Goal: Task Accomplishment & Management: Complete application form

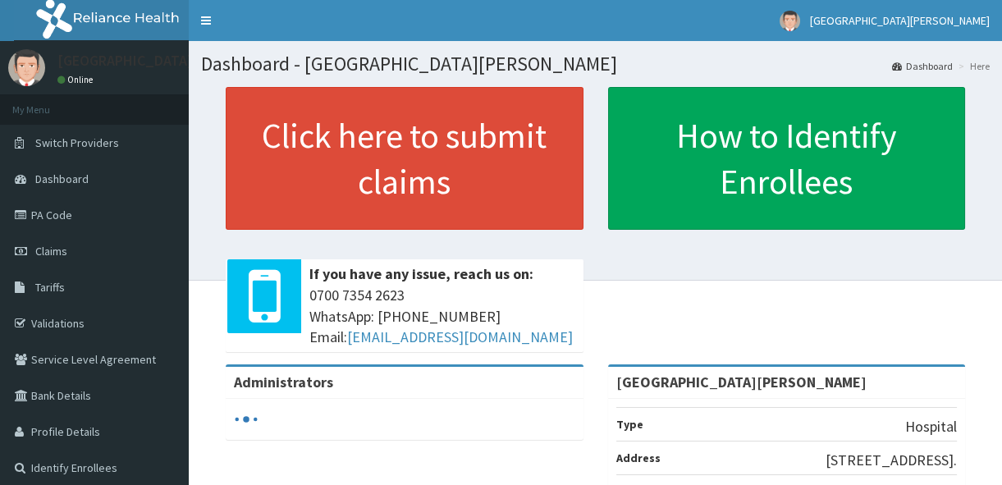
click at [109, 249] on link "Claims" at bounding box center [94, 251] width 189 height 36
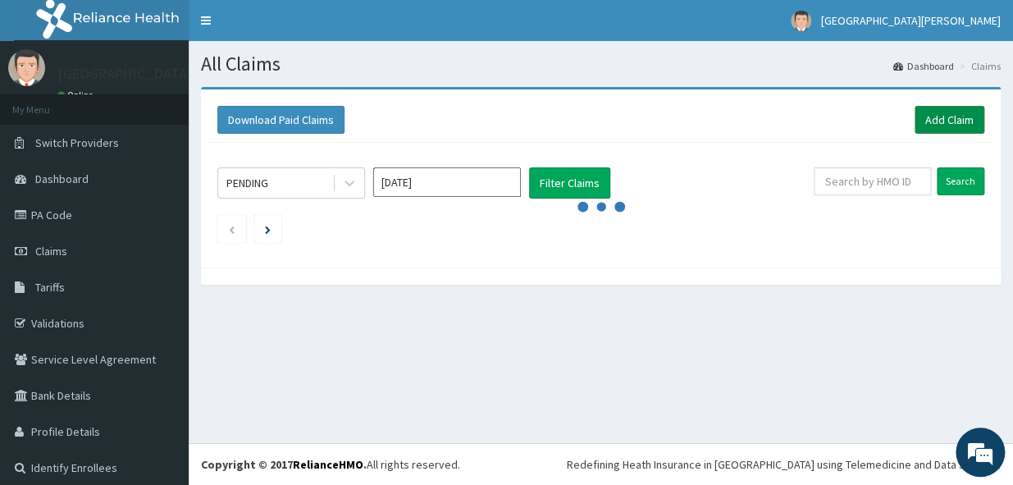
click at [919, 121] on link "Add Claim" at bounding box center [950, 120] width 70 height 28
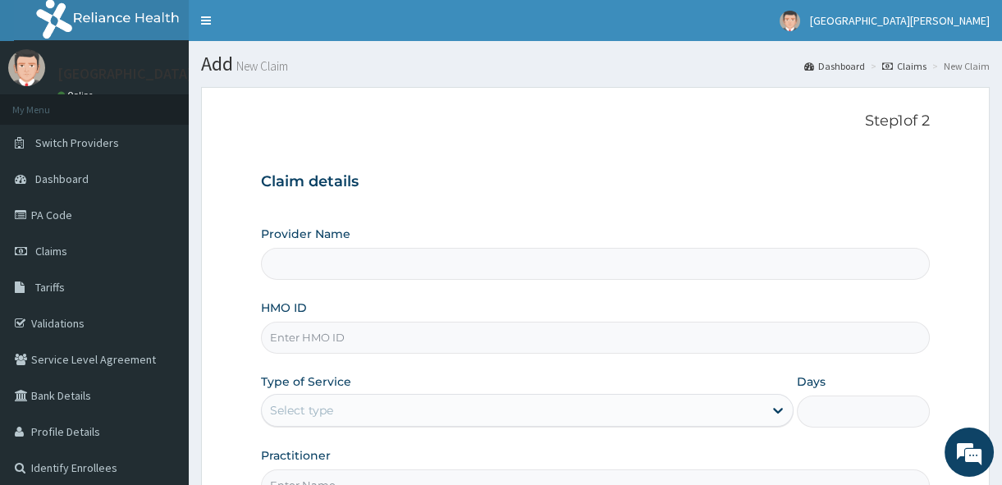
type input "St. Joseph Medical Centre"
click at [345, 330] on input "HMO ID" at bounding box center [595, 338] width 669 height 32
type input "s"
type input "SGB/10023/B"
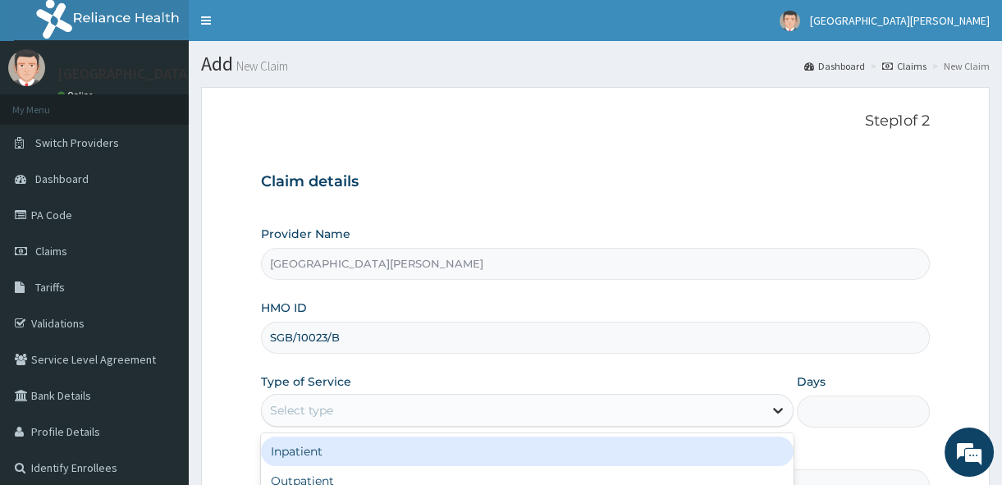
click at [780, 411] on icon at bounding box center [778, 410] width 16 height 16
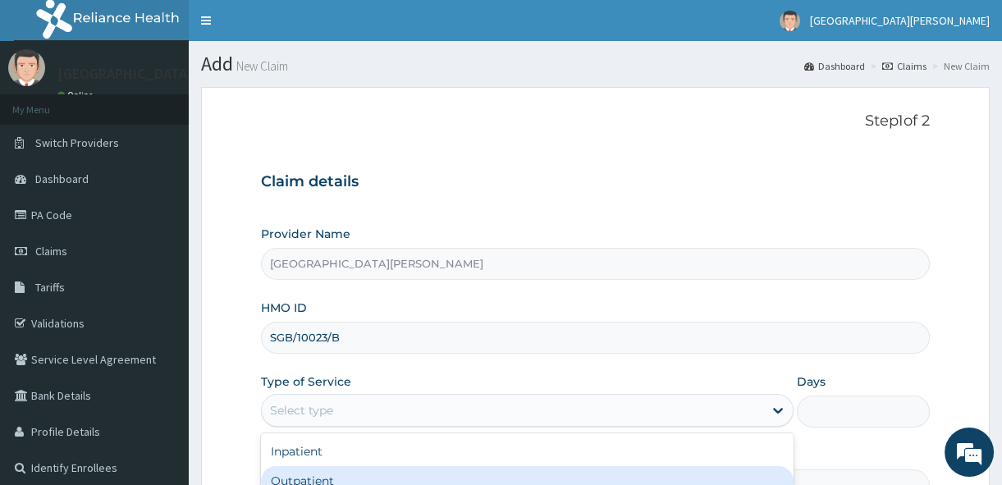
click at [522, 479] on div "Outpatient" at bounding box center [527, 481] width 533 height 30
type input "1"
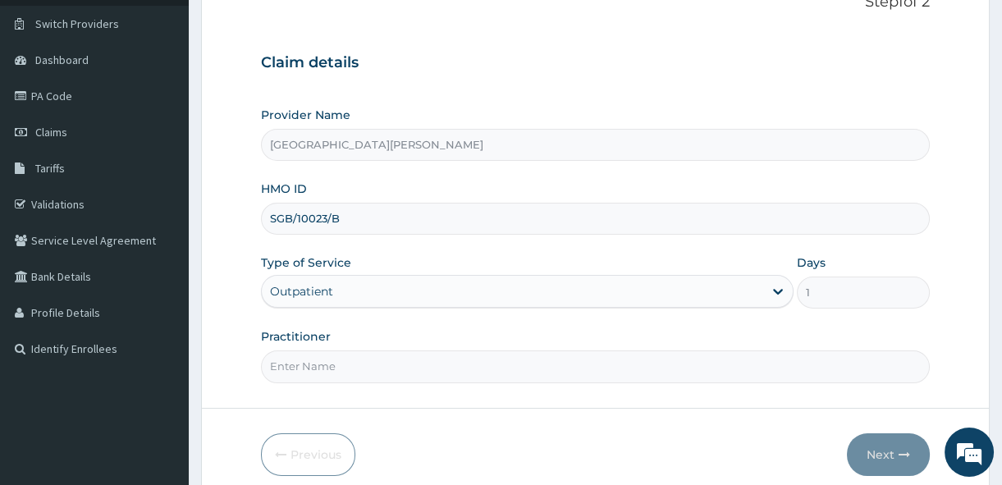
scroll to position [149, 0]
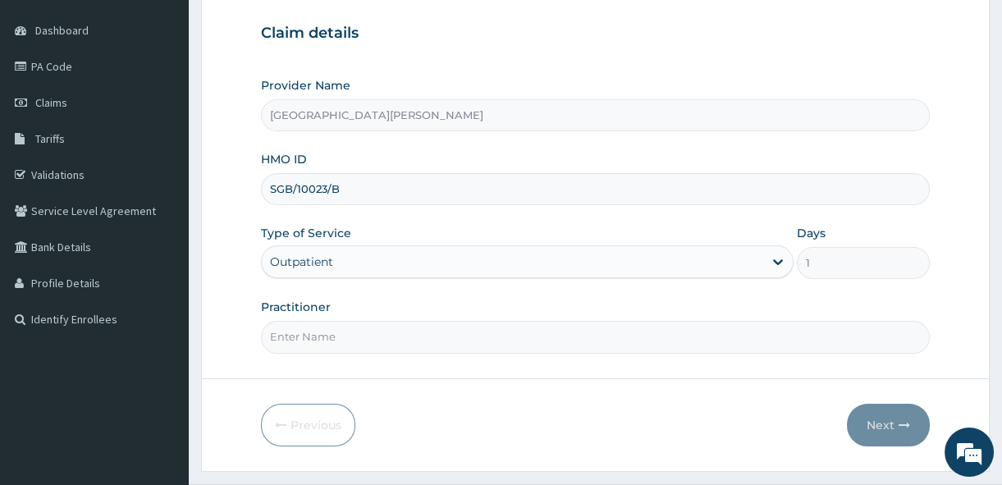
click at [566, 313] on div "Practitioner" at bounding box center [595, 326] width 669 height 54
click at [527, 328] on input "Practitioner" at bounding box center [595, 337] width 669 height 32
type input "Dr. Sunday."
click at [909, 419] on icon "button" at bounding box center [904, 424] width 11 height 11
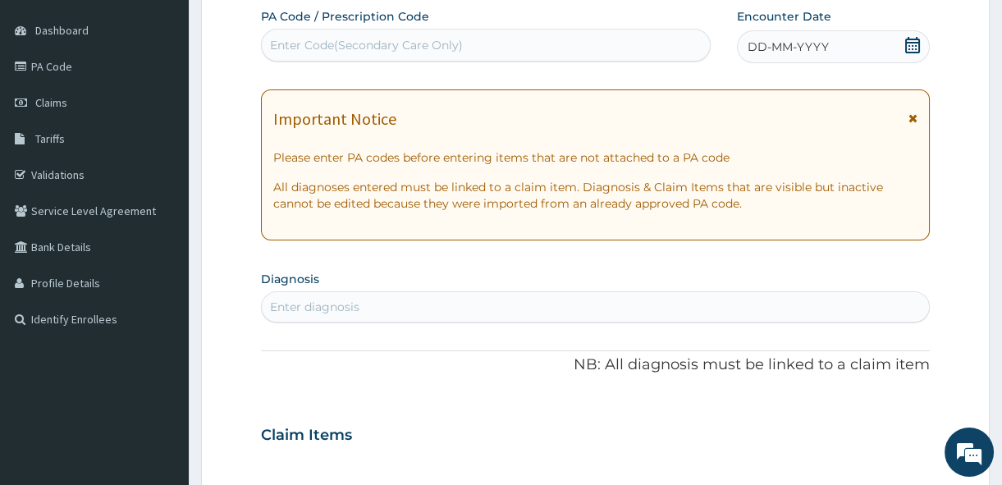
click at [916, 115] on icon at bounding box center [912, 117] width 9 height 11
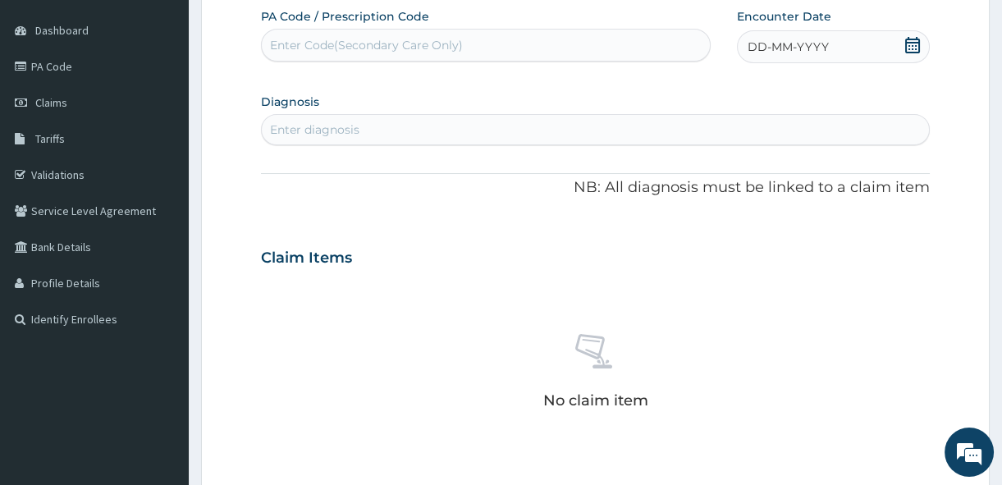
click at [912, 47] on icon at bounding box center [912, 45] width 16 height 16
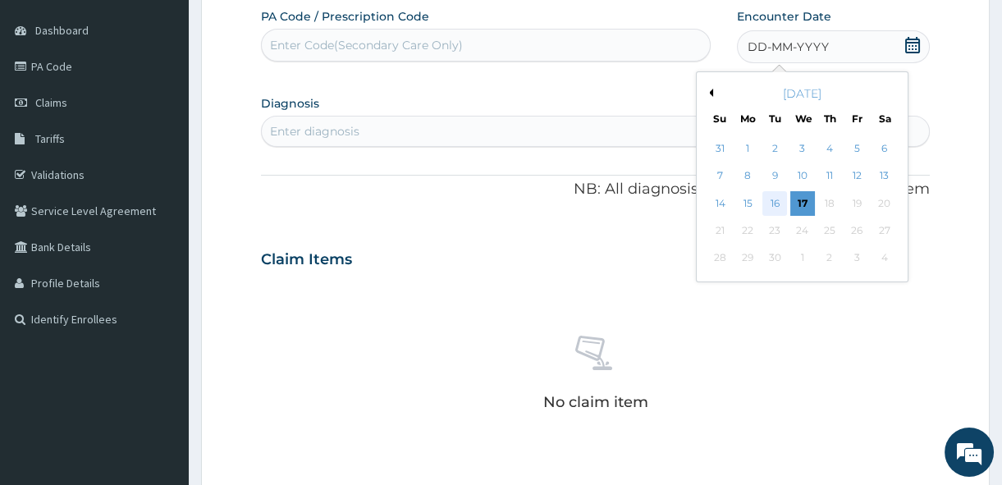
click at [773, 196] on div "16" at bounding box center [774, 203] width 25 height 25
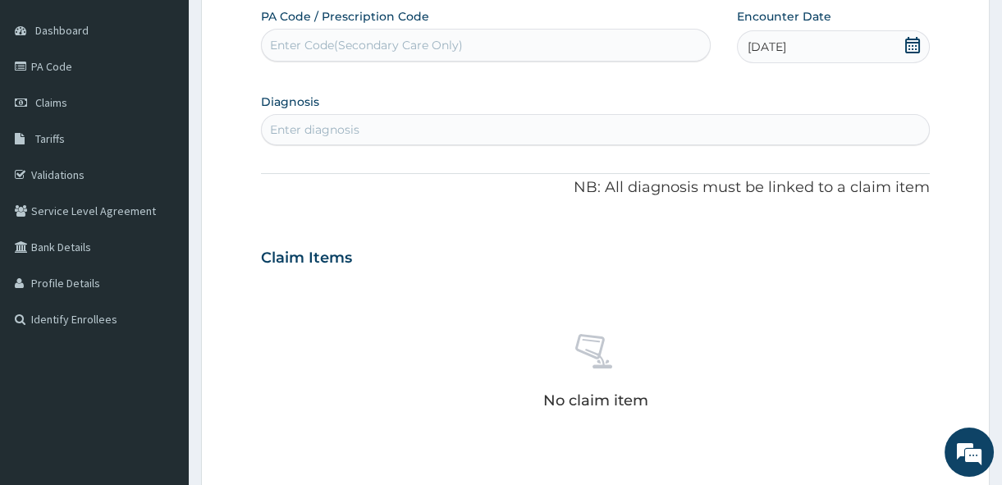
click at [333, 49] on div "Enter Code(Secondary Care Only)" at bounding box center [366, 45] width 193 height 16
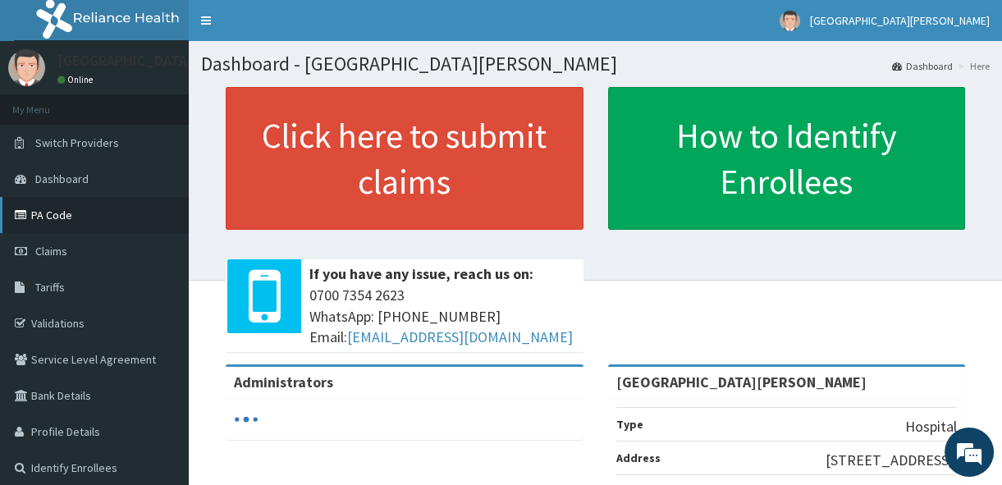
click at [63, 210] on link "PA Code" at bounding box center [94, 215] width 189 height 36
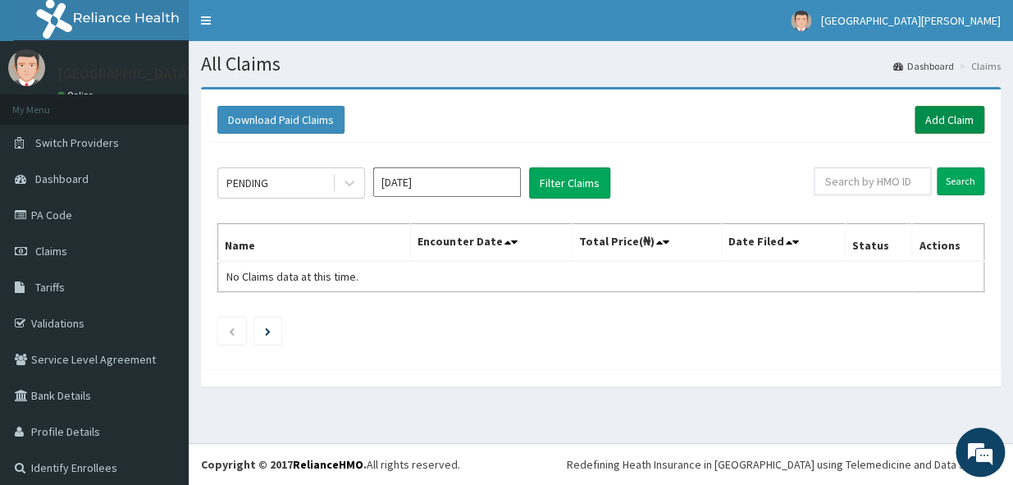
click at [950, 120] on link "Add Claim" at bounding box center [950, 120] width 70 height 28
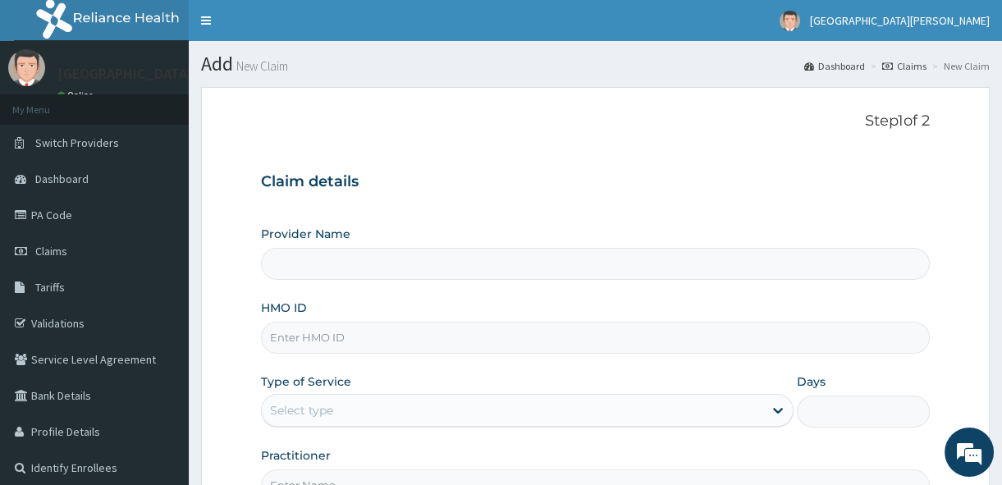
type input "[GEOGRAPHIC_DATA][PERSON_NAME]"
click at [293, 336] on input "HMO ID" at bounding box center [595, 338] width 669 height 32
click at [336, 335] on input "SGB/" at bounding box center [595, 338] width 669 height 32
type input "SGB/10023/B"
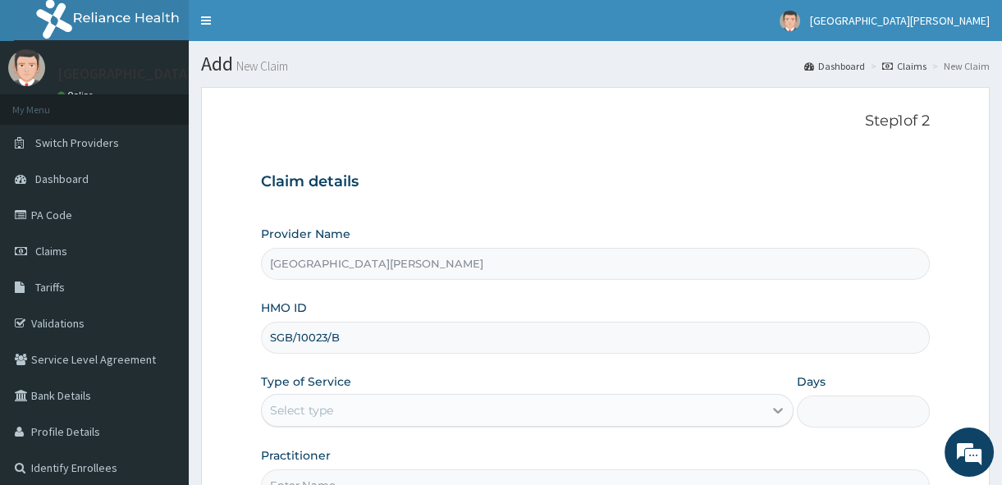
click at [780, 406] on icon at bounding box center [778, 410] width 16 height 16
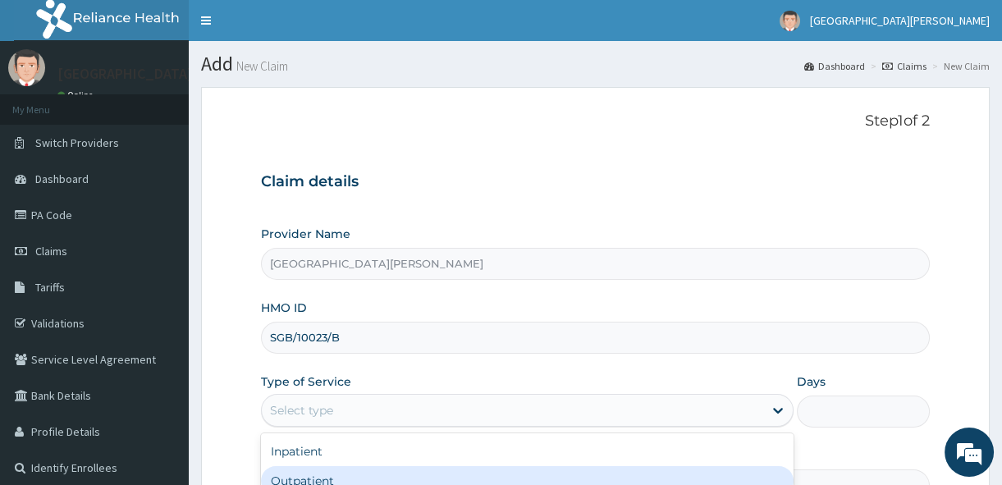
click at [660, 474] on div "Outpatient" at bounding box center [527, 481] width 533 height 30
type input "1"
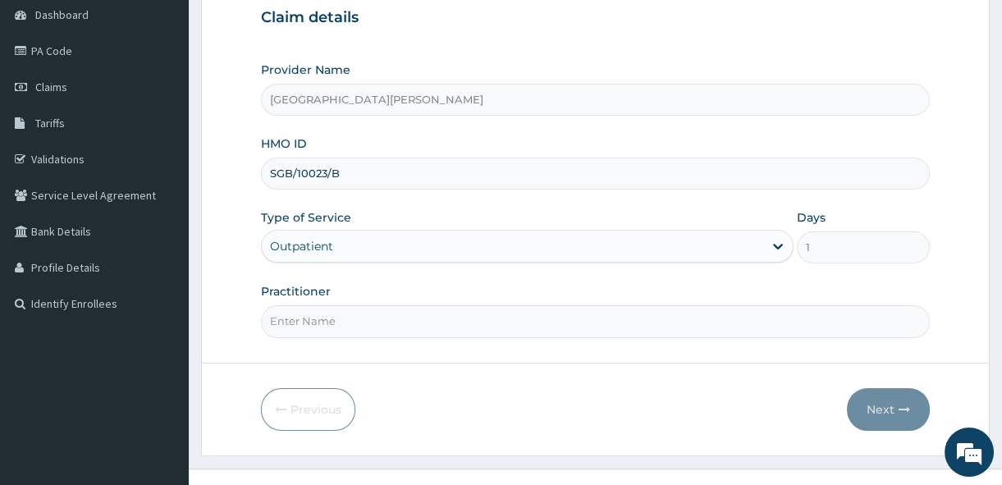
scroll to position [179, 0]
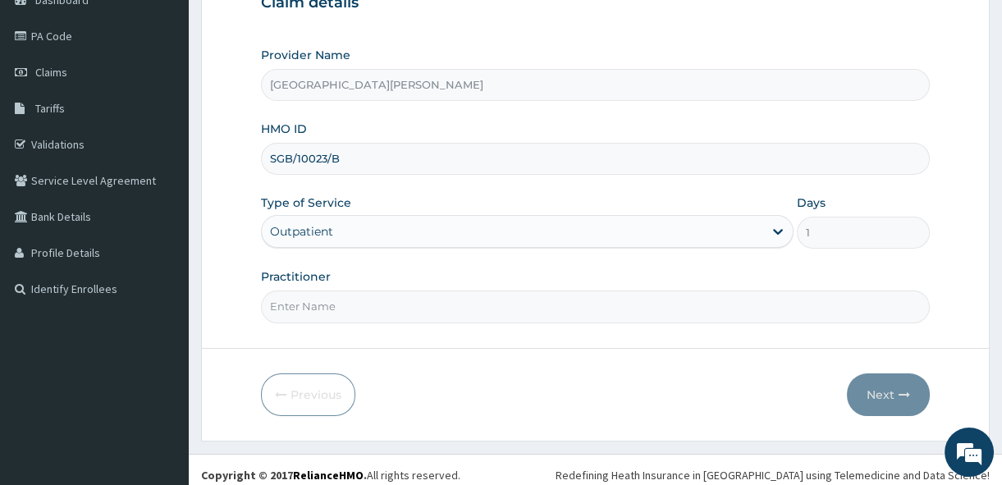
click at [387, 298] on input "Practitioner" at bounding box center [595, 307] width 669 height 32
type input "Dr. Sunday."
click at [902, 392] on icon "button" at bounding box center [904, 394] width 11 height 11
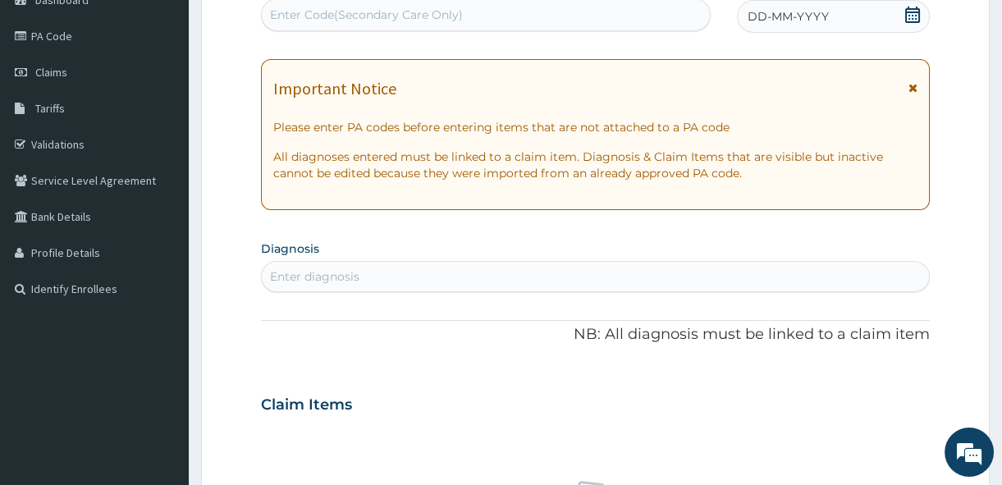
click at [910, 88] on icon at bounding box center [912, 87] width 9 height 11
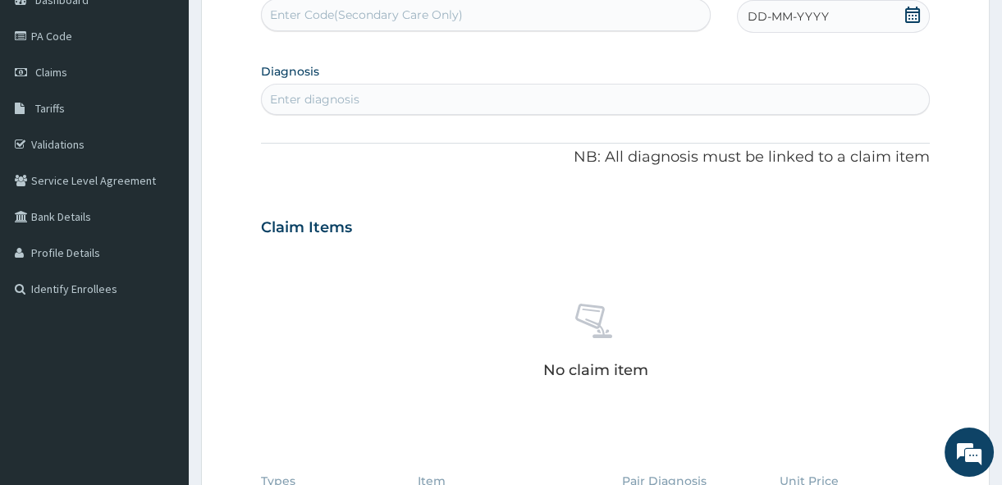
click at [911, 17] on icon at bounding box center [912, 15] width 16 height 16
click at [414, 159] on p "NB: All diagnosis must be linked to a claim item" at bounding box center [595, 157] width 669 height 21
click at [328, 11] on div "Enter Code(Secondary Care Only)" at bounding box center [366, 15] width 193 height 16
type input "PA/E33434"
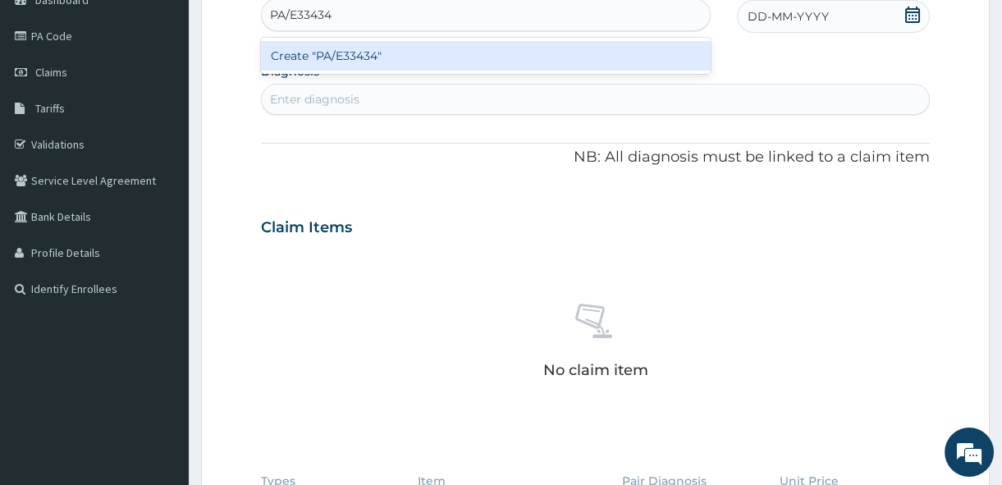
click at [350, 47] on div "Create "PA/E33434"" at bounding box center [486, 56] width 450 height 30
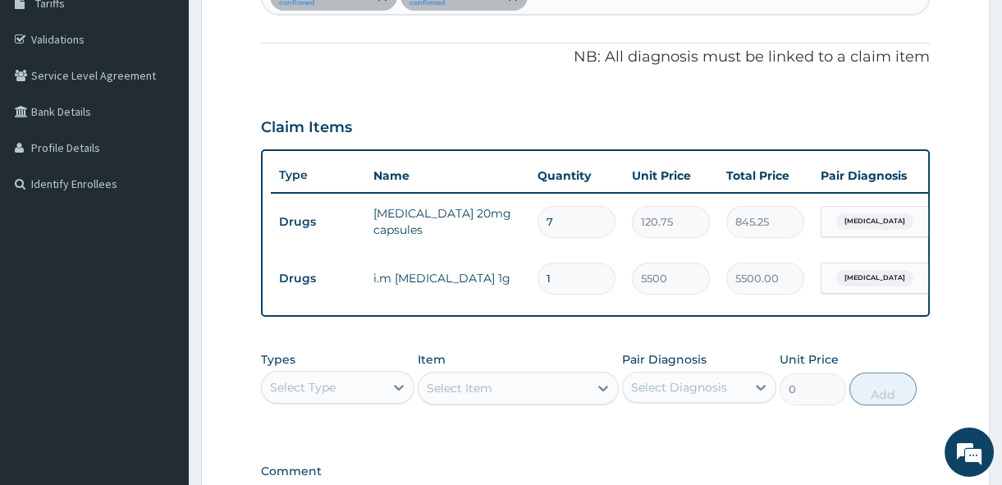
scroll to position [298, 0]
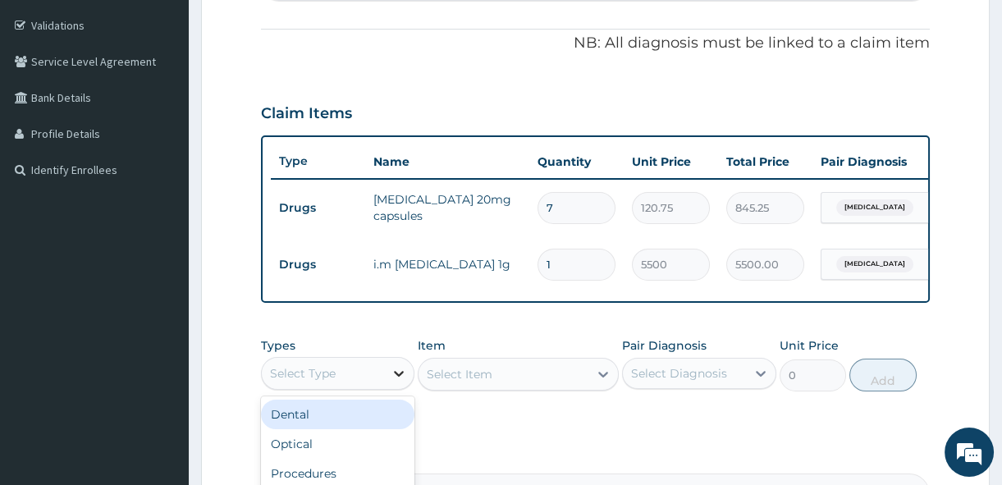
click at [400, 378] on icon at bounding box center [399, 373] width 16 height 16
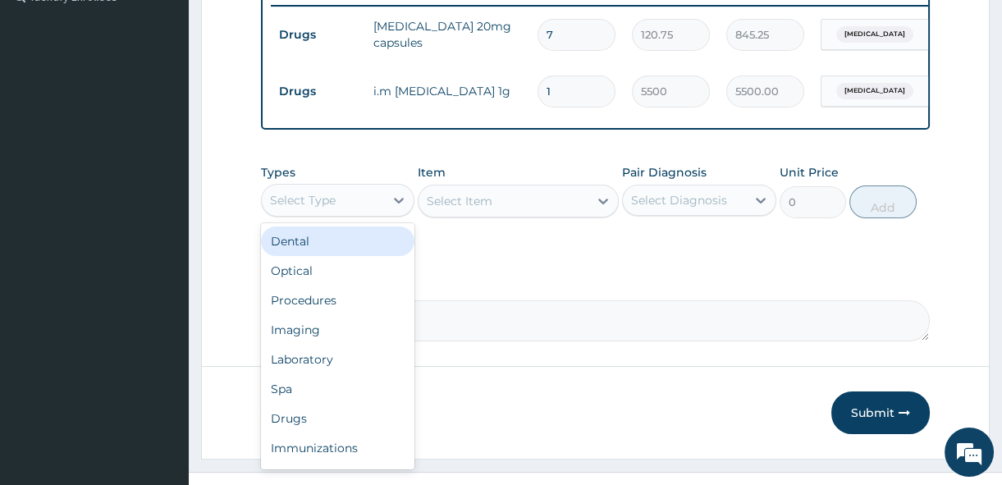
scroll to position [477, 0]
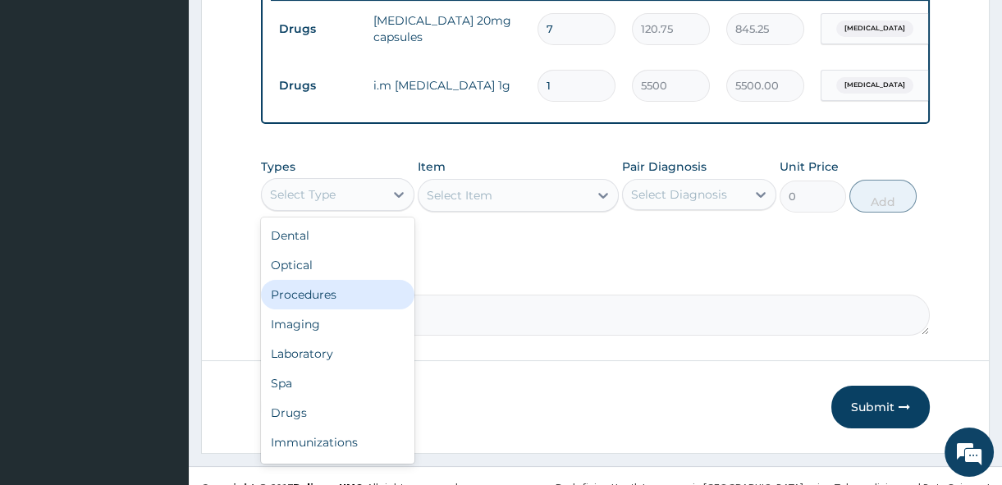
click at [318, 303] on div "Procedures" at bounding box center [337, 295] width 153 height 30
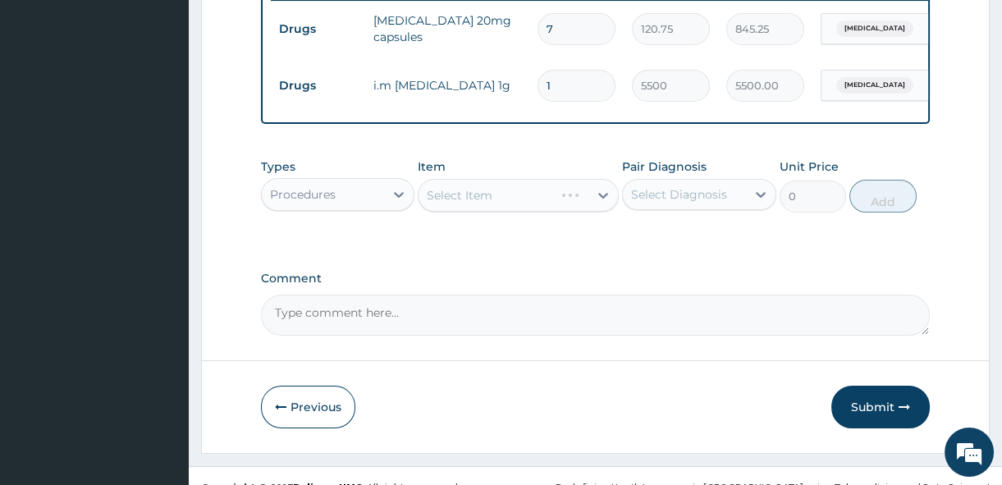
click at [602, 199] on div "Select Item" at bounding box center [518, 195] width 201 height 33
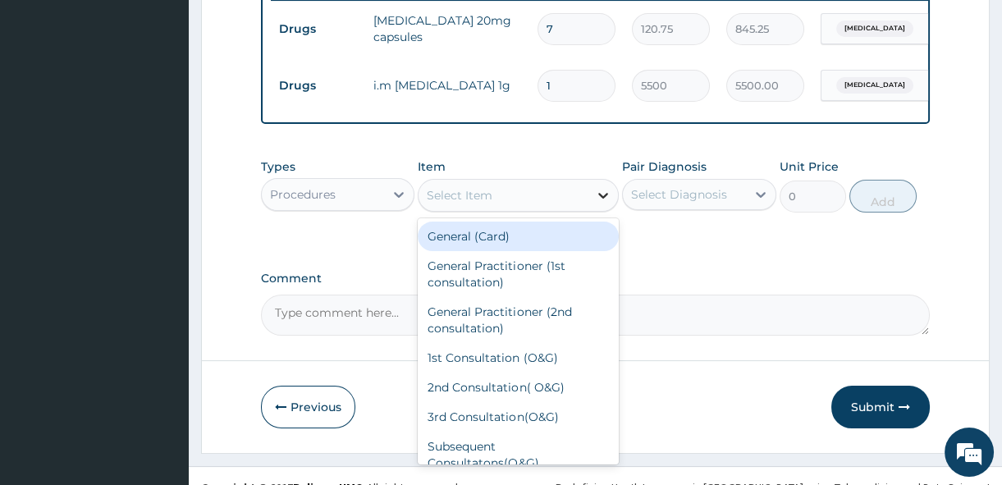
click at [602, 199] on icon at bounding box center [603, 196] width 10 height 6
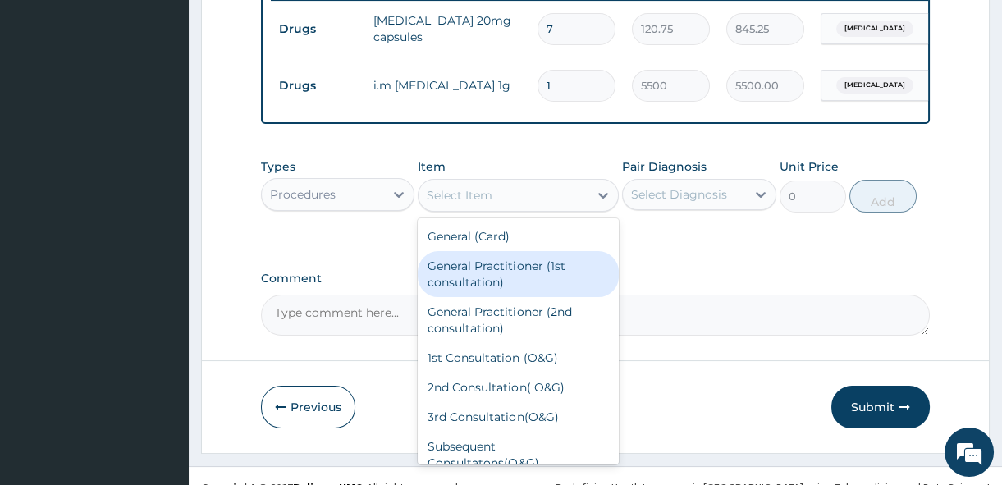
click at [580, 266] on div "General Practitioner (1st consultation)" at bounding box center [518, 274] width 201 height 46
type input "1500"
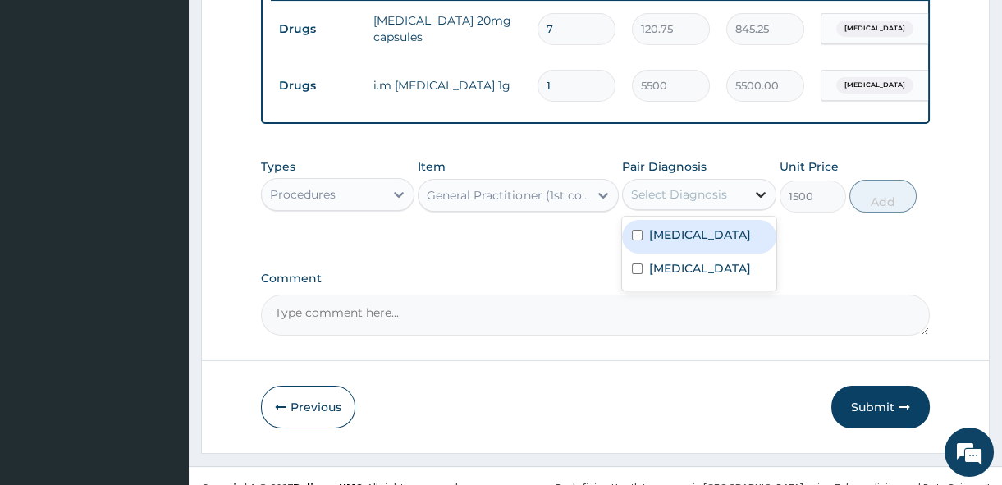
click at [758, 203] on icon at bounding box center [761, 194] width 16 height 16
click at [634, 240] on input "checkbox" at bounding box center [637, 235] width 11 height 11
checkbox input "true"
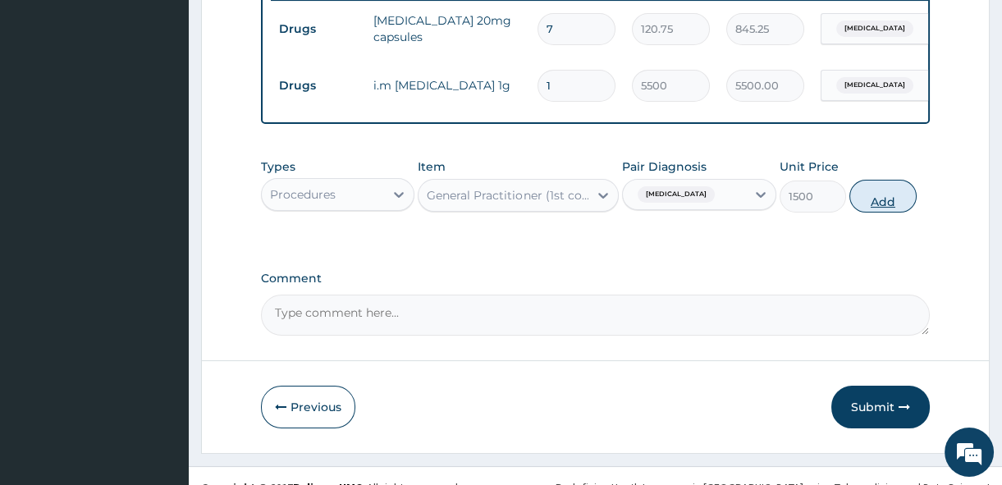
click at [872, 210] on button "Add" at bounding box center [882, 196] width 67 height 33
type input "0"
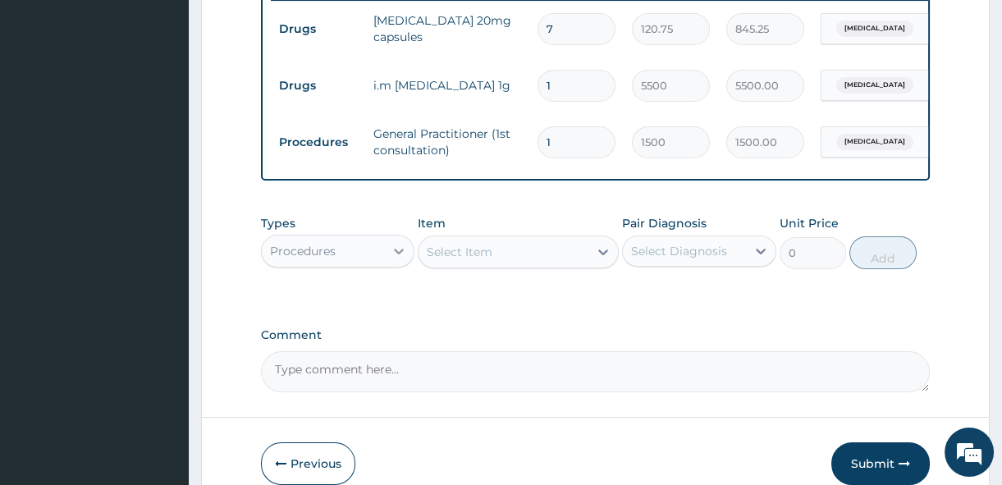
click at [400, 259] on icon at bounding box center [399, 251] width 16 height 16
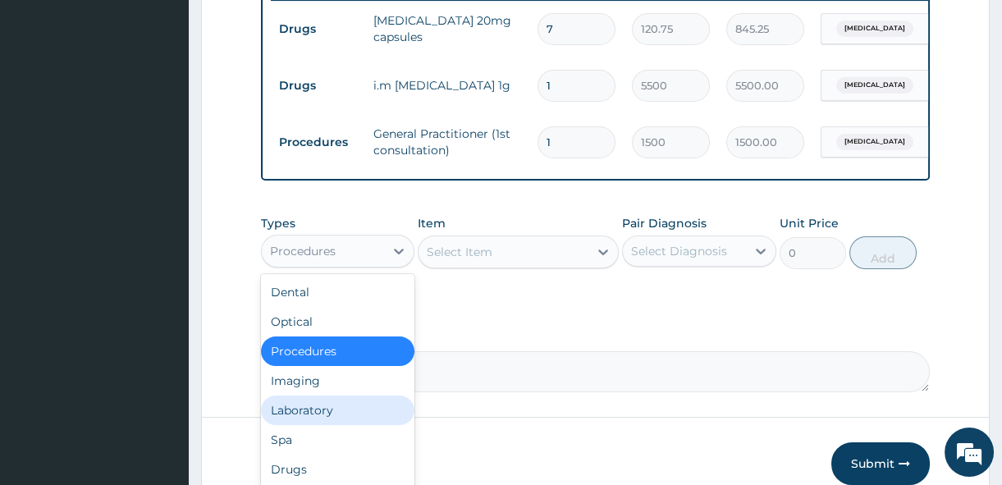
click at [353, 414] on div "Laboratory" at bounding box center [337, 411] width 153 height 30
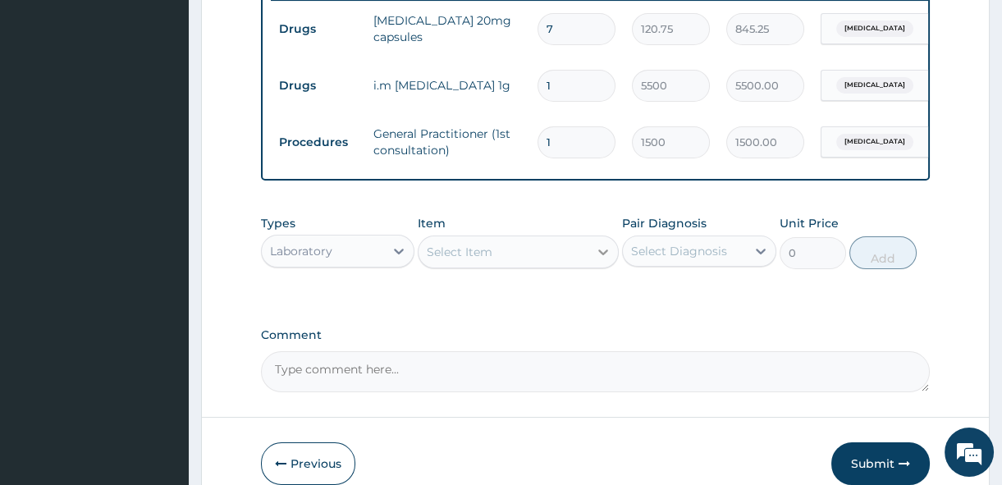
click at [602, 258] on icon at bounding box center [603, 252] width 16 height 16
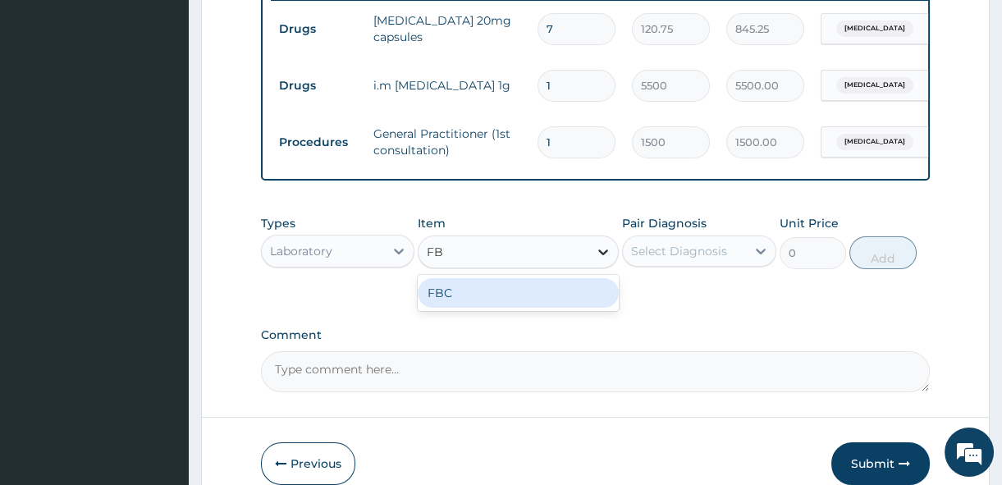
type input "FBC"
click at [596, 303] on div "FBC" at bounding box center [518, 293] width 201 height 30
type input "1600"
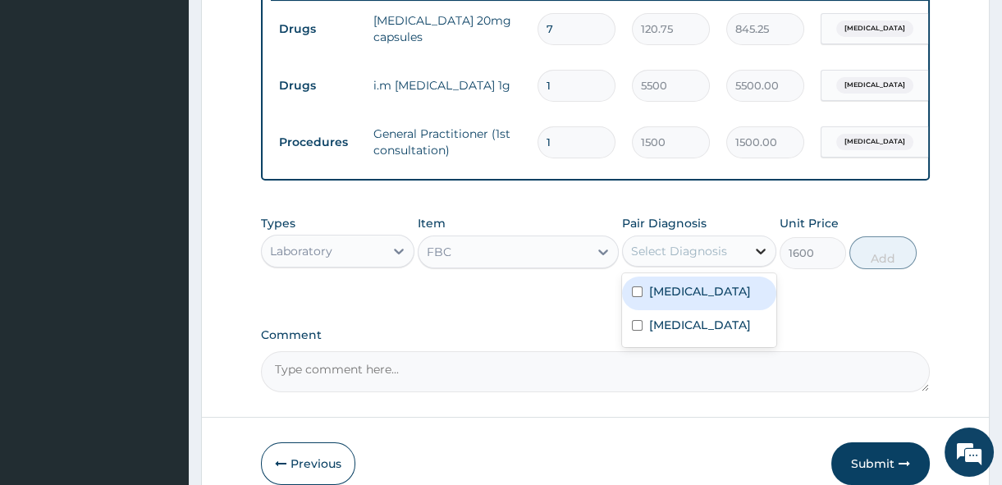
click at [761, 259] on icon at bounding box center [761, 251] width 16 height 16
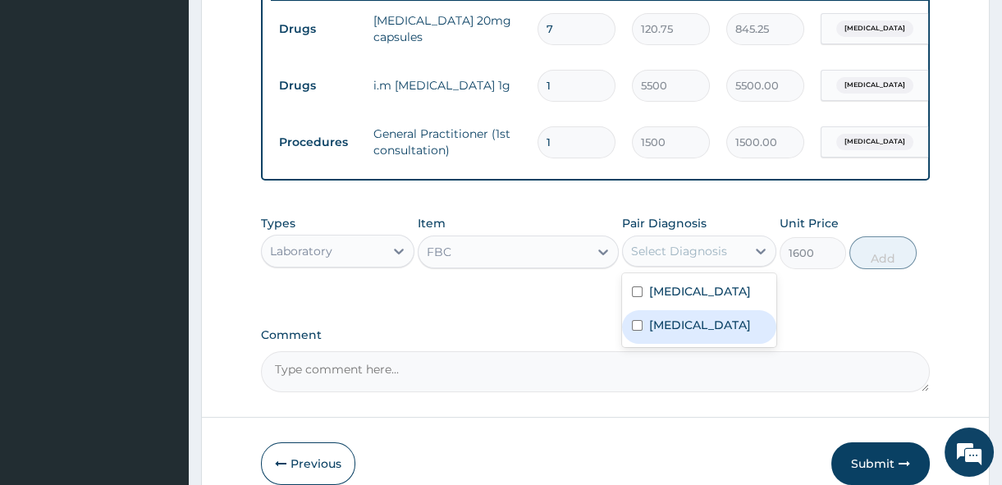
click at [634, 331] on input "checkbox" at bounding box center [637, 325] width 11 height 11
checkbox input "true"
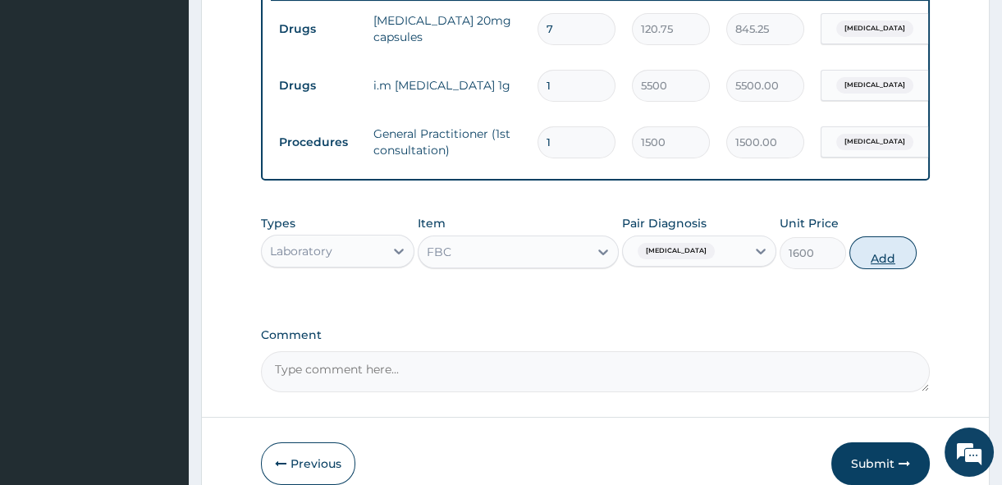
click at [887, 260] on button "Add" at bounding box center [882, 252] width 67 height 33
type input "0"
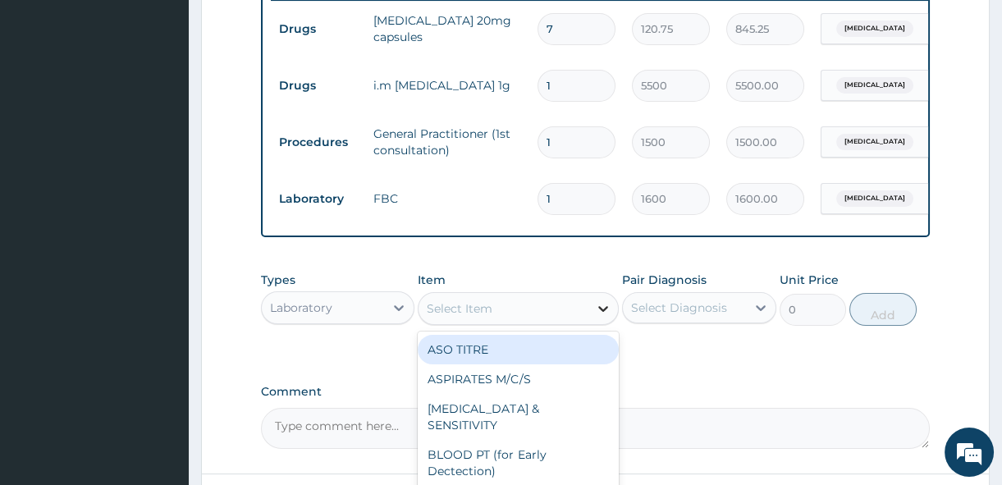
click at [606, 314] on icon at bounding box center [603, 308] width 16 height 16
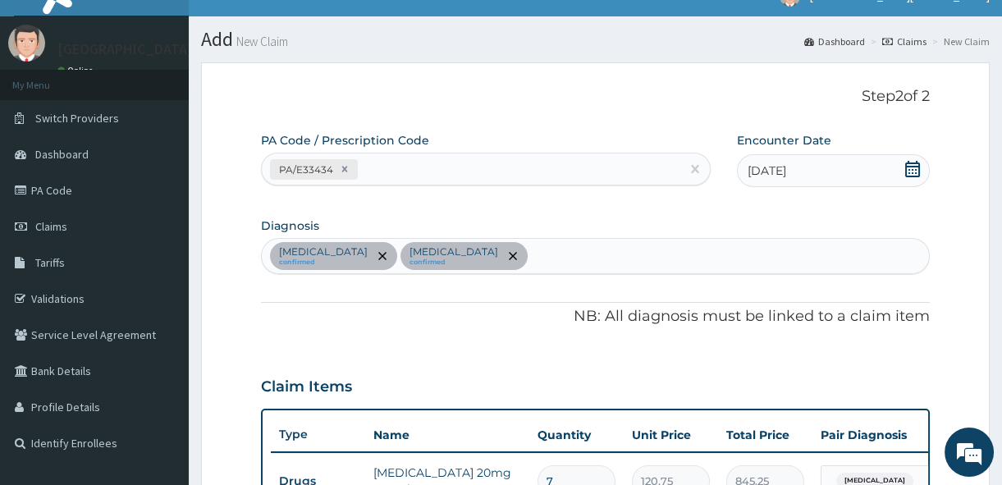
scroll to position [0, 0]
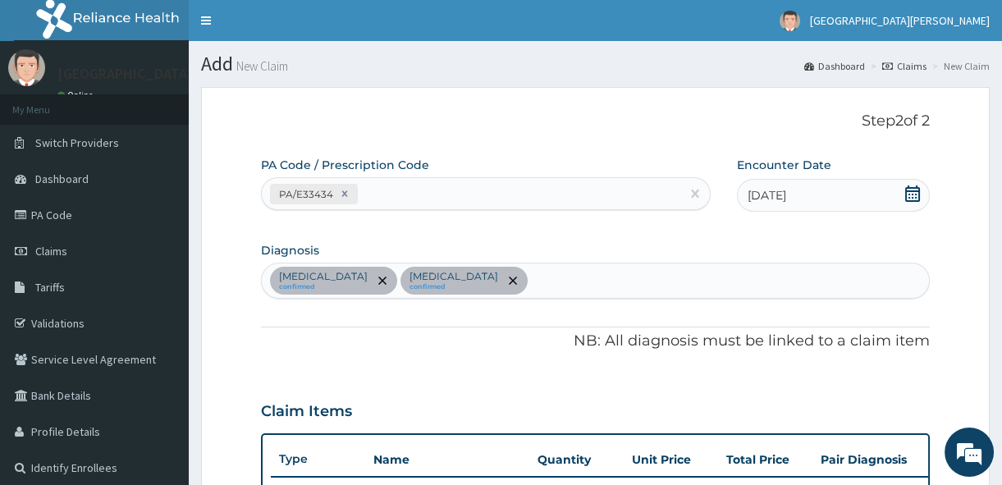
click at [439, 279] on div "Arthritis confirmed Sepsis confirmed" at bounding box center [595, 280] width 667 height 34
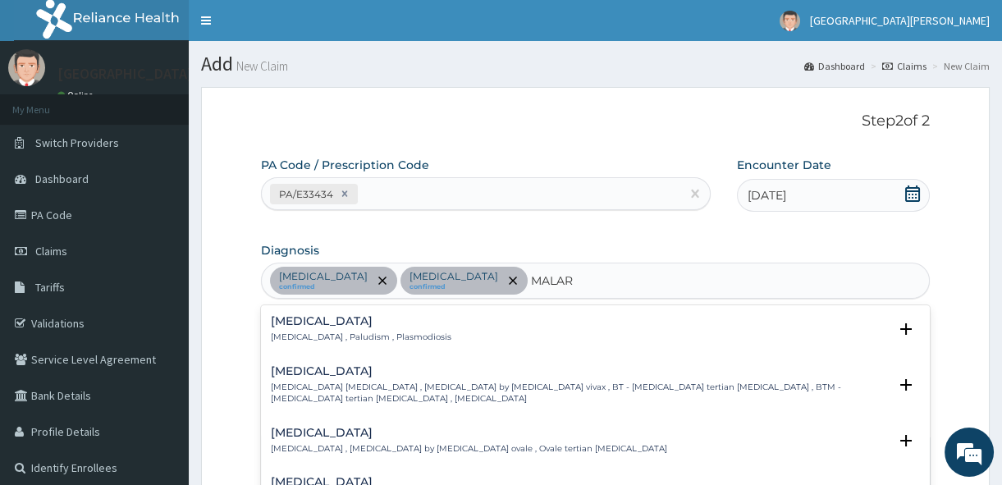
type input "MALARI"
click at [295, 317] on h4 "Malaria" at bounding box center [361, 321] width 181 height 12
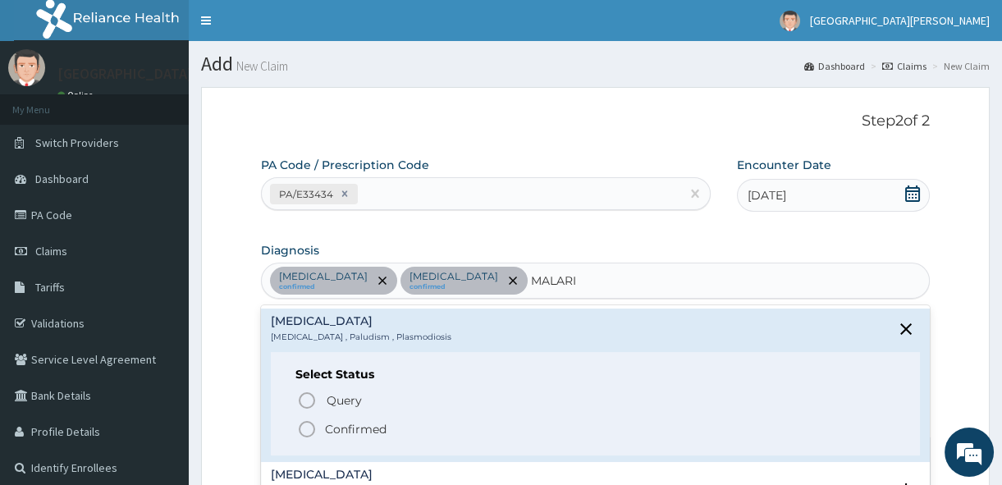
click at [304, 423] on icon "status option filled" at bounding box center [307, 429] width 20 height 20
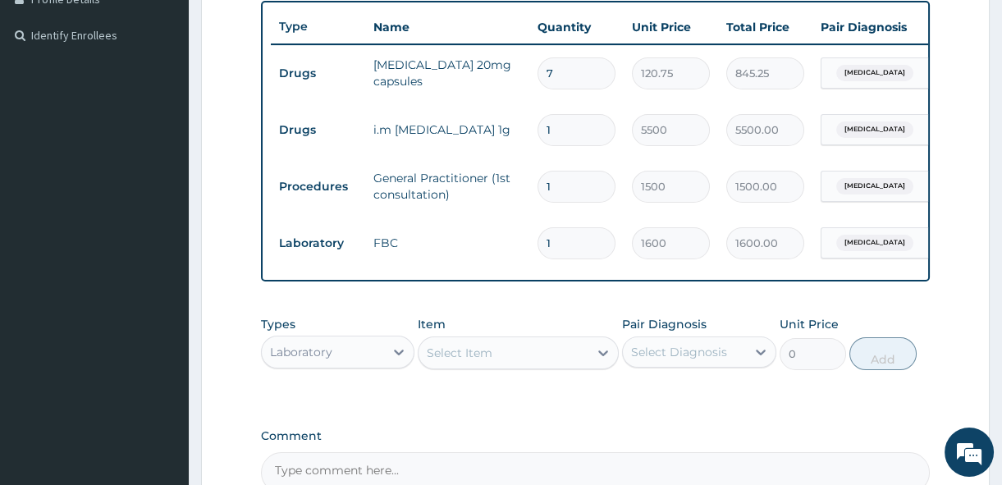
scroll to position [447, 0]
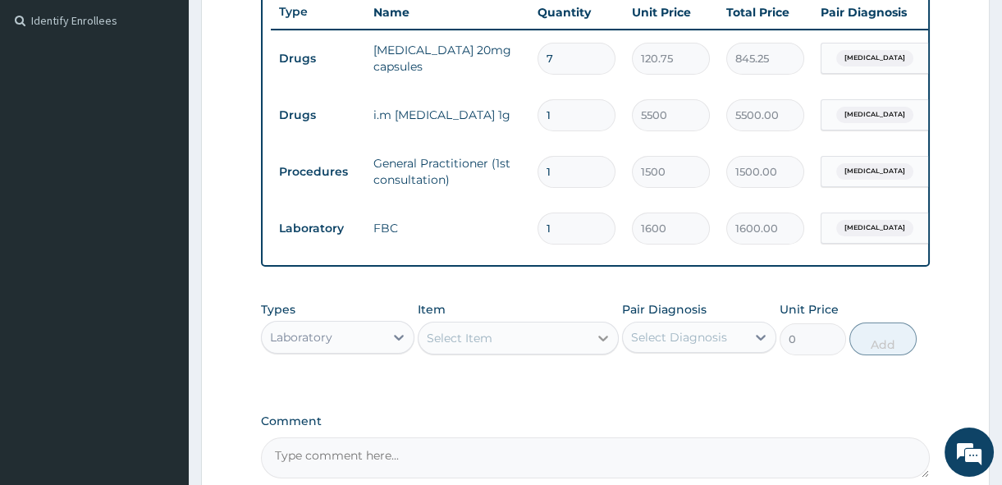
click at [606, 346] on icon at bounding box center [603, 338] width 16 height 16
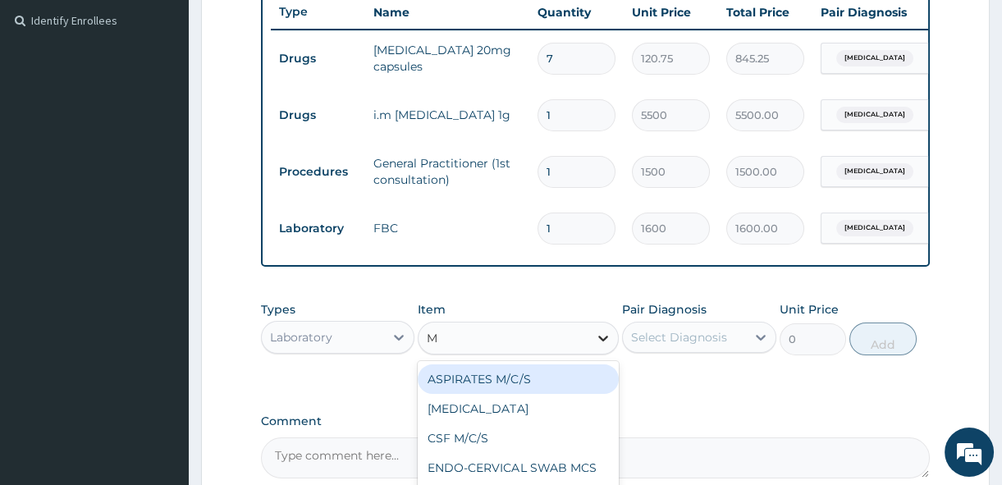
type input "MP"
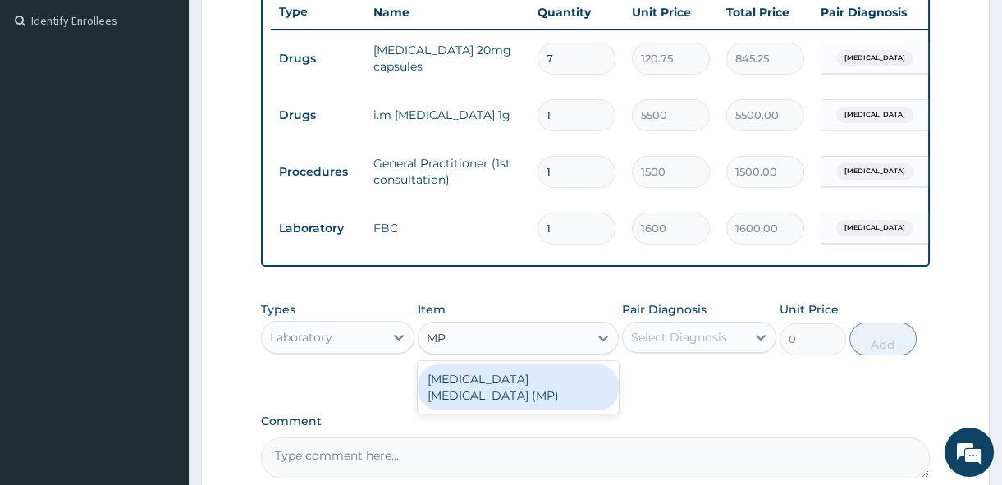
click at [602, 386] on div "MALARIA PARASITE (MP)" at bounding box center [518, 387] width 201 height 46
type input "560"
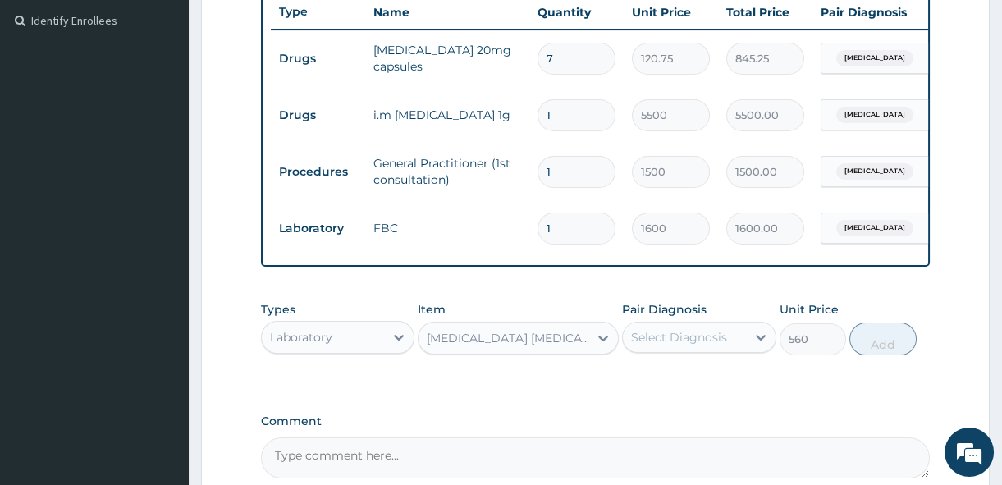
click at [745, 344] on div "Select Diagnosis" at bounding box center [684, 337] width 122 height 26
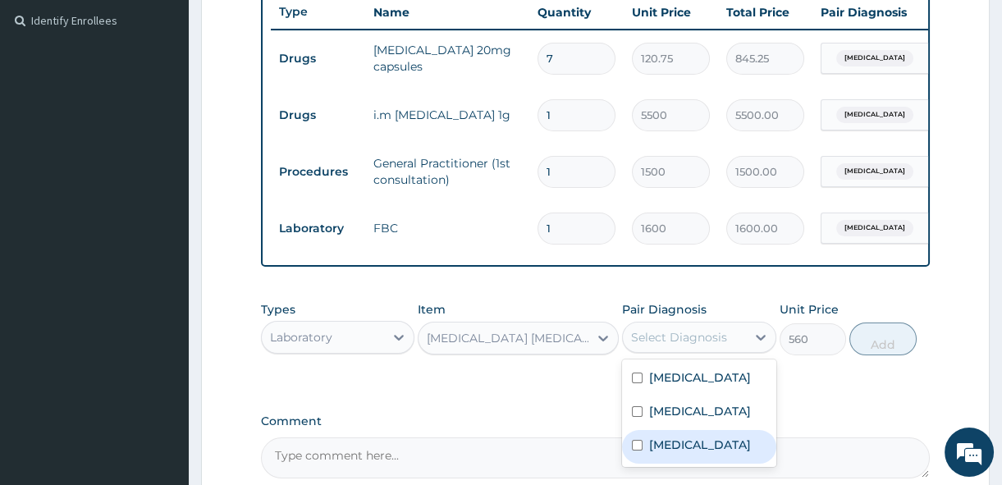
click at [638, 451] on input "checkbox" at bounding box center [637, 445] width 11 height 11
checkbox input "true"
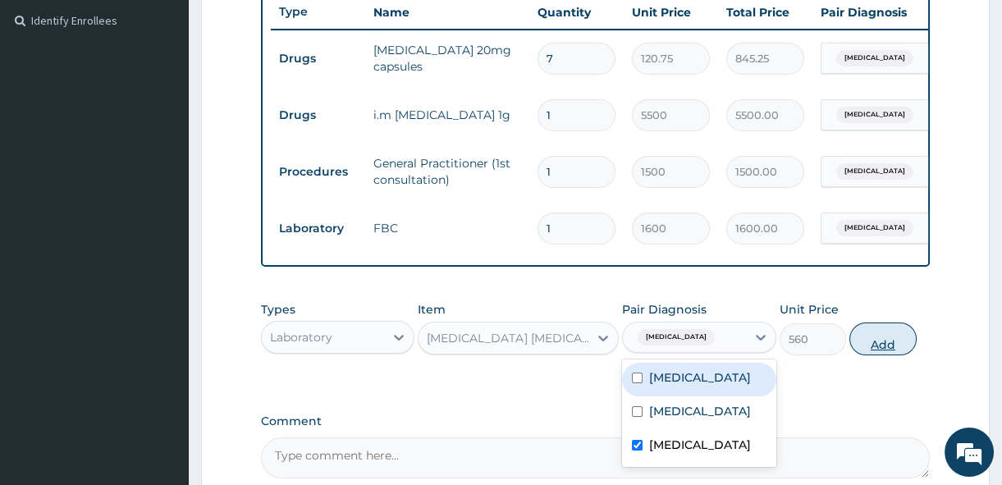
click at [890, 355] on button "Add" at bounding box center [882, 339] width 67 height 33
type input "0"
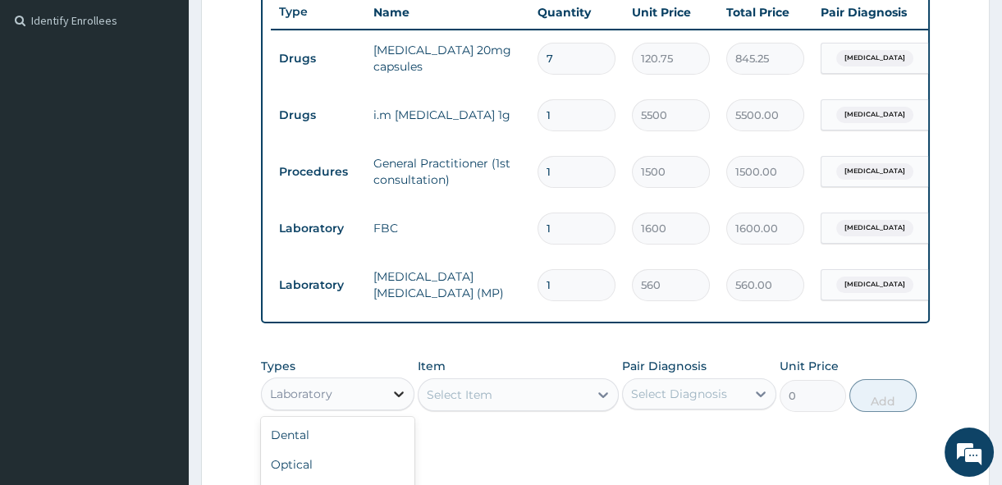
click at [398, 402] on icon at bounding box center [399, 394] width 16 height 16
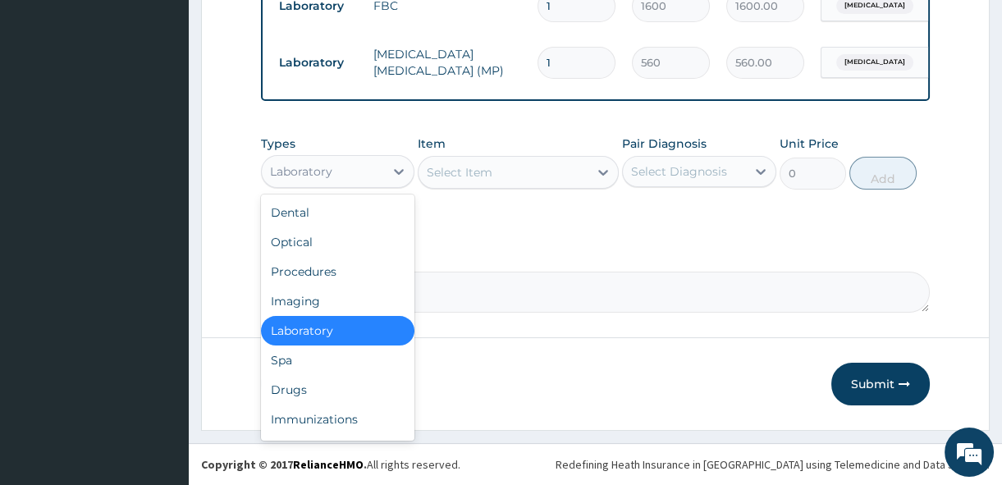
scroll to position [681, 0]
click at [293, 388] on div "Drugs" at bounding box center [337, 390] width 153 height 30
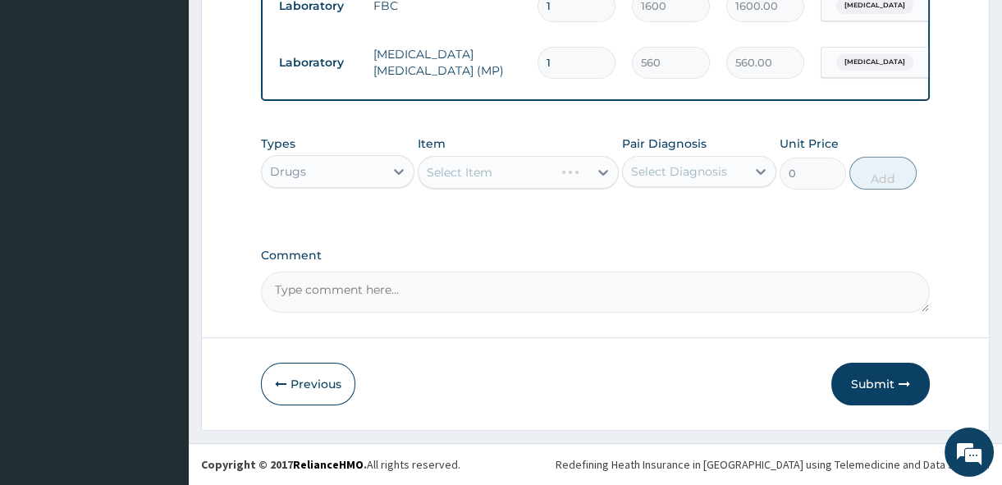
click at [611, 174] on div "Select Item" at bounding box center [518, 172] width 201 height 33
click at [611, 175] on div "Select Item" at bounding box center [518, 172] width 201 height 33
click at [599, 172] on icon at bounding box center [603, 173] width 10 height 6
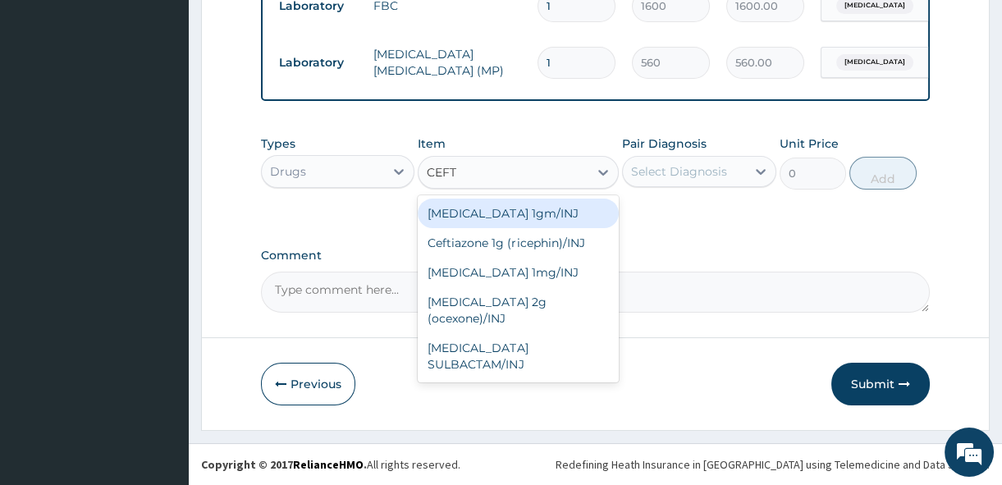
type input "CEFTR"
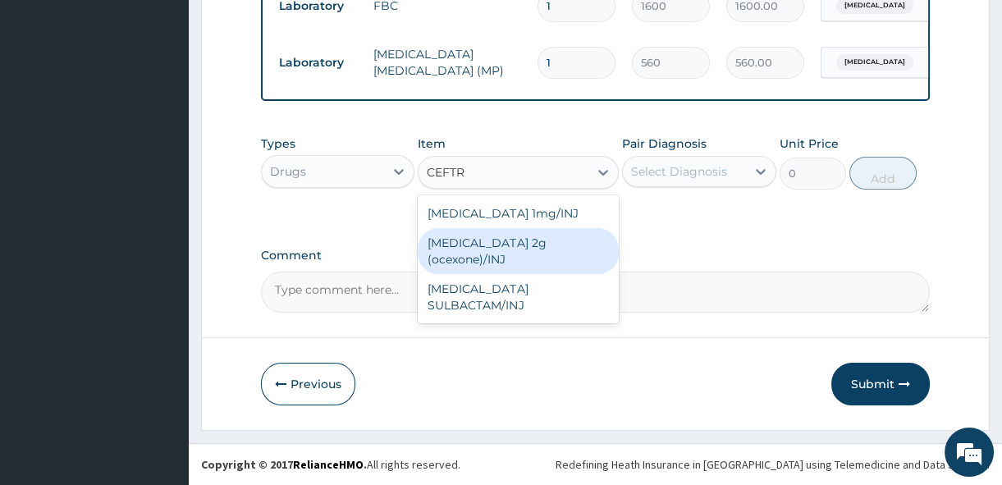
click at [583, 243] on div "Ceftriaxone 2g (ocexone)/INJ" at bounding box center [518, 251] width 201 height 46
type input "1391.25"
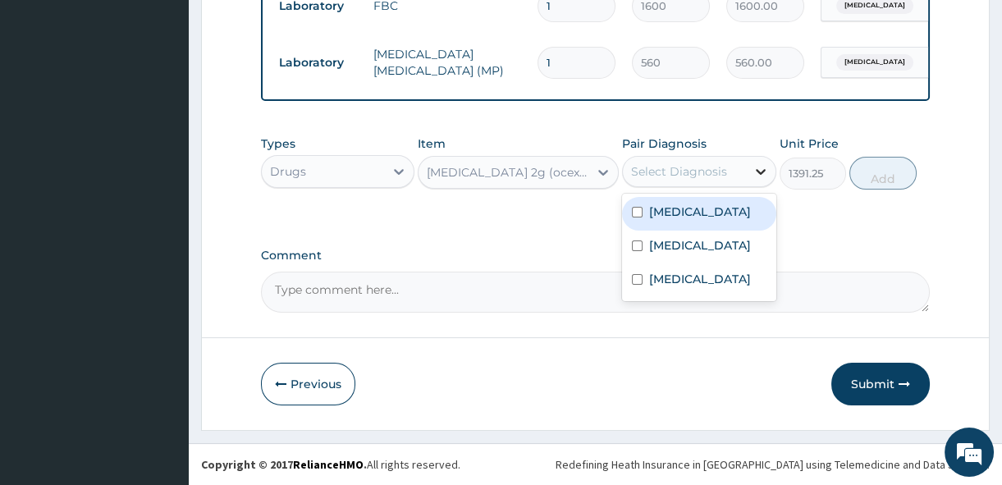
click at [759, 176] on icon at bounding box center [761, 171] width 16 height 16
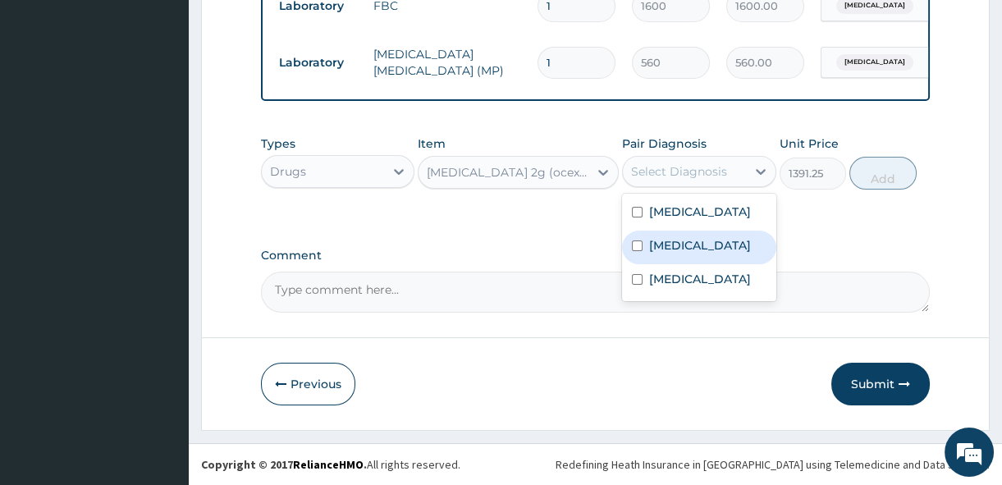
click at [637, 242] on input "checkbox" at bounding box center [637, 245] width 11 height 11
checkbox input "true"
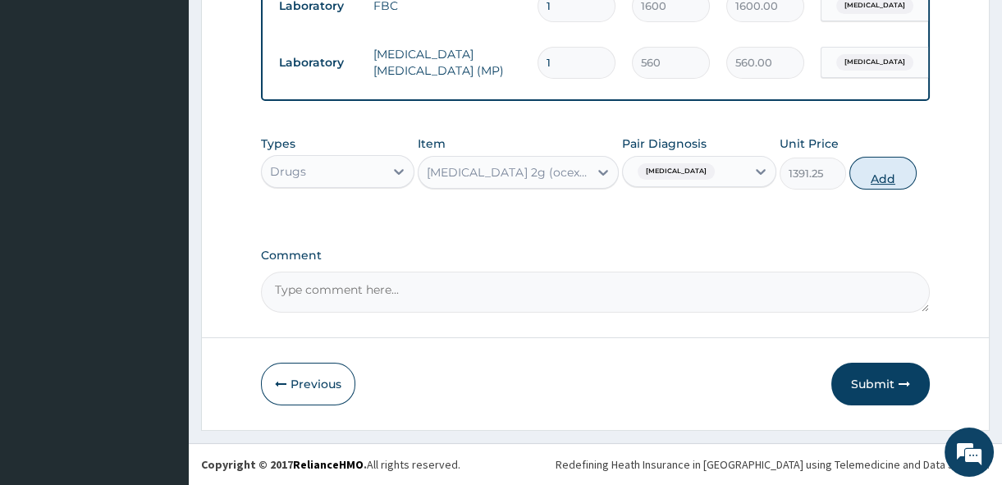
click at [891, 180] on button "Add" at bounding box center [882, 173] width 67 height 33
type input "0"
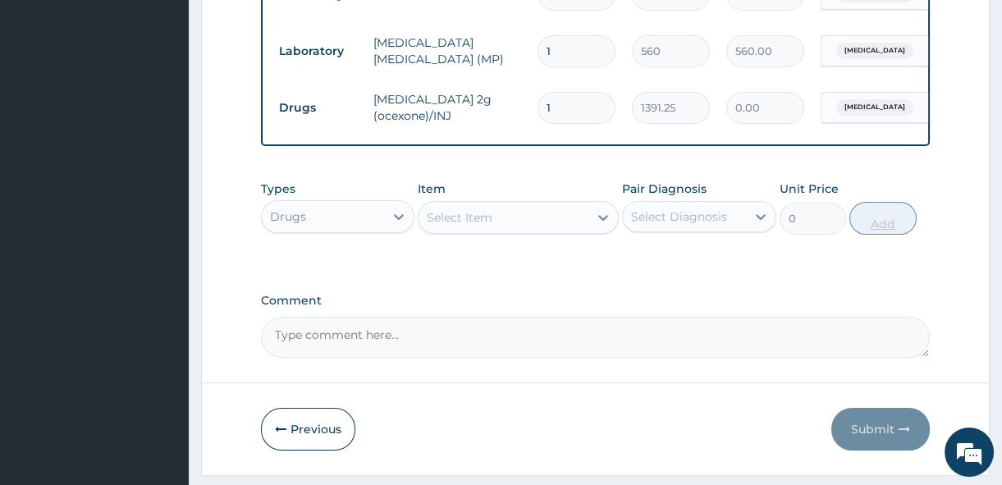
type input "0.00"
type input "2"
type input "2782.50"
type input "2"
click at [606, 221] on icon at bounding box center [603, 218] width 10 height 6
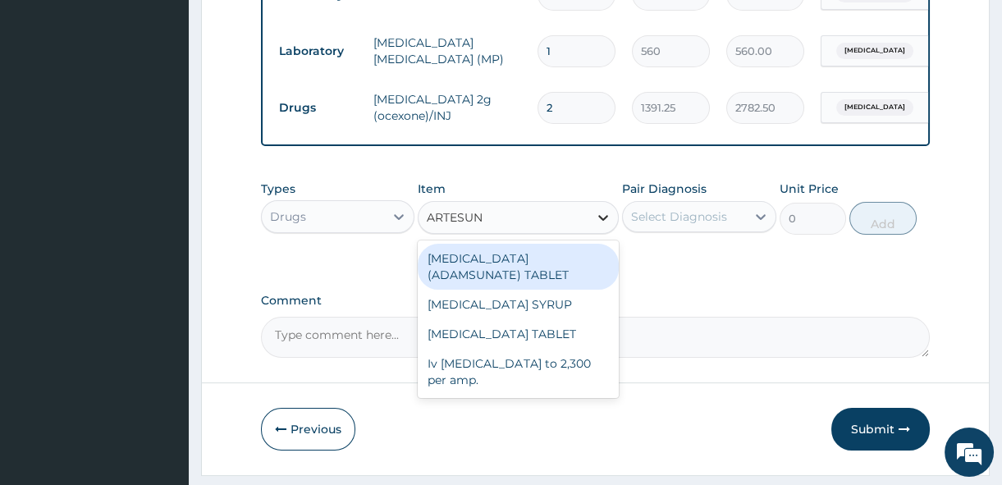
type input "ARTESUNA"
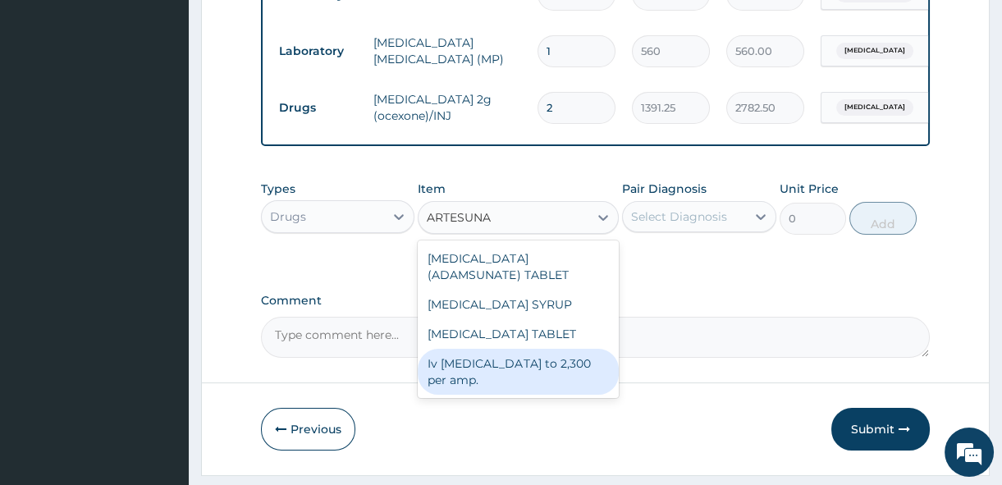
click at [603, 370] on div "Iv artesunate to 2,300 per amp." at bounding box center [518, 372] width 201 height 46
type input "2300"
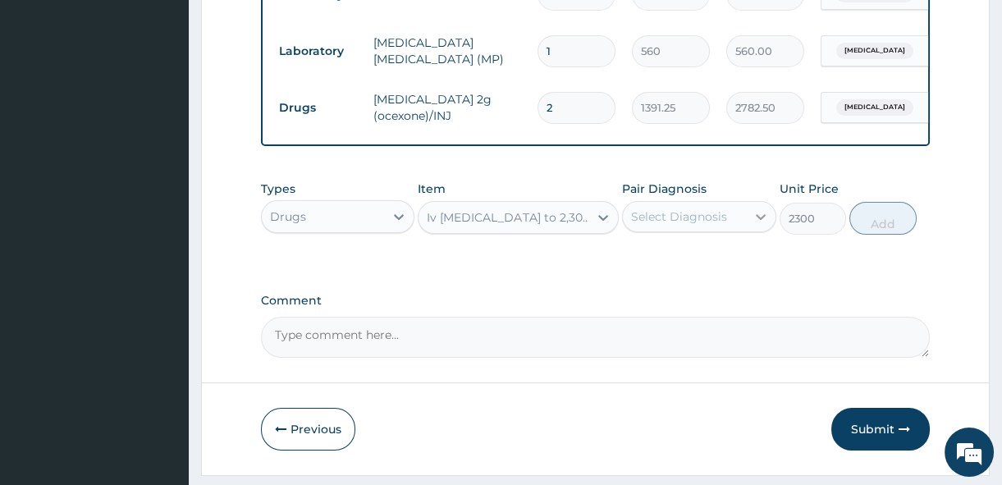
click at [757, 225] on icon at bounding box center [761, 216] width 16 height 16
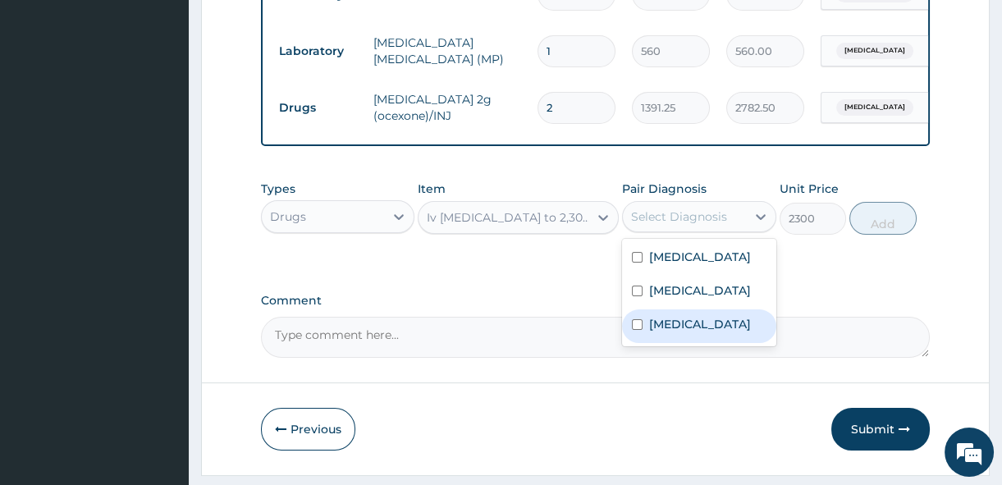
click at [636, 330] on input "checkbox" at bounding box center [637, 324] width 11 height 11
checkbox input "true"
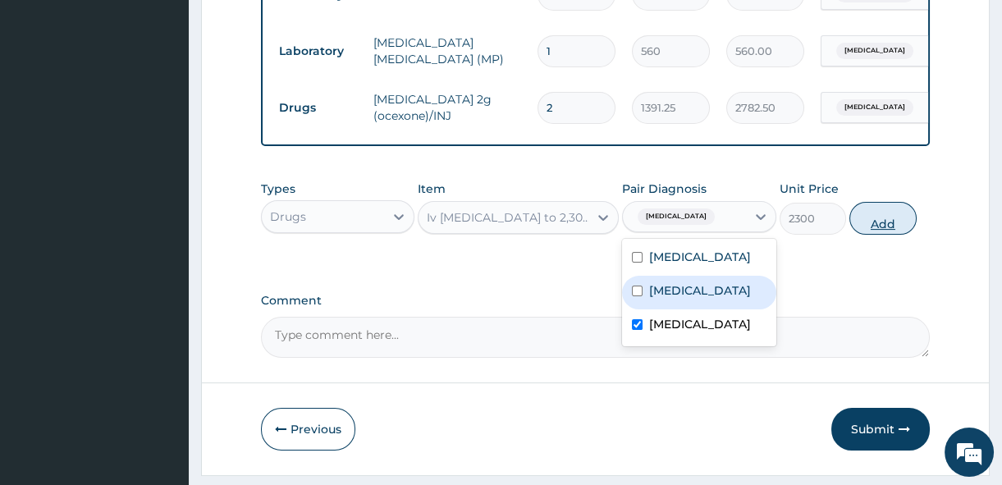
click at [867, 234] on button "Add" at bounding box center [882, 218] width 67 height 33
type input "0"
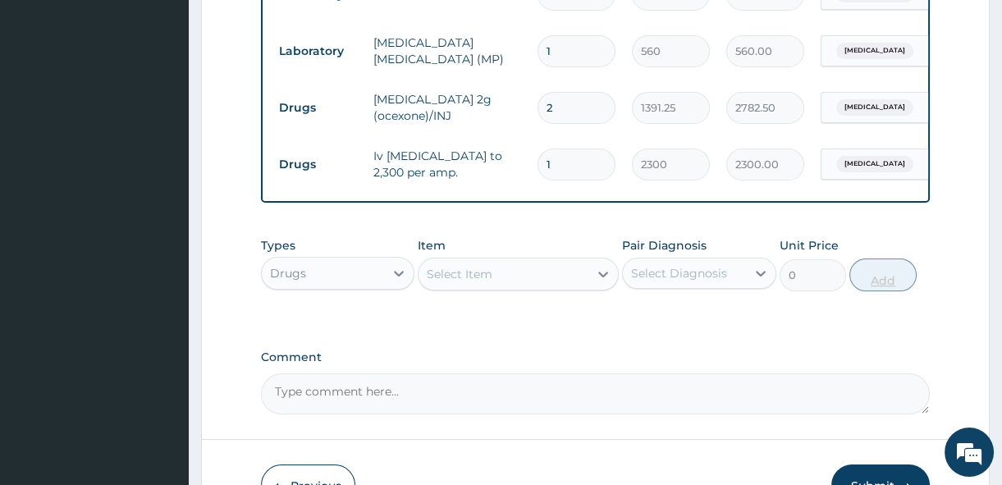
type input "0.00"
type input "3"
type input "6900.00"
type input "3"
click at [601, 282] on icon at bounding box center [603, 274] width 16 height 16
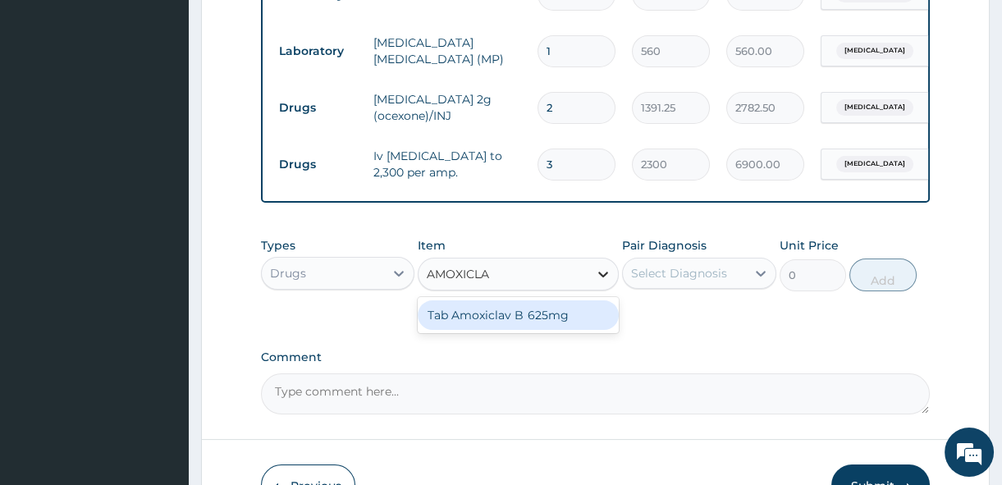
type input "AMOXICLAV"
click at [575, 330] on div "Tab Amoxiclav B 625mg" at bounding box center [518, 315] width 201 height 30
type input "300"
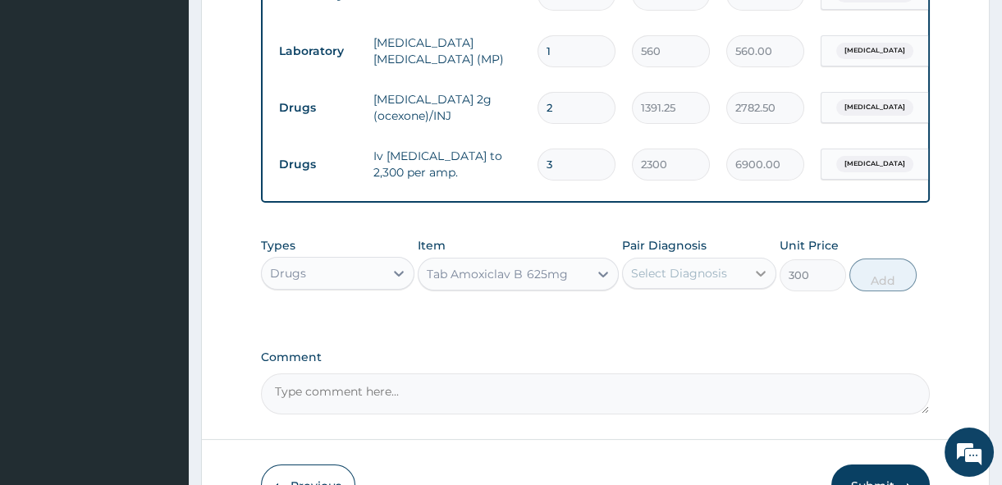
click at [760, 277] on icon at bounding box center [761, 274] width 10 height 6
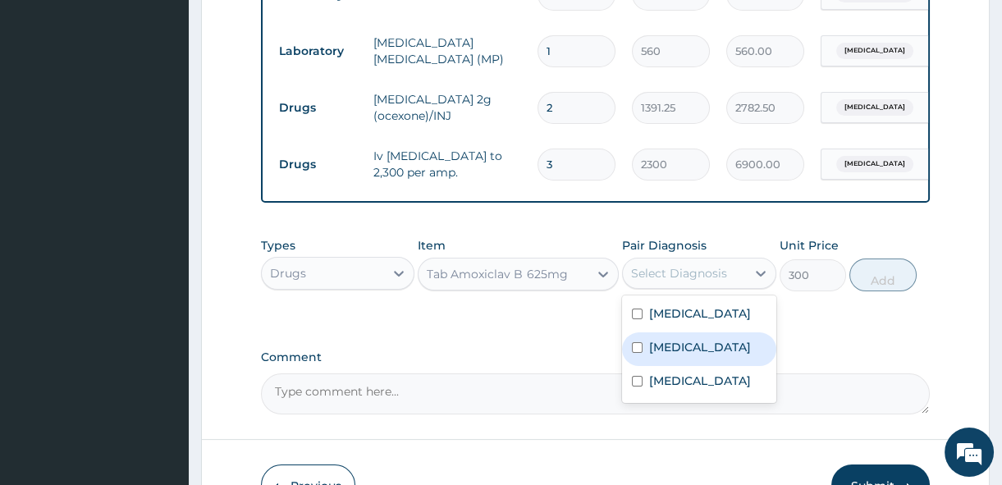
click at [638, 353] on input "checkbox" at bounding box center [637, 347] width 11 height 11
checkbox input "true"
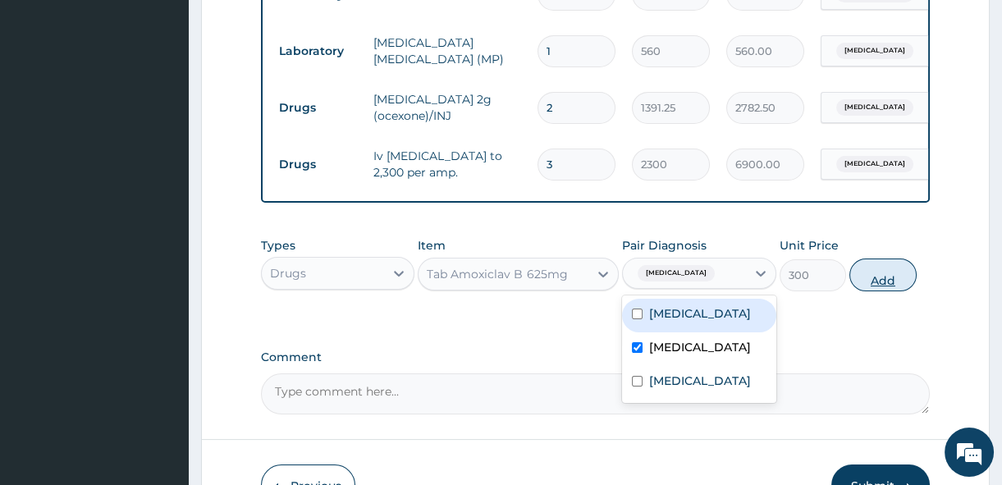
click at [899, 277] on button "Add" at bounding box center [882, 275] width 67 height 33
type input "0"
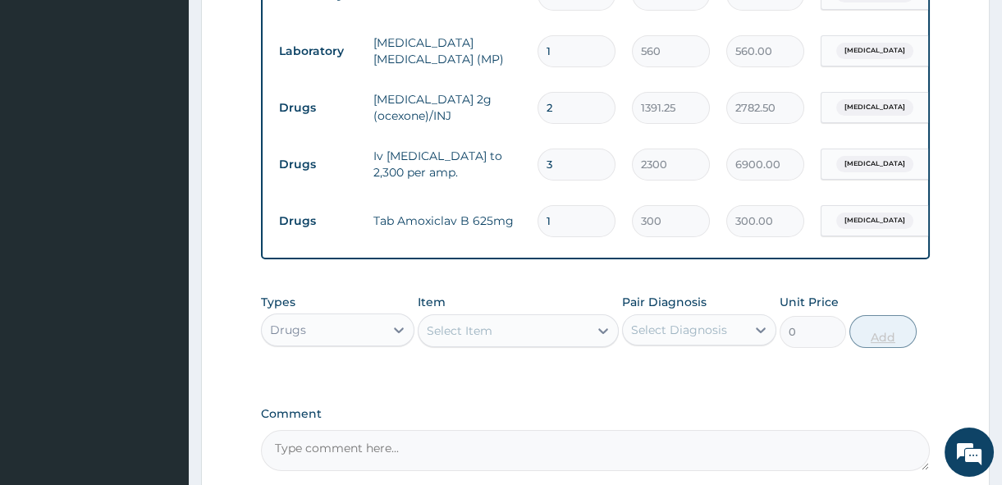
type input "14"
type input "4200.00"
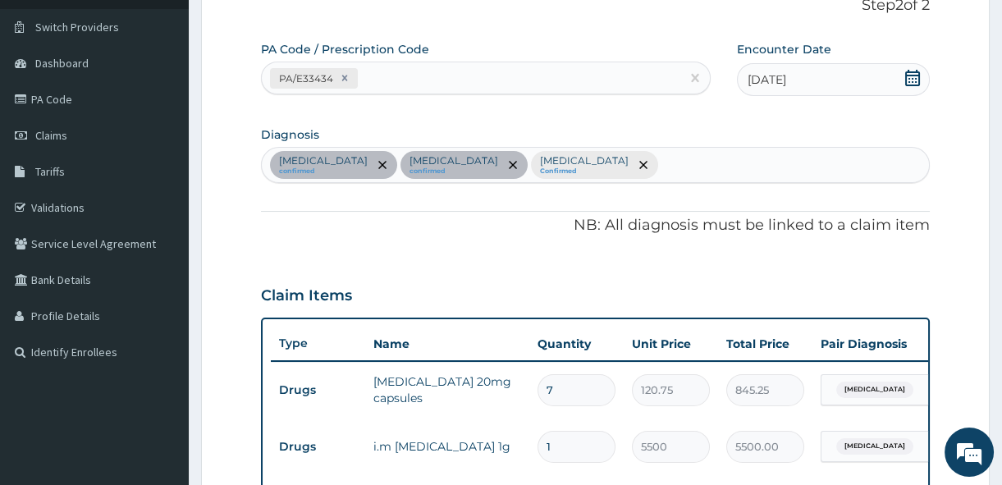
scroll to position [114, 0]
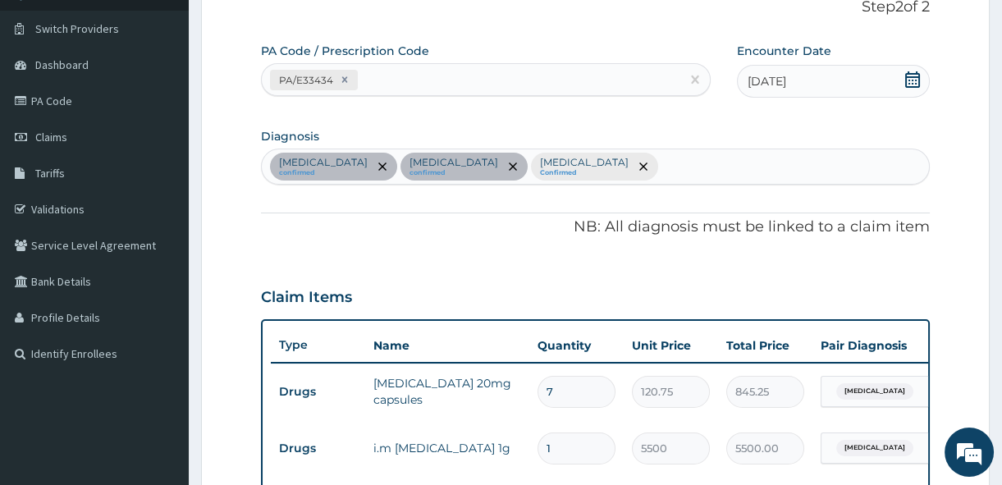
type input "14"
click at [527, 168] on div "Arthritis confirmed Sepsis confirmed Malaria Confirmed" at bounding box center [595, 166] width 667 height 34
type input "COUGH"
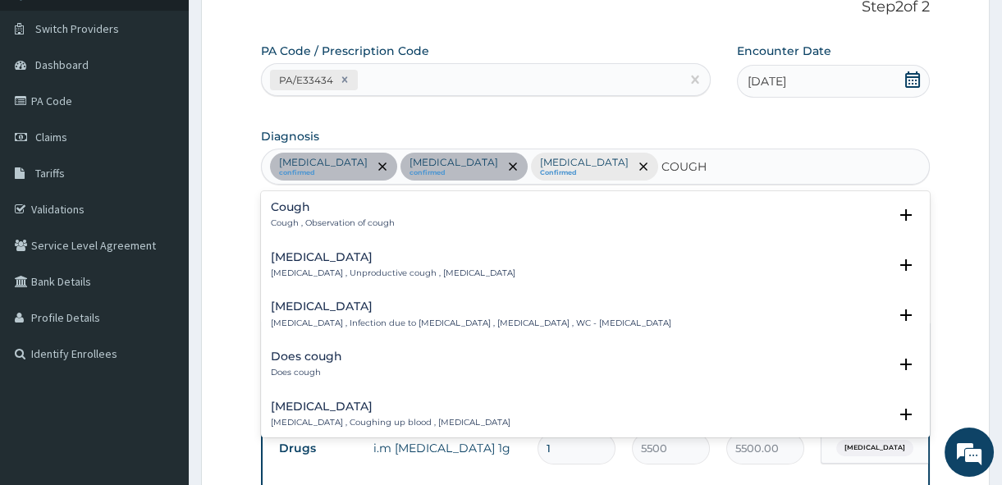
click at [291, 206] on h4 "Cough" at bounding box center [333, 207] width 124 height 12
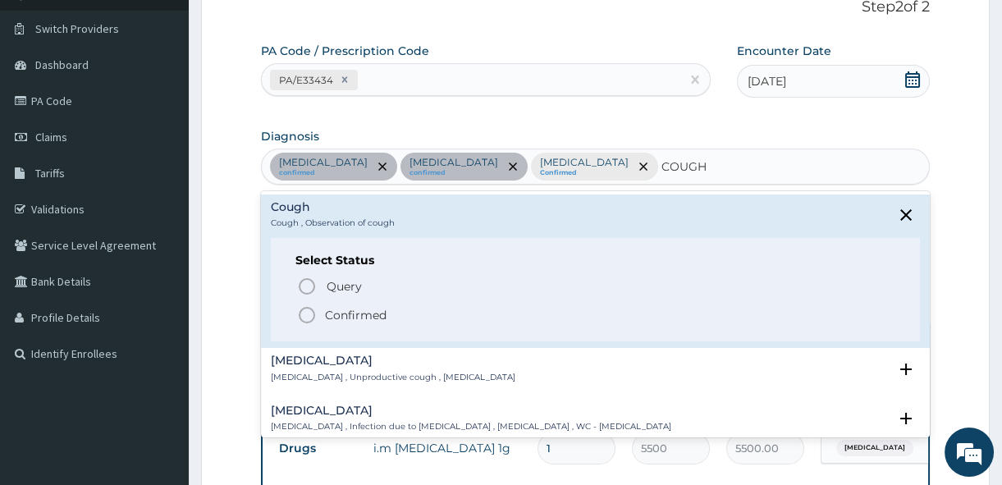
click at [304, 315] on icon "status option filled" at bounding box center [307, 315] width 20 height 20
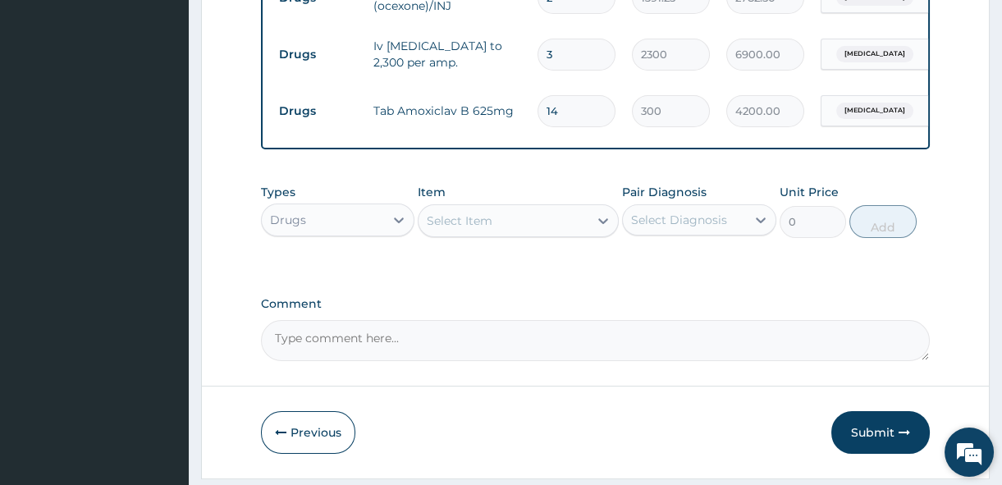
scroll to position [800, 0]
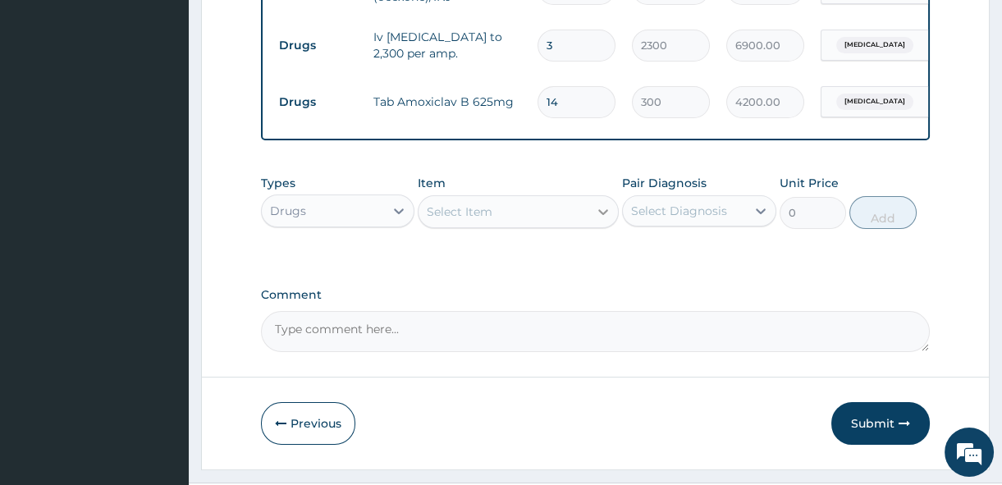
click at [606, 220] on icon at bounding box center [603, 212] width 16 height 16
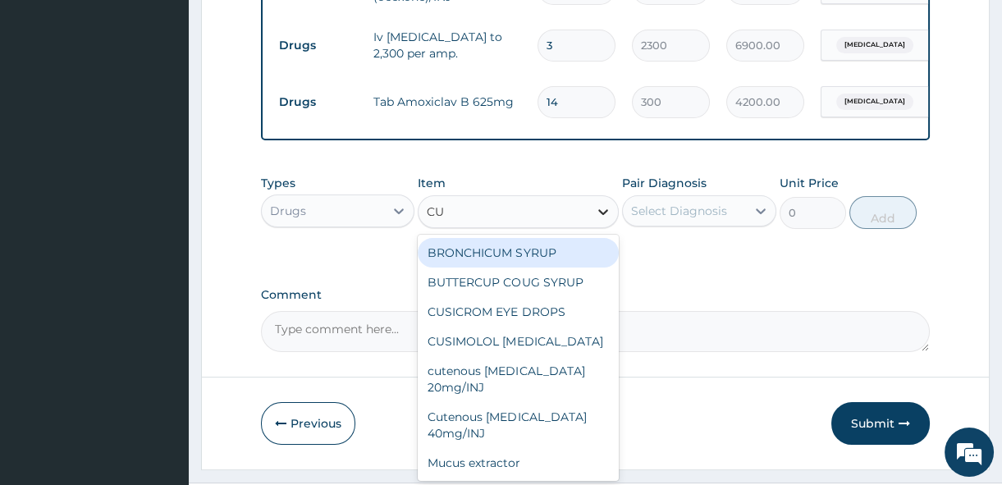
type input "CUP"
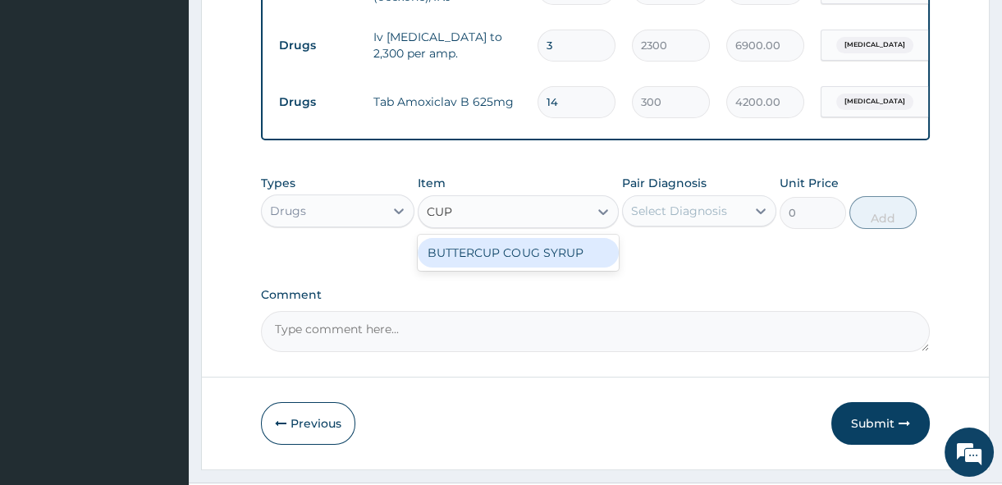
click at [603, 259] on div "BUTTERCUP COUG SYRUP" at bounding box center [518, 253] width 201 height 30
type input "1102.5"
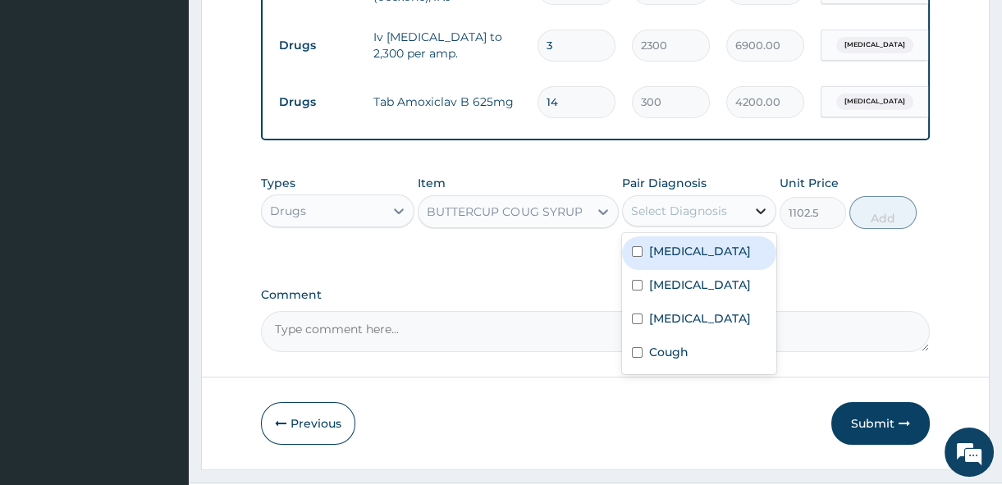
click at [753, 219] on icon at bounding box center [761, 211] width 16 height 16
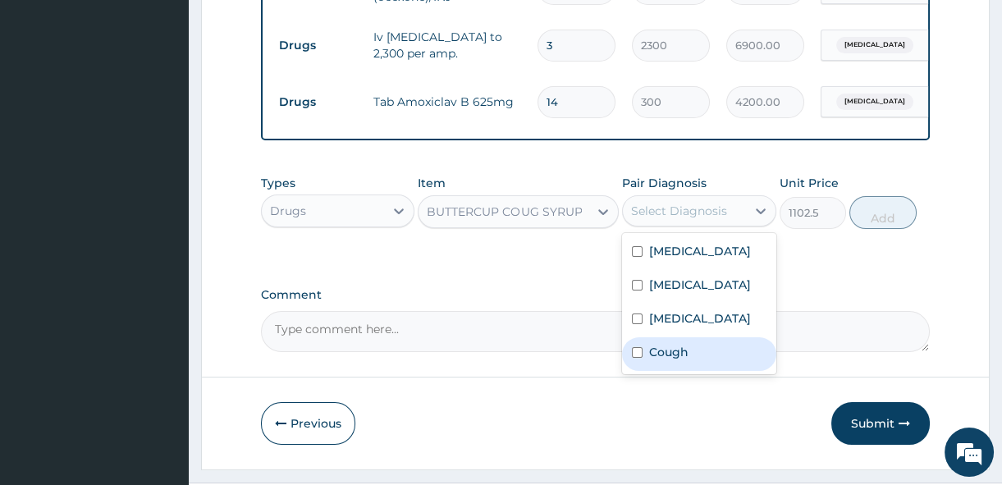
click at [635, 358] on input "checkbox" at bounding box center [637, 352] width 11 height 11
checkbox input "true"
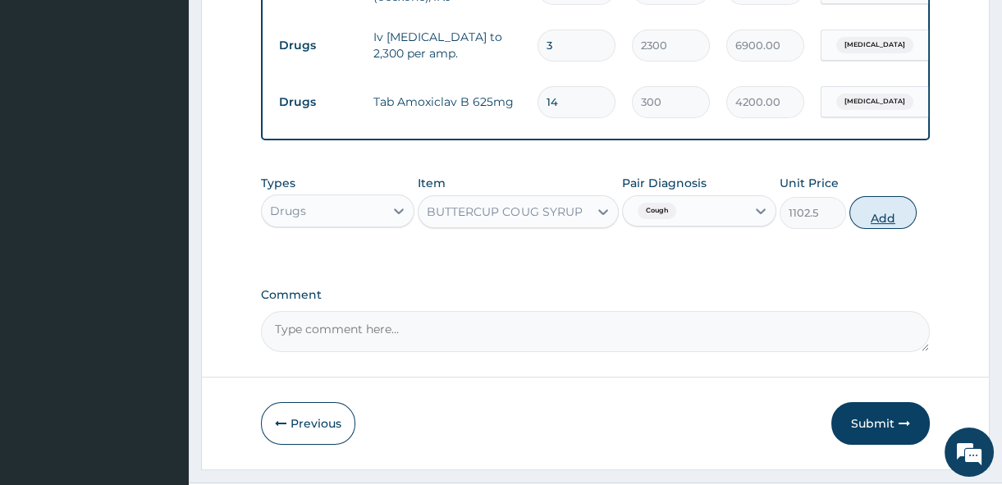
click at [888, 229] on button "Add" at bounding box center [882, 212] width 67 height 33
type input "0"
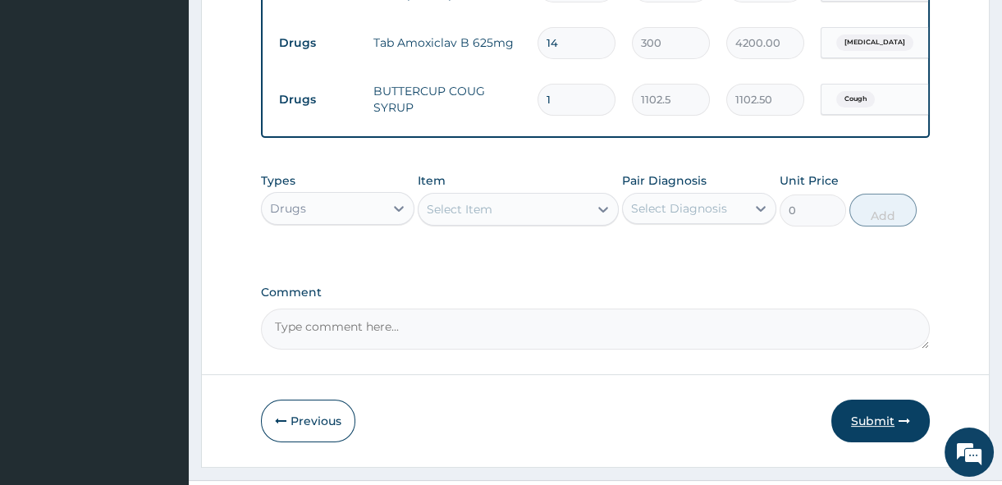
scroll to position [860, 0]
click at [878, 429] on button "Submit" at bounding box center [880, 420] width 98 height 43
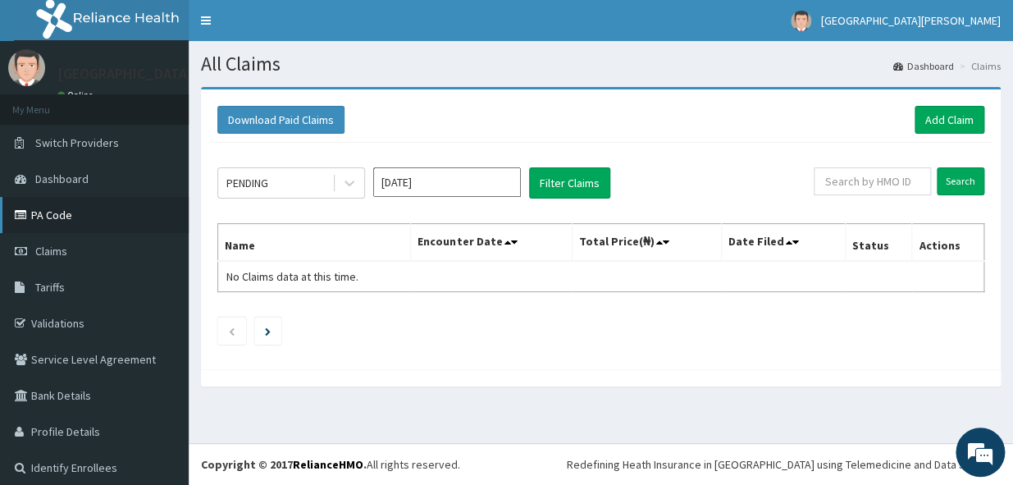
click at [78, 204] on link "PA Code" at bounding box center [94, 215] width 189 height 36
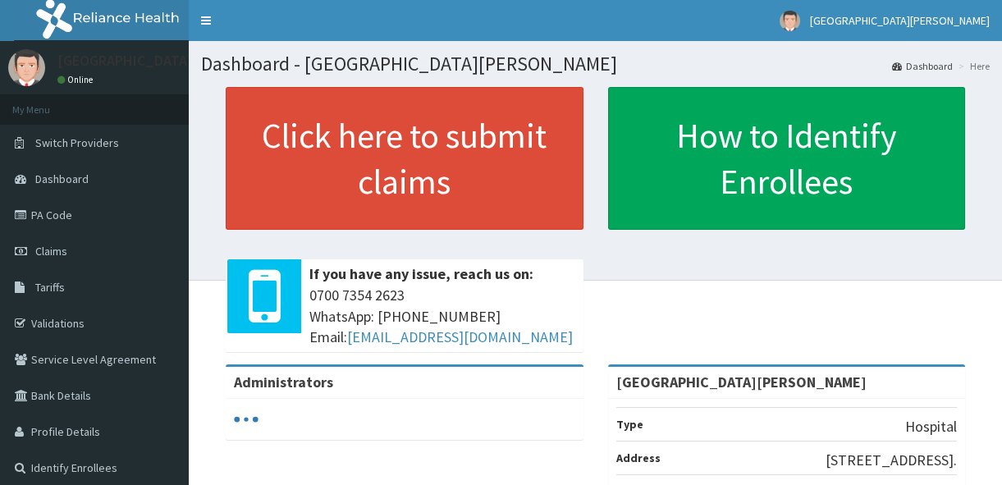
click at [80, 209] on link "PA Code" at bounding box center [94, 215] width 189 height 36
click at [80, 246] on link "Claims" at bounding box center [94, 251] width 189 height 36
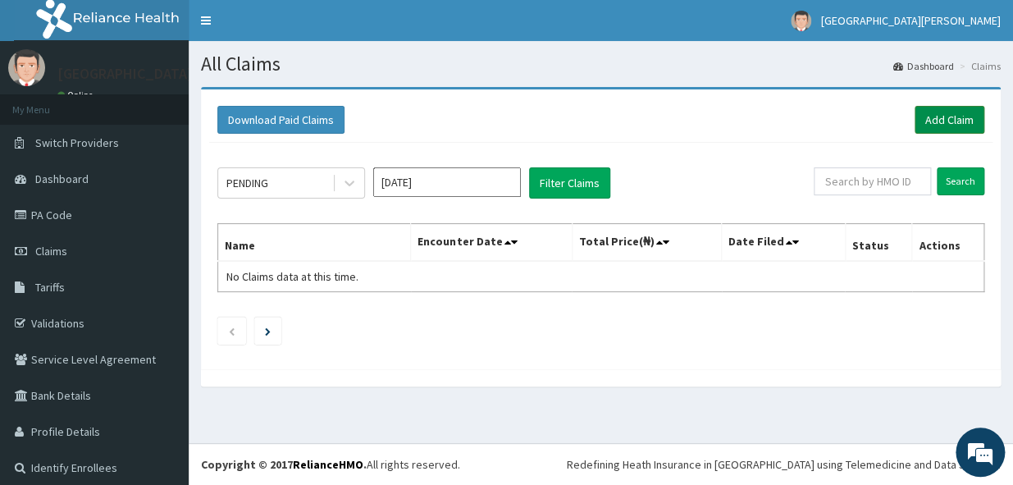
click at [922, 117] on link "Add Claim" at bounding box center [950, 120] width 70 height 28
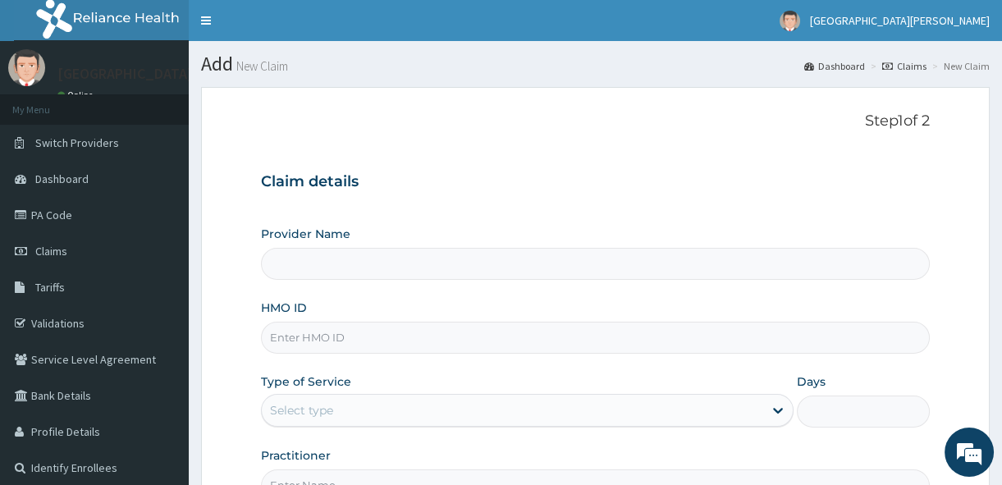
type input "St. Joseph Medical Centre"
click at [336, 341] on input "HMO ID" at bounding box center [595, 338] width 669 height 32
type input "SGB/10023/C"
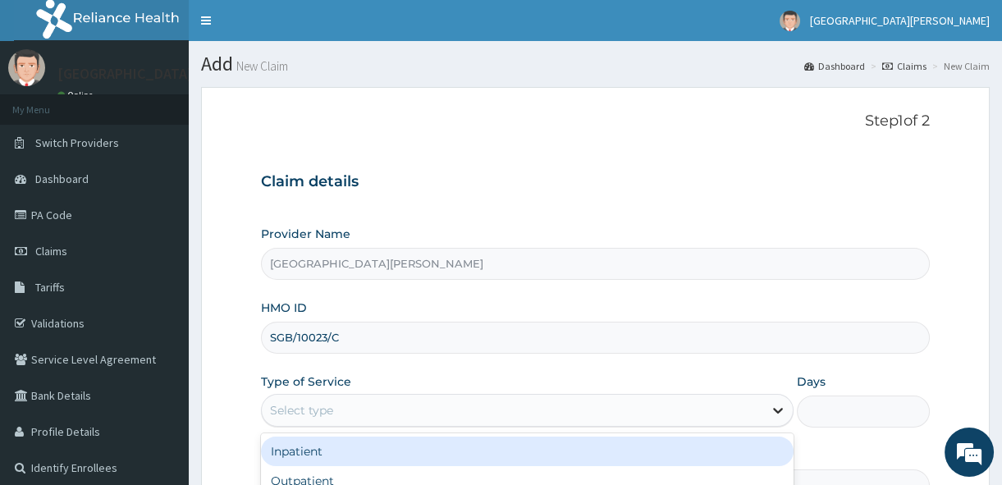
click at [786, 408] on div at bounding box center [778, 411] width 30 height 30
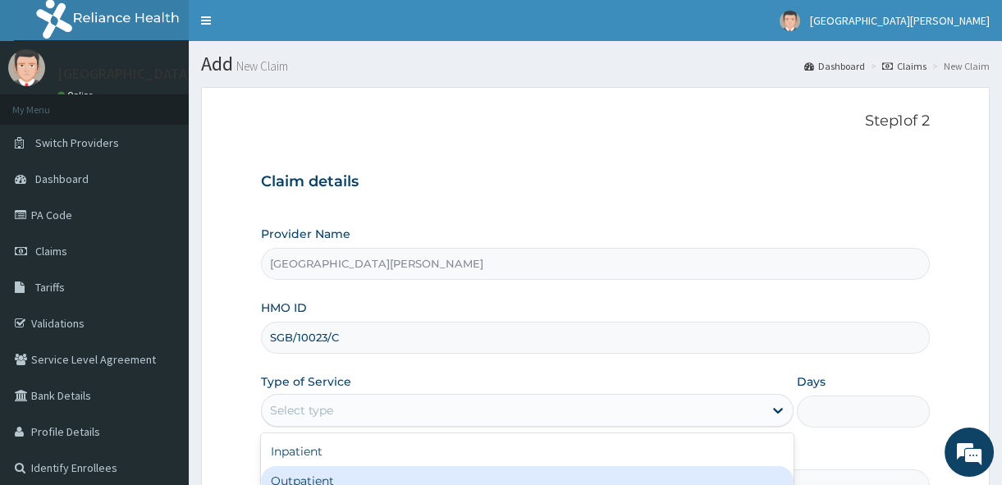
click at [501, 478] on div "Outpatient" at bounding box center [527, 481] width 533 height 30
type input "1"
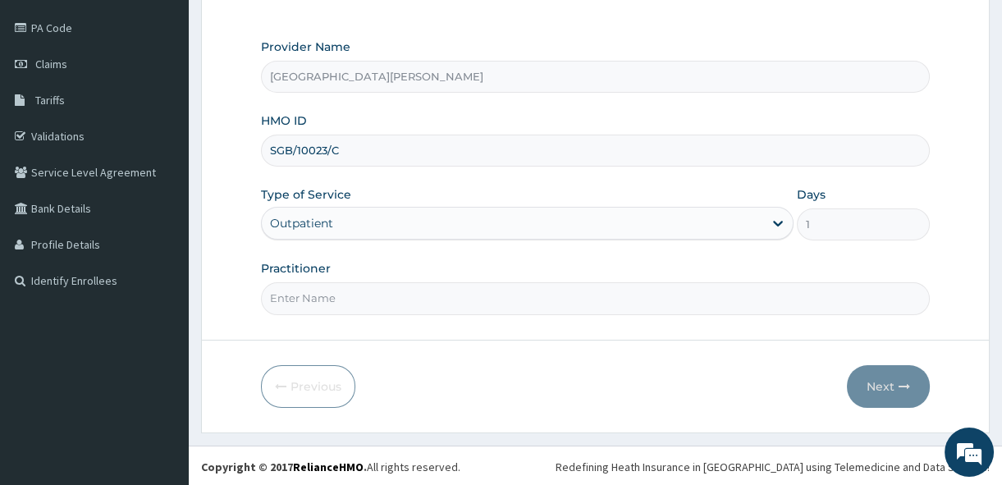
scroll to position [188, 0]
click at [542, 291] on input "Practitioner" at bounding box center [595, 297] width 669 height 32
type input "Dr. Sunday."
click at [899, 382] on icon "button" at bounding box center [904, 385] width 11 height 11
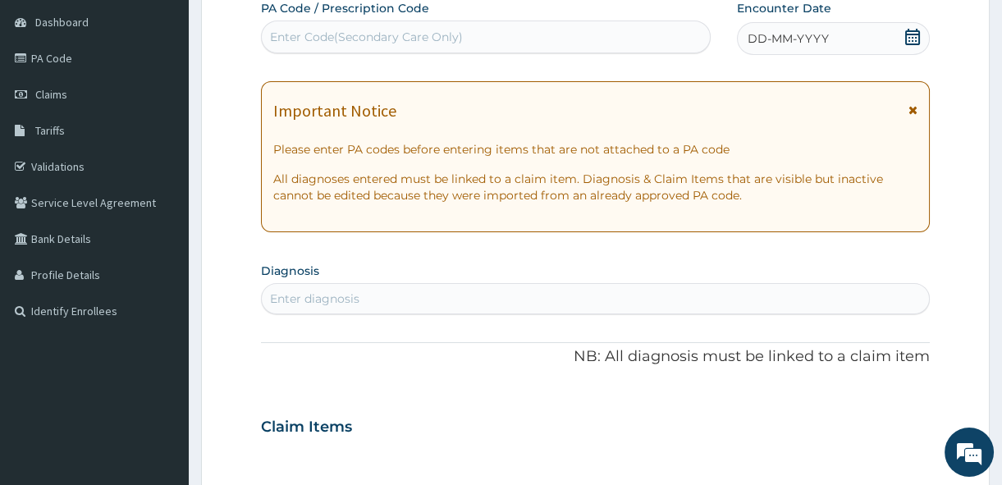
scroll to position [128, 0]
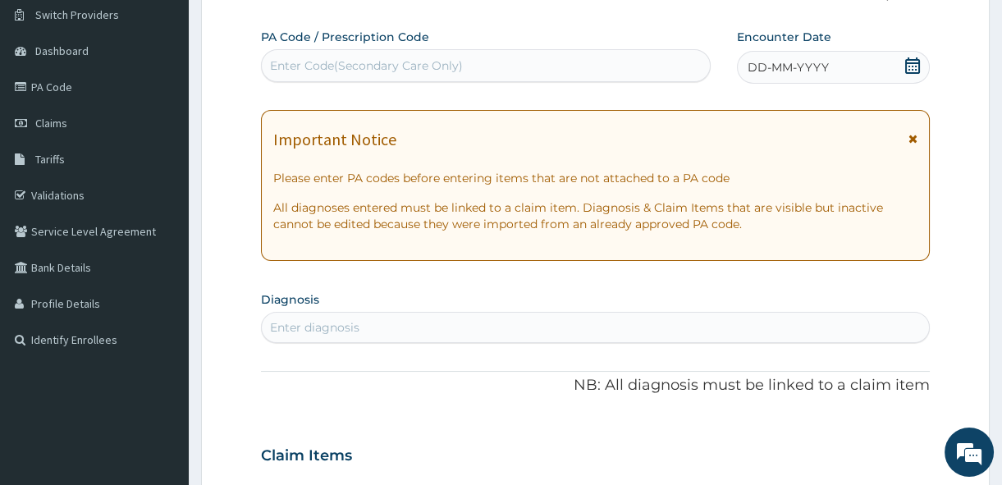
click at [917, 138] on icon at bounding box center [912, 138] width 9 height 11
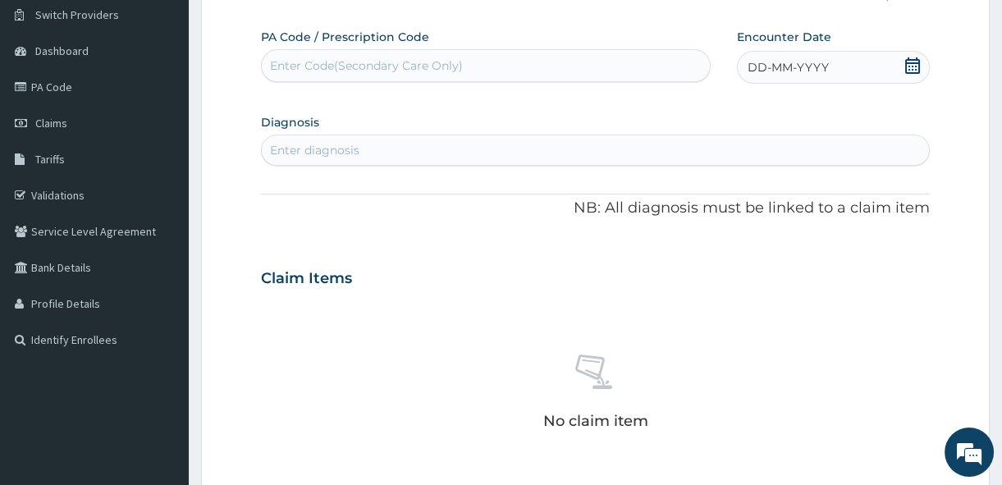
click at [907, 57] on icon at bounding box center [912, 65] width 16 height 16
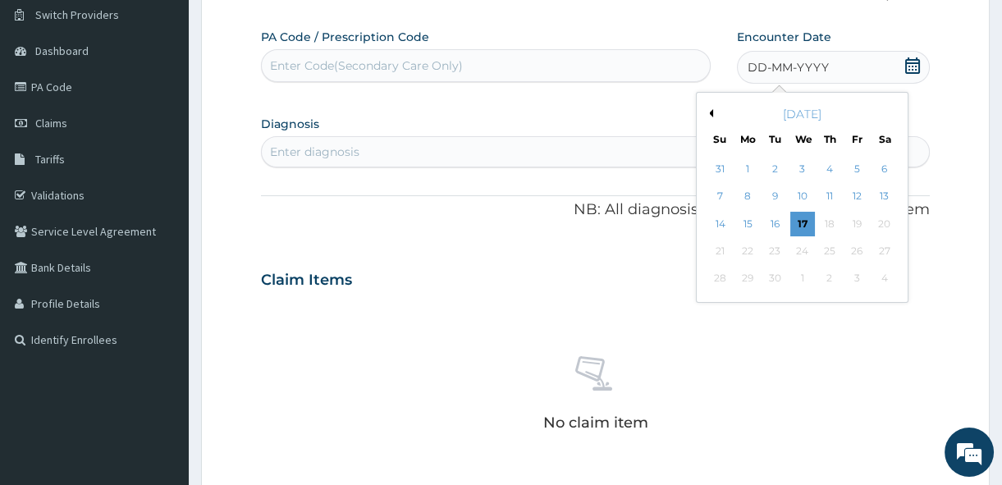
click at [907, 57] on icon at bounding box center [912, 65] width 16 height 16
click at [779, 222] on div "16" at bounding box center [774, 224] width 25 height 25
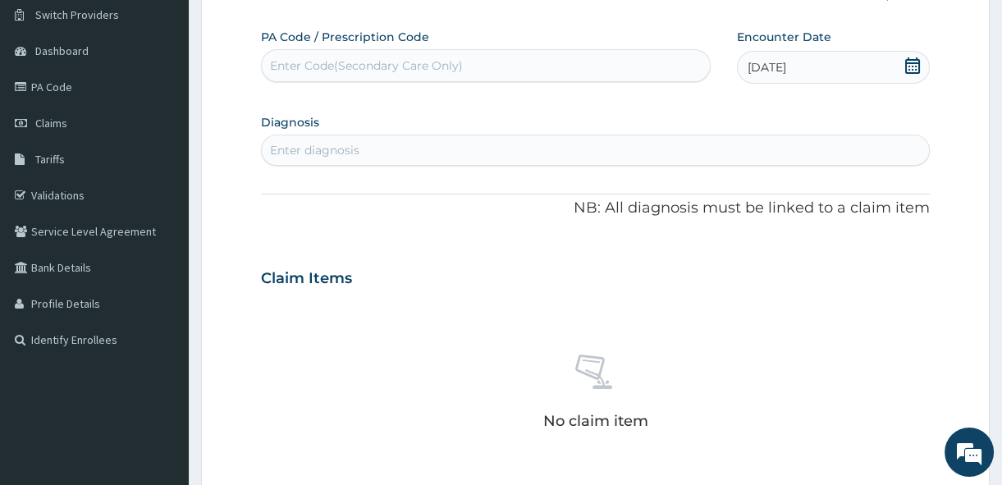
click at [317, 140] on div "Enter diagnosis" at bounding box center [595, 150] width 667 height 26
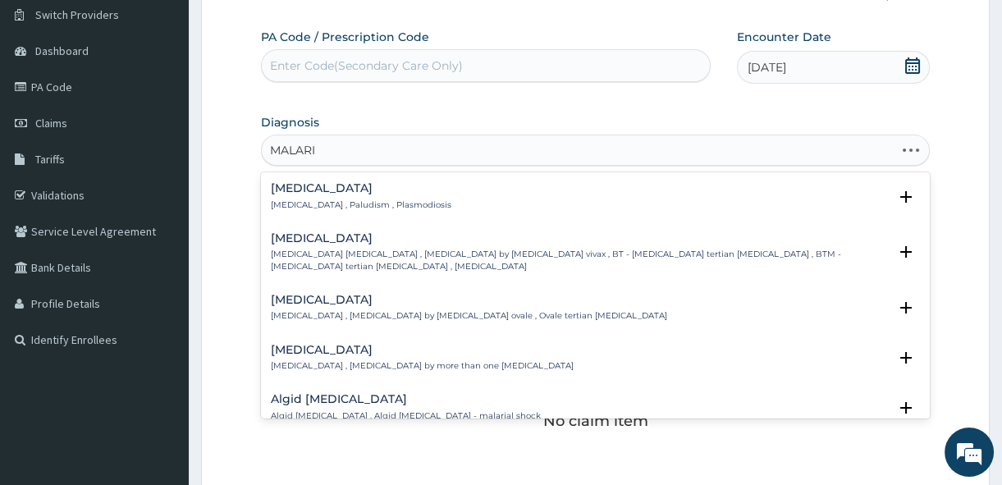
type input "MALARIA"
click at [310, 195] on div "Malaria Malaria , Paludism , Plasmodiosis" at bounding box center [361, 196] width 181 height 29
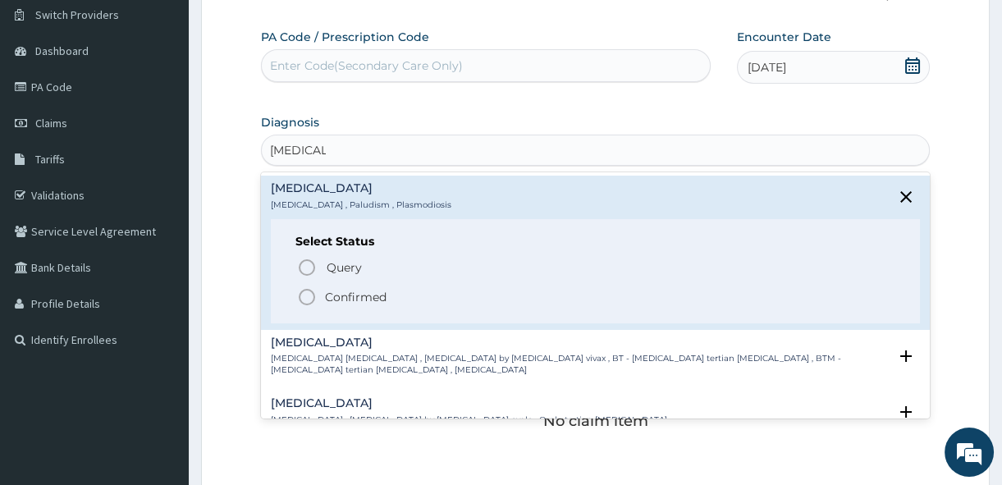
click at [304, 295] on icon "status option filled" at bounding box center [307, 297] width 20 height 20
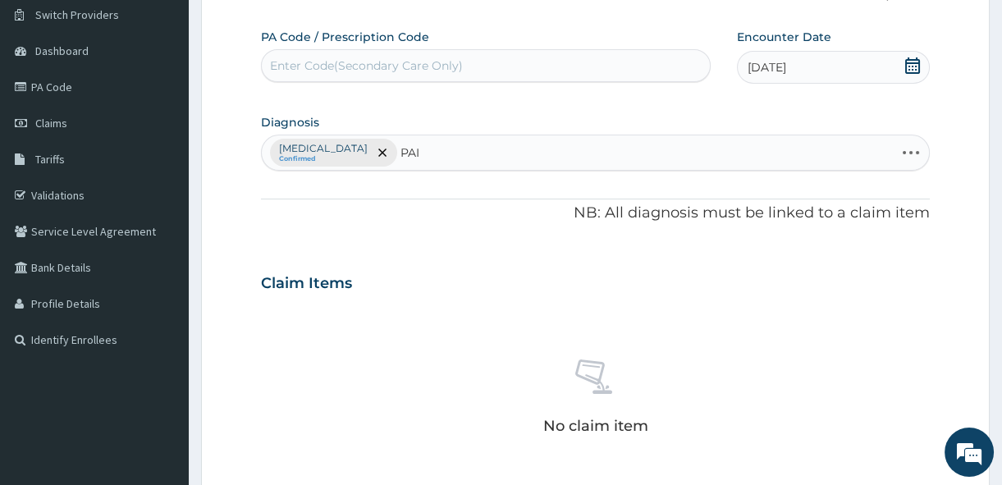
type input "PAIN"
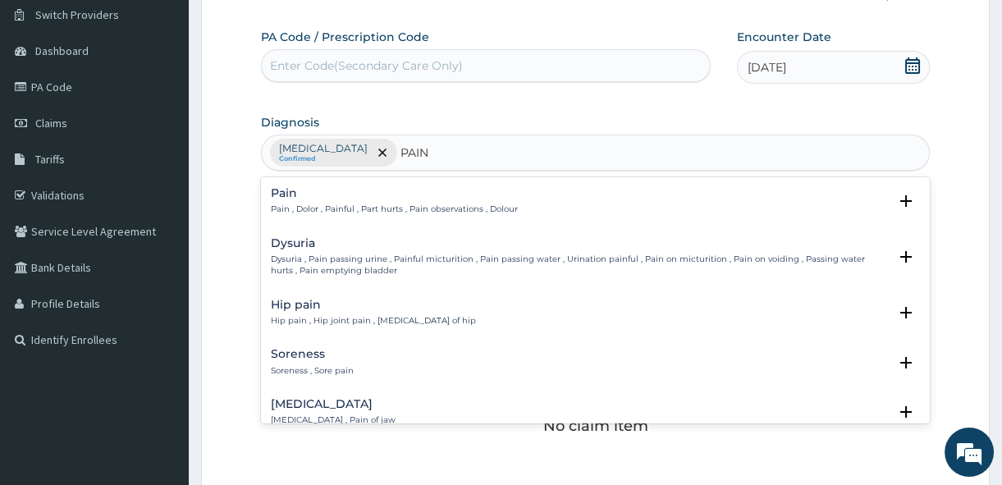
click at [287, 188] on h4 "Pain" at bounding box center [394, 193] width 247 height 12
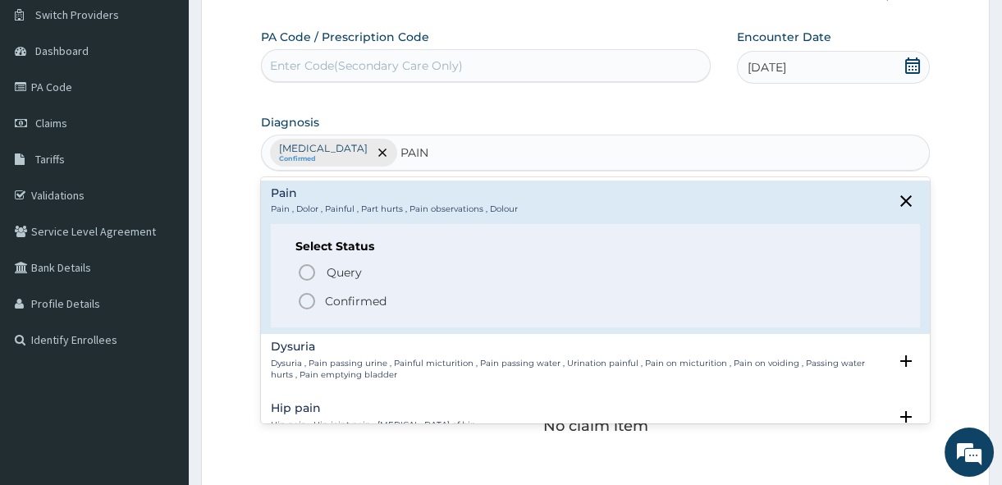
click at [307, 301] on icon "status option filled" at bounding box center [307, 301] width 20 height 20
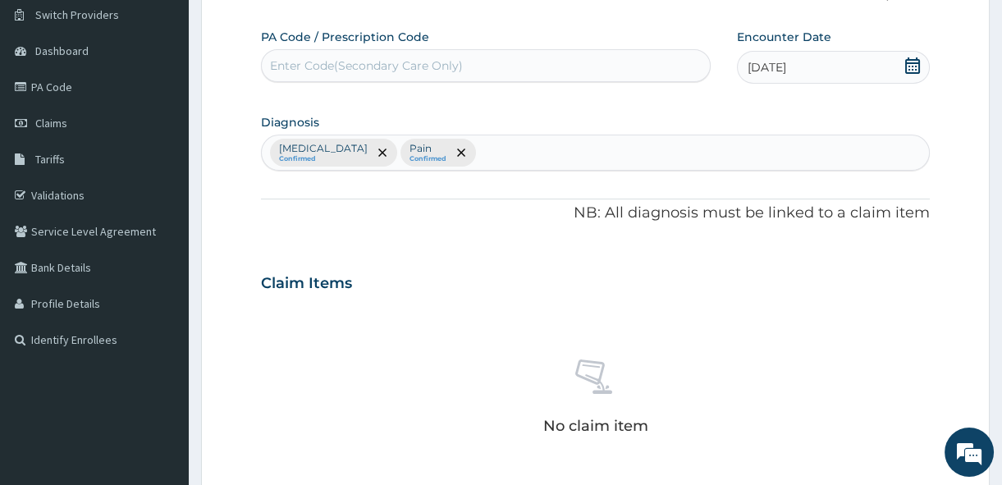
type input "M"
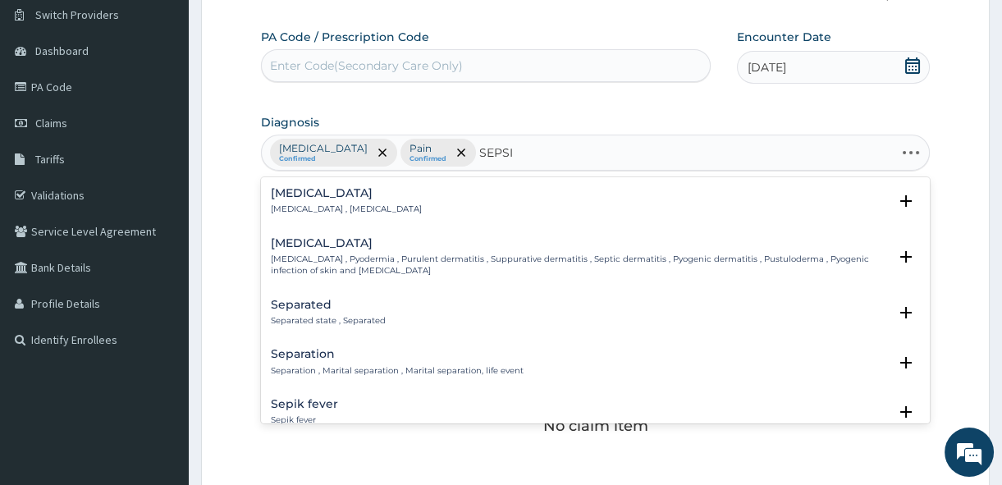
type input "SEPSIS"
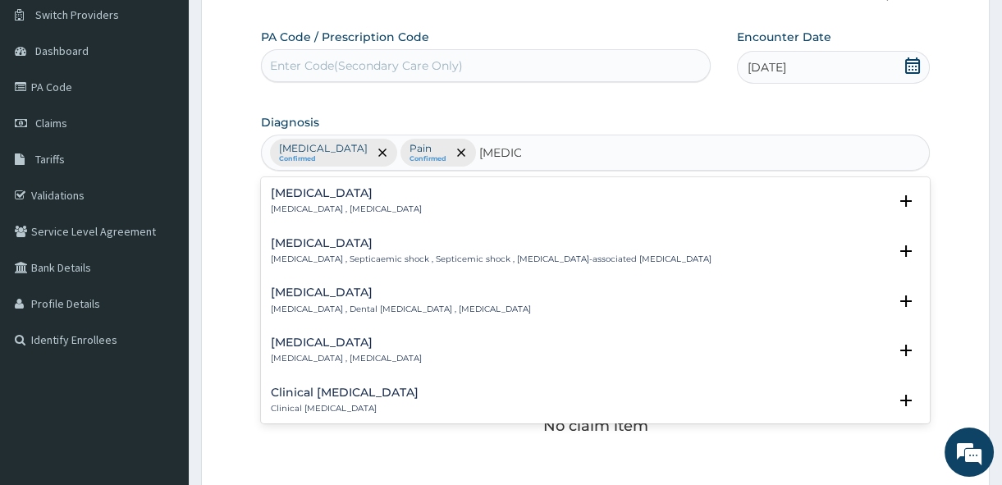
click at [307, 199] on div "Sepsis Systemic infection , Sepsis" at bounding box center [346, 201] width 151 height 29
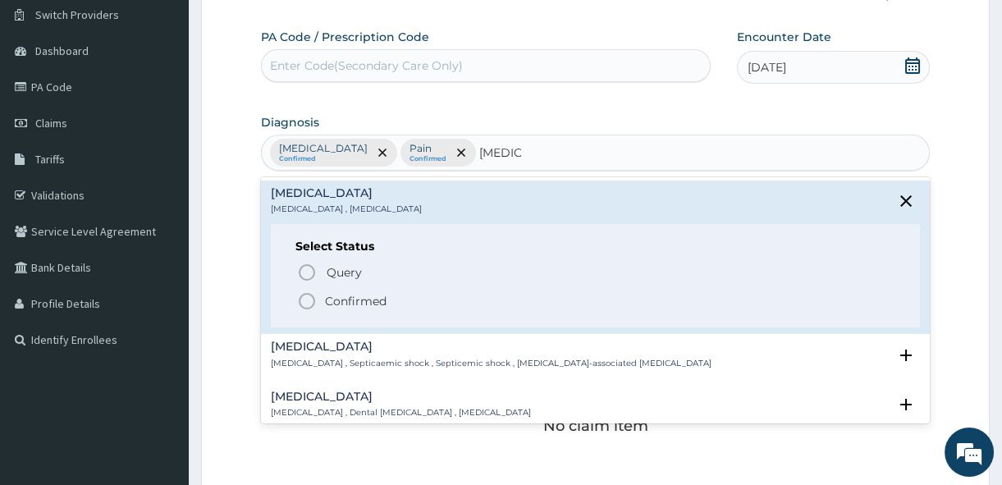
click at [304, 302] on icon "status option filled" at bounding box center [307, 301] width 20 height 20
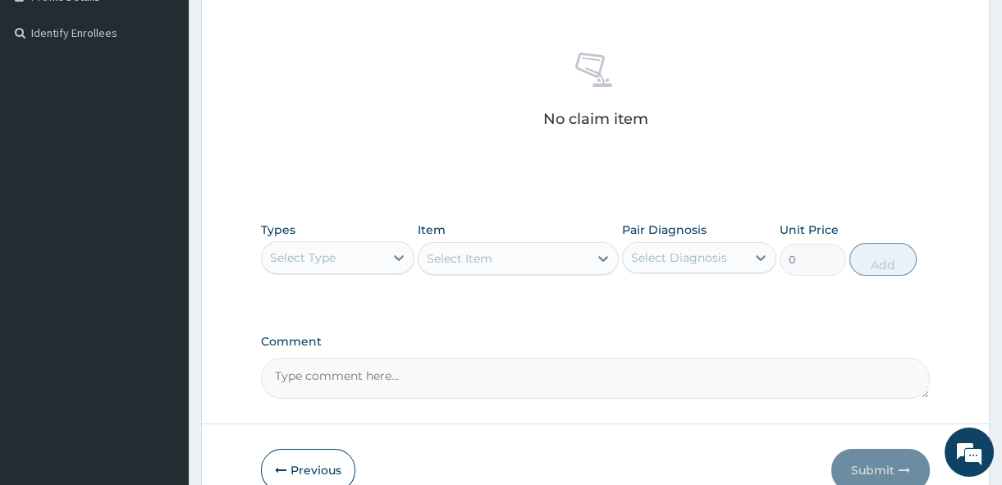
scroll to position [456, 0]
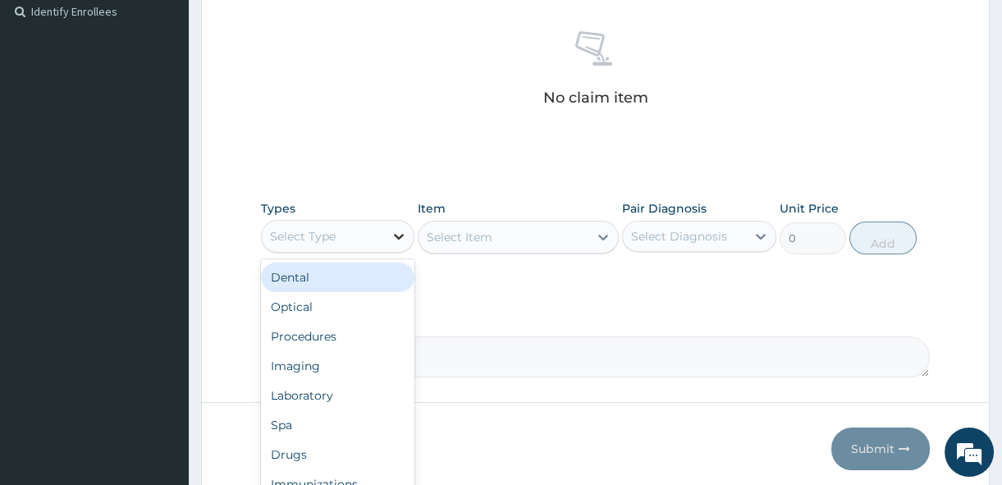
click at [397, 233] on icon at bounding box center [399, 236] width 16 height 16
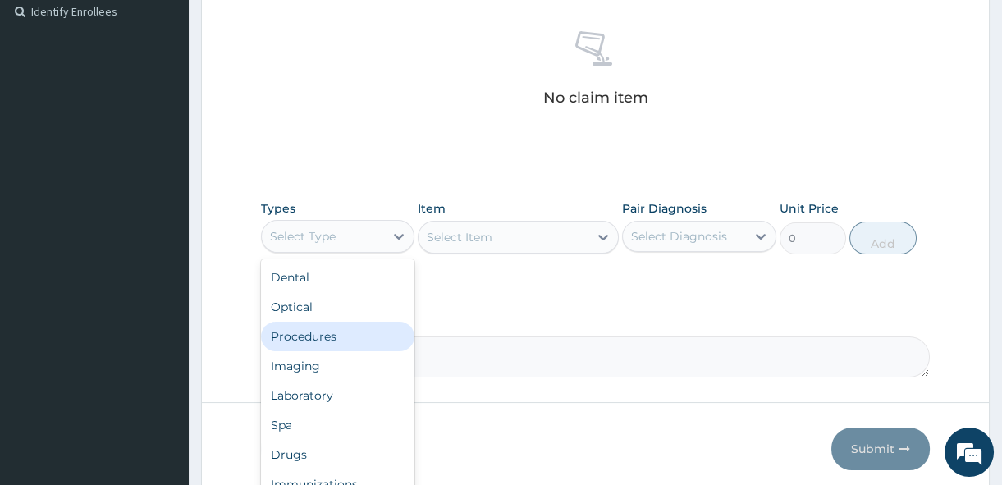
click at [342, 327] on div "Procedures" at bounding box center [337, 337] width 153 height 30
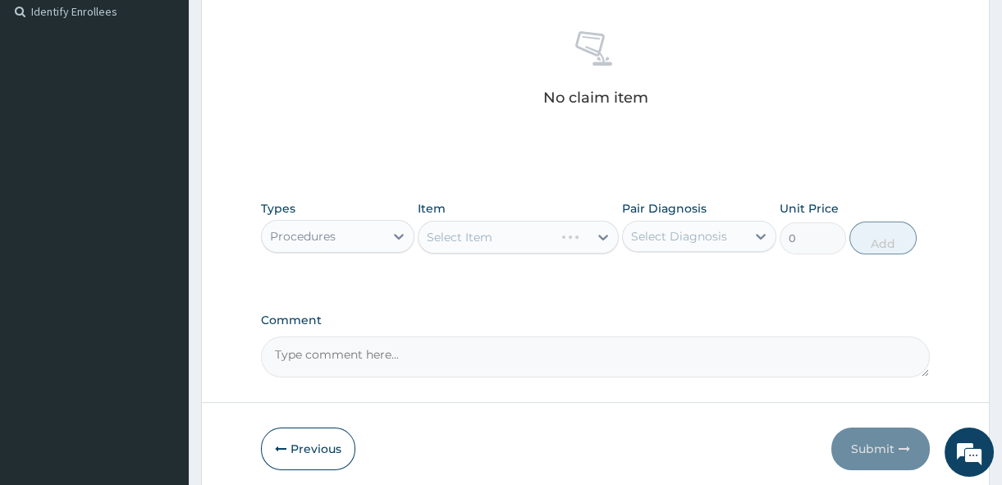
click at [609, 236] on div "Select Item" at bounding box center [518, 237] width 201 height 33
click at [602, 236] on icon at bounding box center [603, 237] width 16 height 16
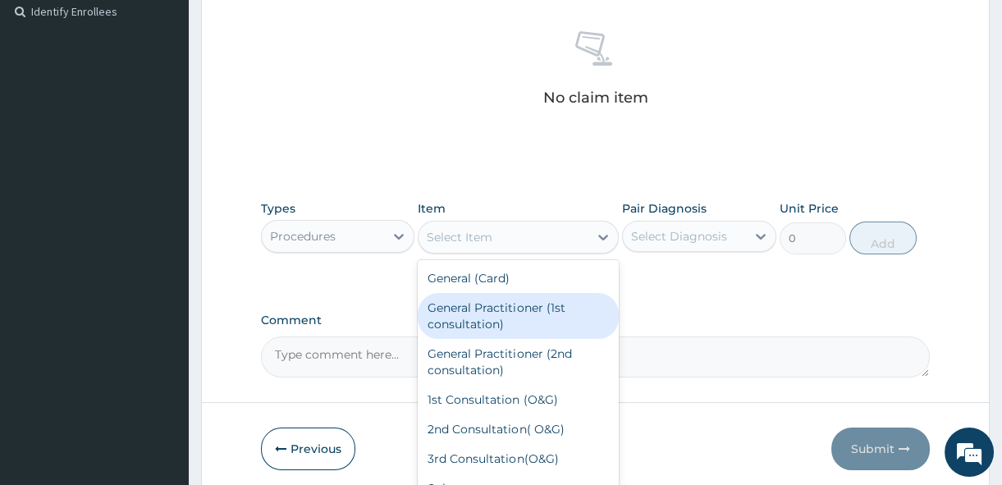
click at [561, 307] on div "General Practitioner (1st consultation)" at bounding box center [518, 316] width 201 height 46
type input "1500"
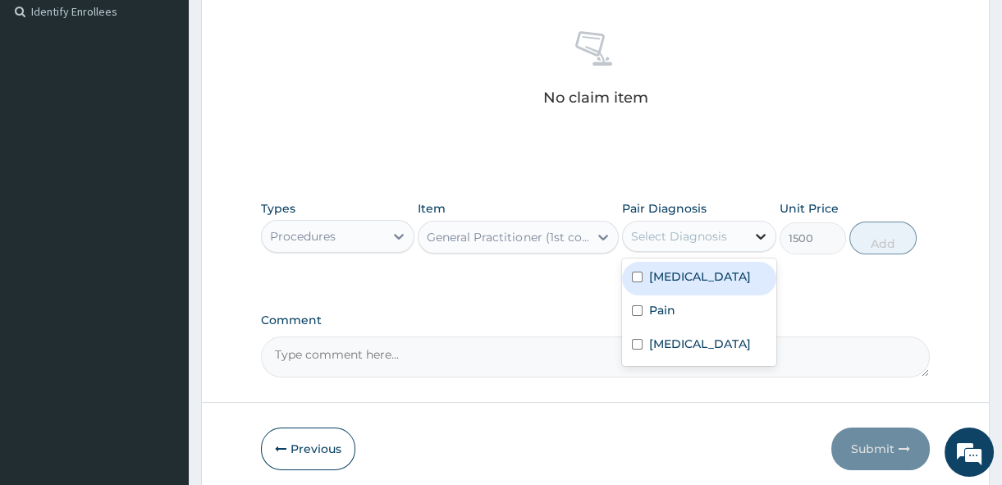
click at [756, 236] on icon at bounding box center [761, 236] width 16 height 16
click at [638, 273] on input "checkbox" at bounding box center [637, 277] width 11 height 11
checkbox input "true"
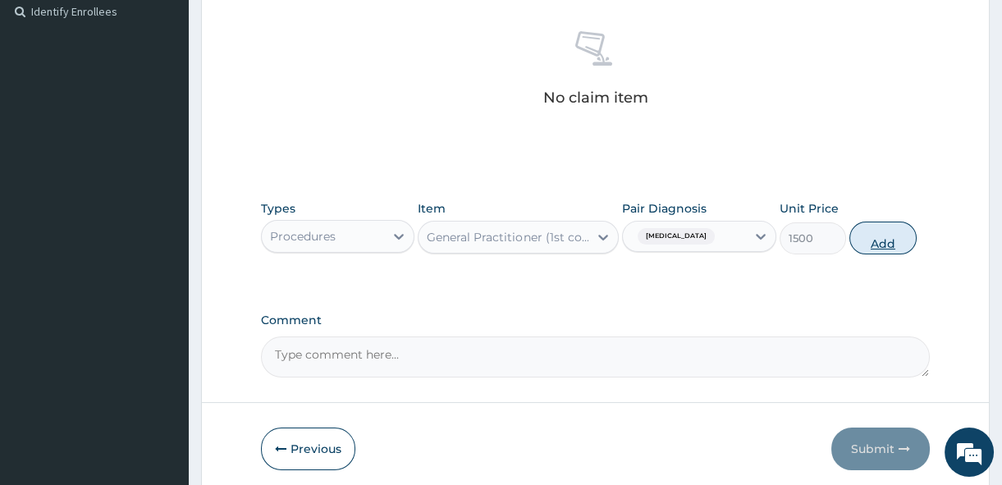
click at [902, 226] on button "Add" at bounding box center [882, 238] width 67 height 33
type input "0"
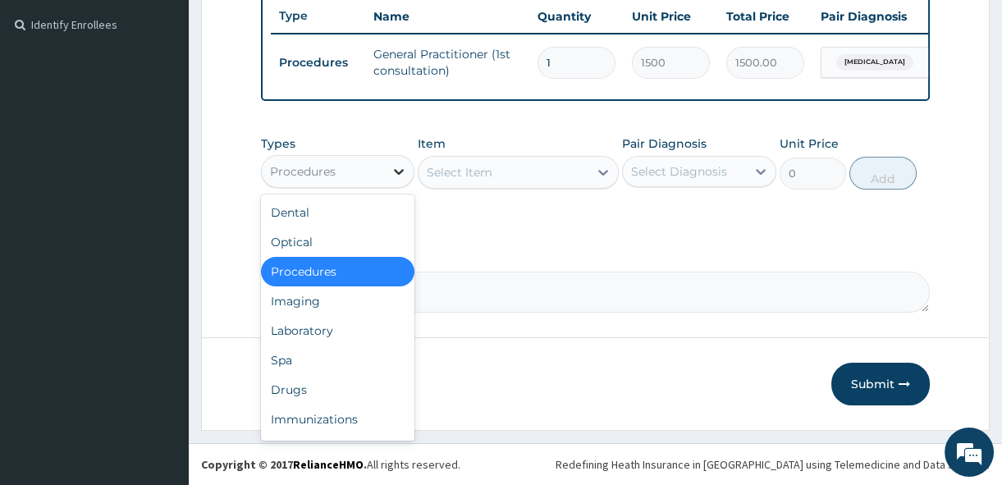
click at [396, 172] on icon at bounding box center [400, 172] width 10 height 6
click at [332, 327] on div "Laboratory" at bounding box center [337, 331] width 153 height 30
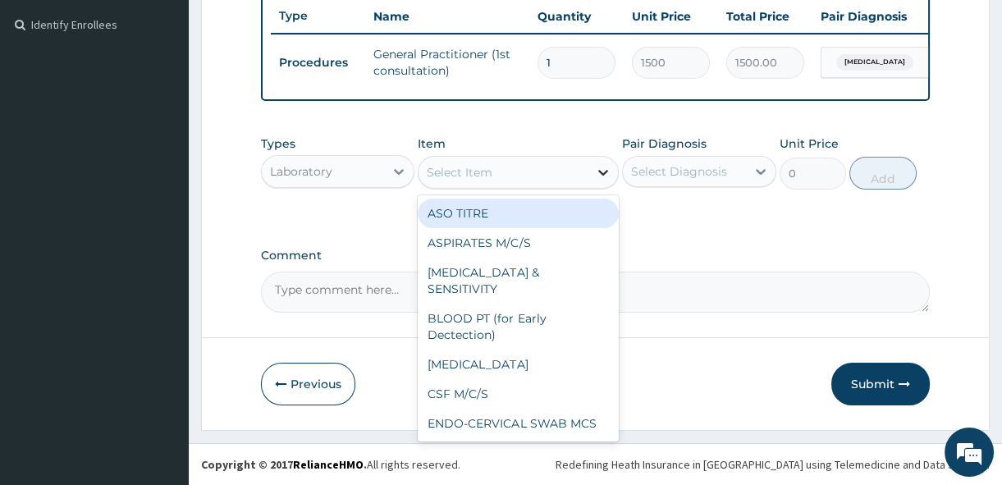
click at [602, 175] on icon at bounding box center [603, 172] width 16 height 16
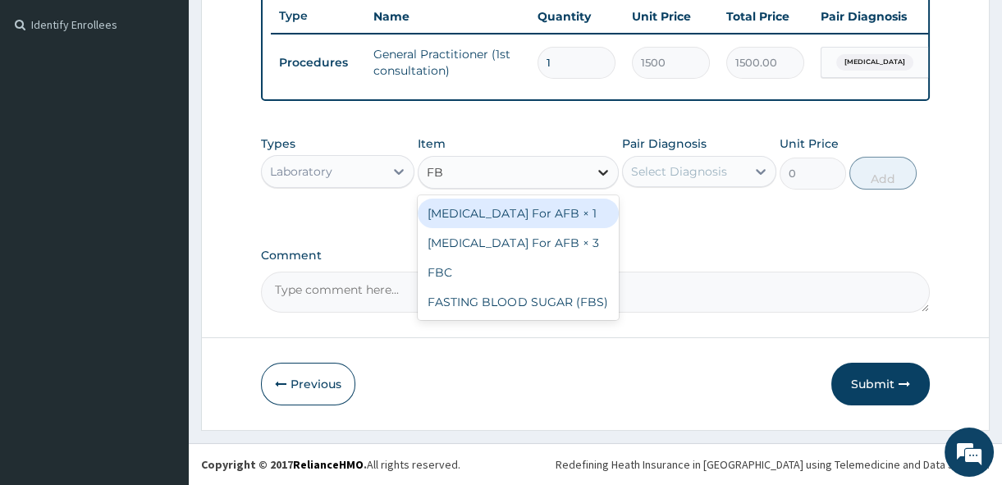
type input "FBC"
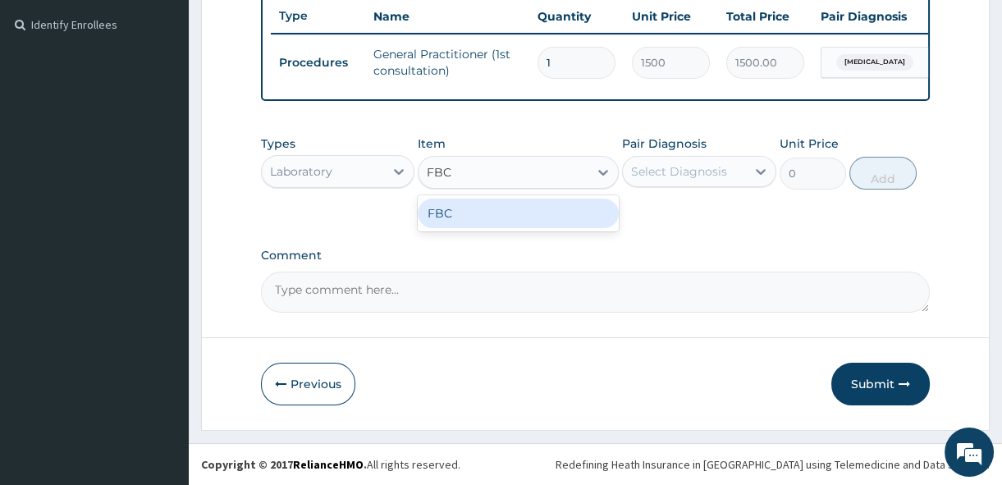
click at [568, 222] on div "FBC" at bounding box center [518, 214] width 201 height 30
type input "1600"
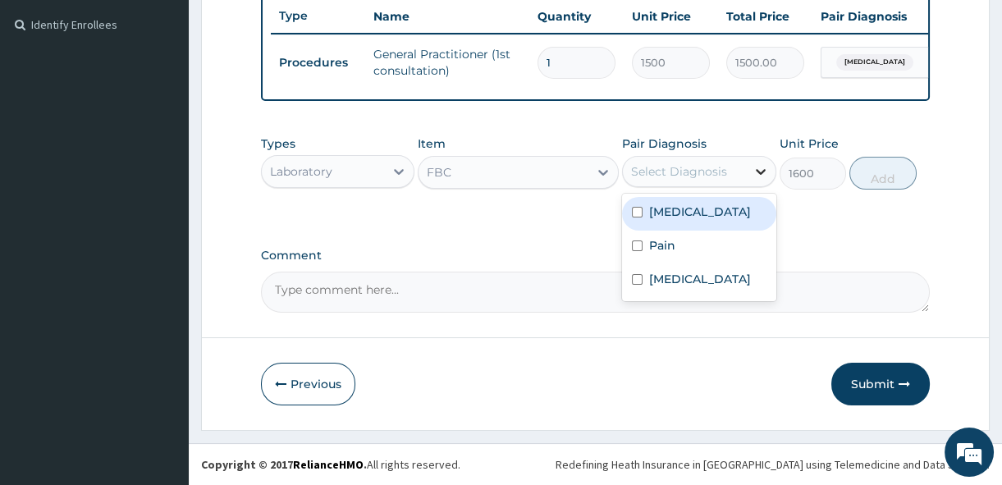
click at [759, 168] on icon at bounding box center [761, 171] width 16 height 16
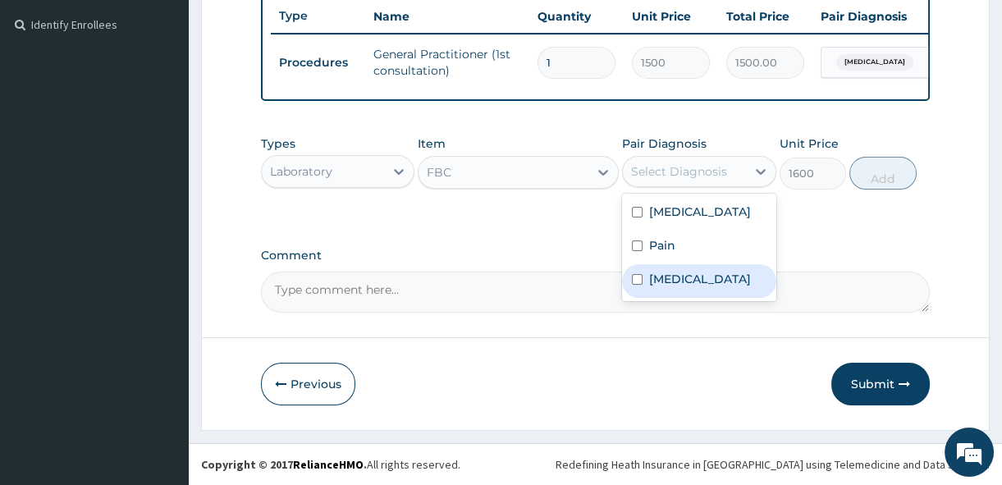
click at [635, 277] on input "checkbox" at bounding box center [637, 279] width 11 height 11
checkbox input "true"
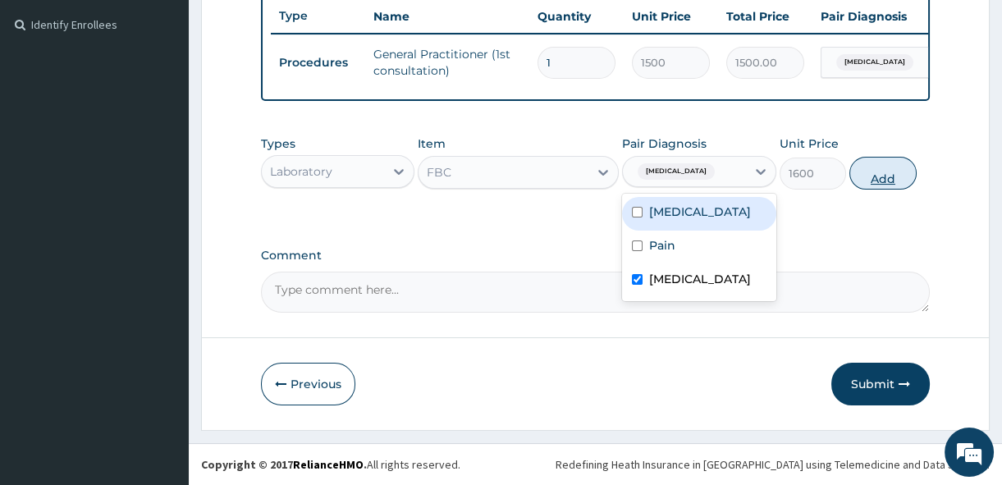
click at [895, 167] on button "Add" at bounding box center [882, 173] width 67 height 33
type input "0"
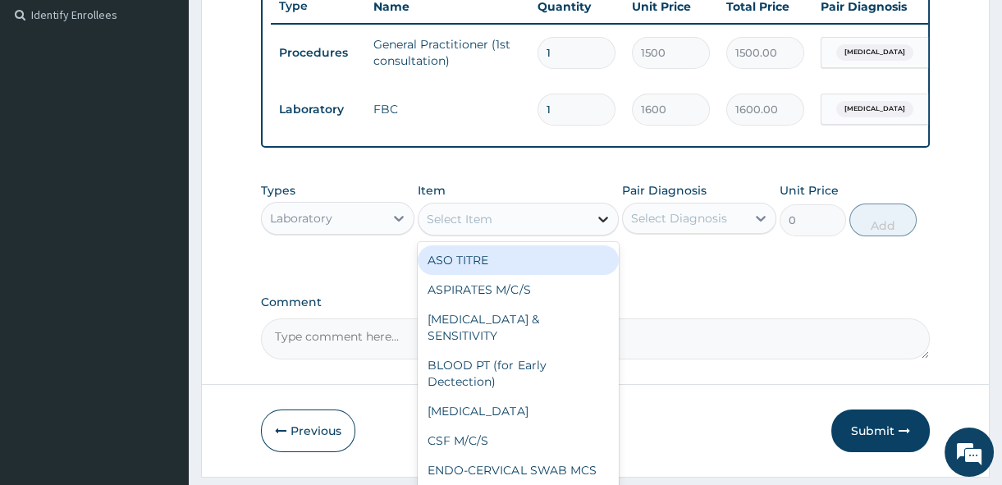
click at [604, 226] on icon at bounding box center [603, 219] width 16 height 16
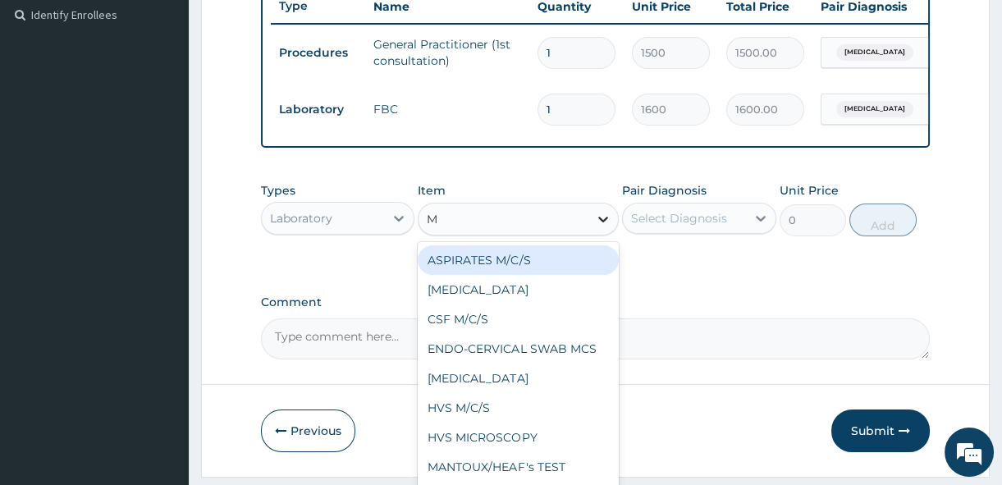
type input "MP"
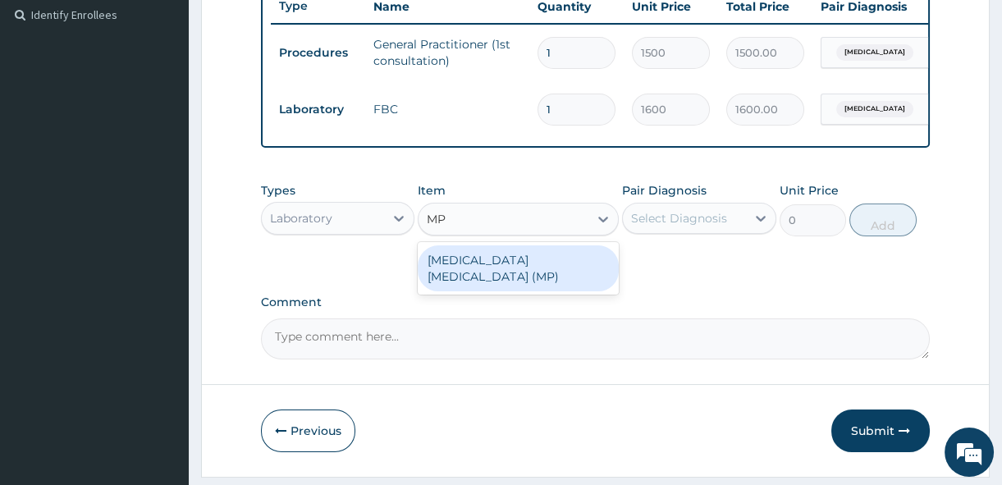
click at [576, 263] on div "MALARIA PARASITE (MP)" at bounding box center [518, 268] width 201 height 46
type input "560"
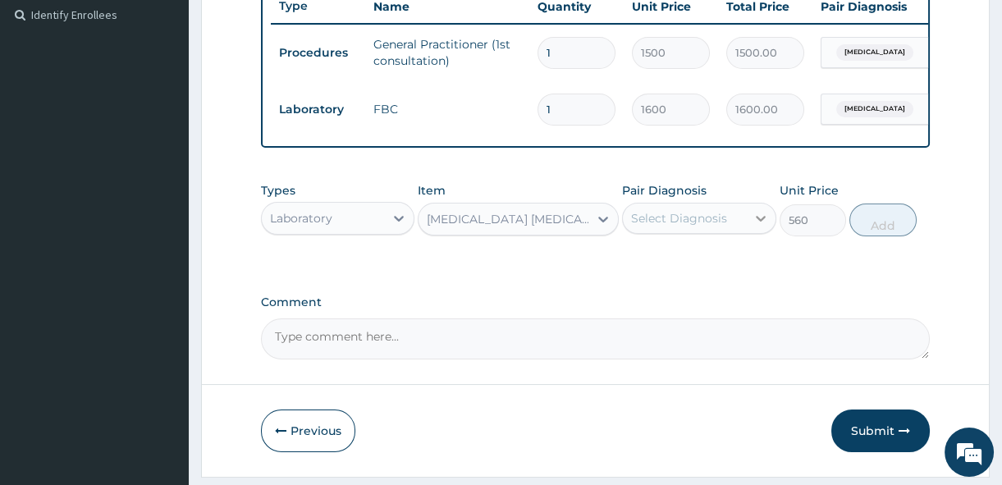
click at [760, 226] on icon at bounding box center [761, 218] width 16 height 16
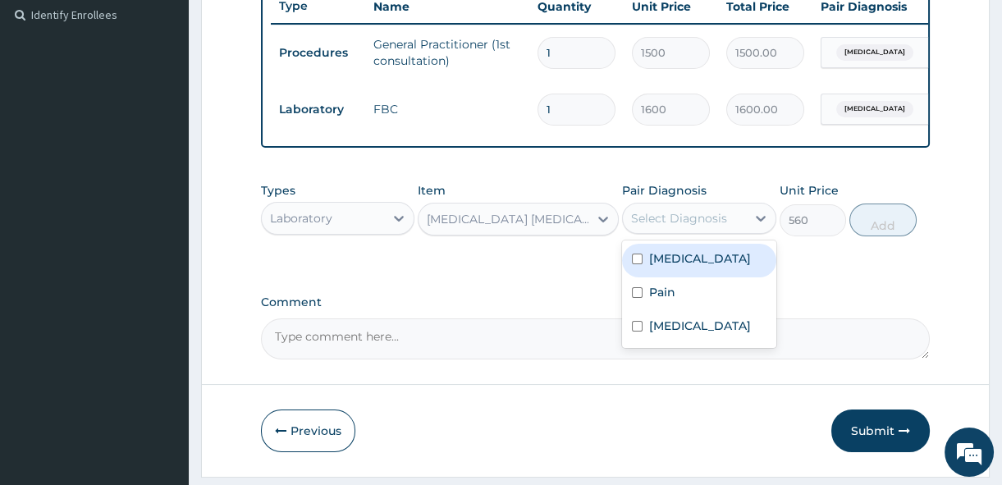
click at [638, 264] on input "checkbox" at bounding box center [637, 259] width 11 height 11
checkbox input "true"
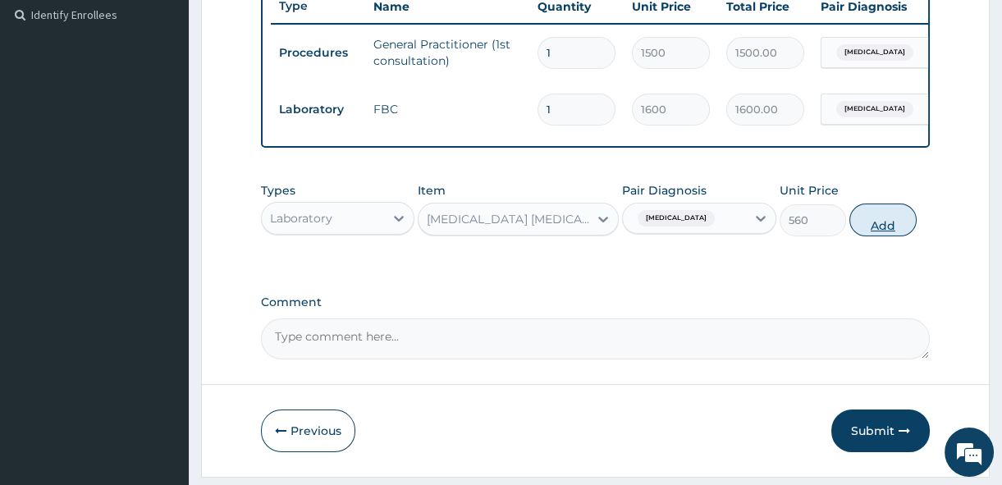
click at [895, 230] on button "Add" at bounding box center [882, 220] width 67 height 33
type input "0"
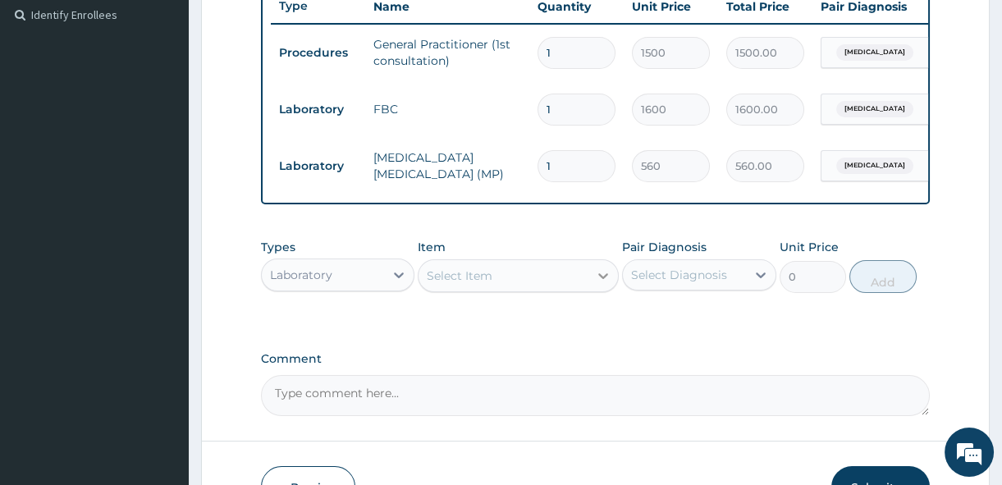
click at [599, 281] on icon at bounding box center [603, 276] width 16 height 16
click at [373, 366] on label "Comment" at bounding box center [595, 359] width 669 height 14
click at [373, 375] on textarea "Comment" at bounding box center [595, 395] width 669 height 41
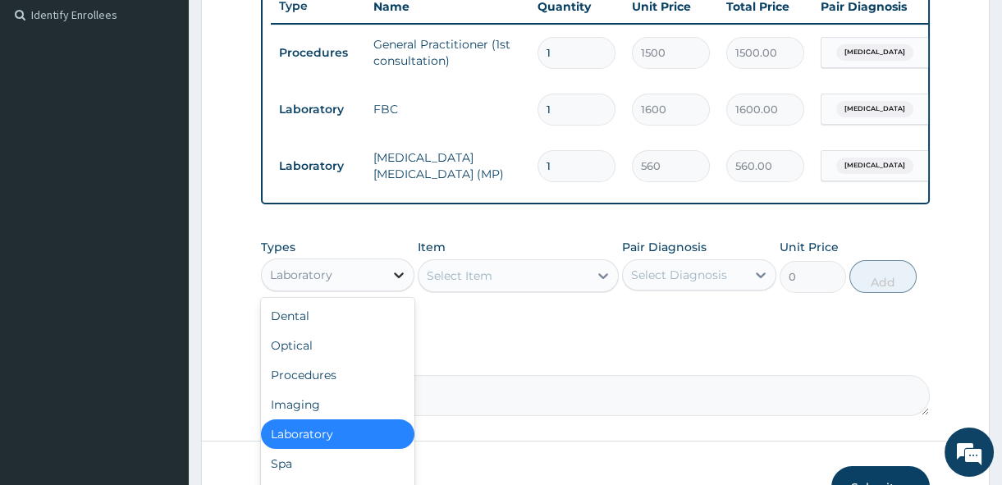
click at [394, 283] on icon at bounding box center [399, 275] width 16 height 16
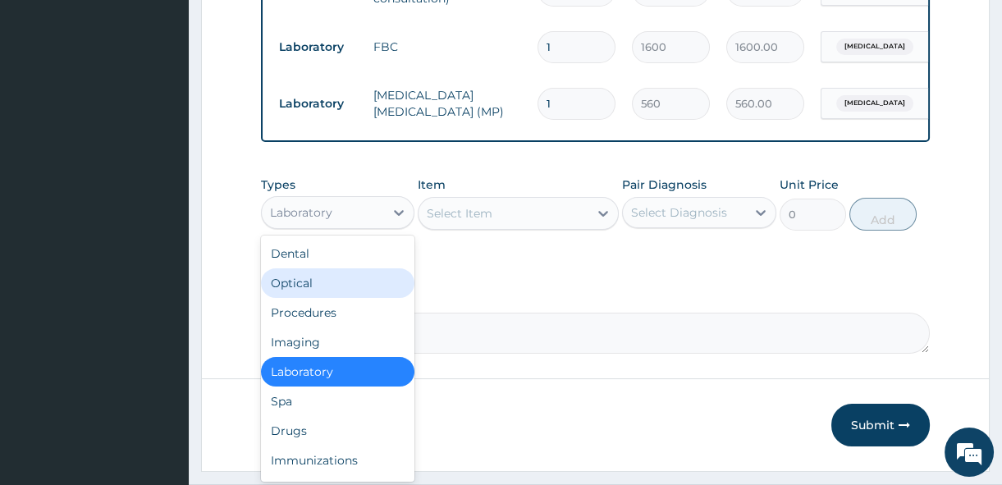
scroll to position [542, 0]
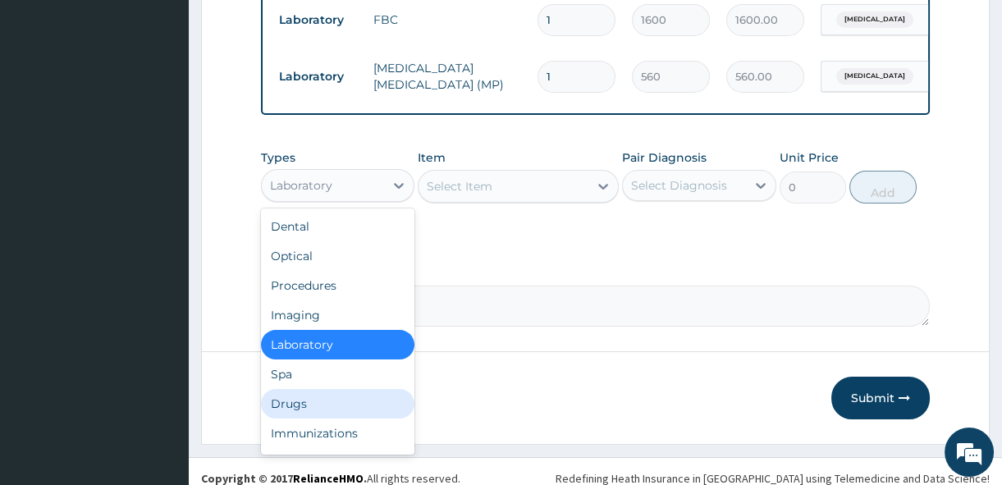
click at [342, 418] on div "Drugs" at bounding box center [337, 404] width 153 height 30
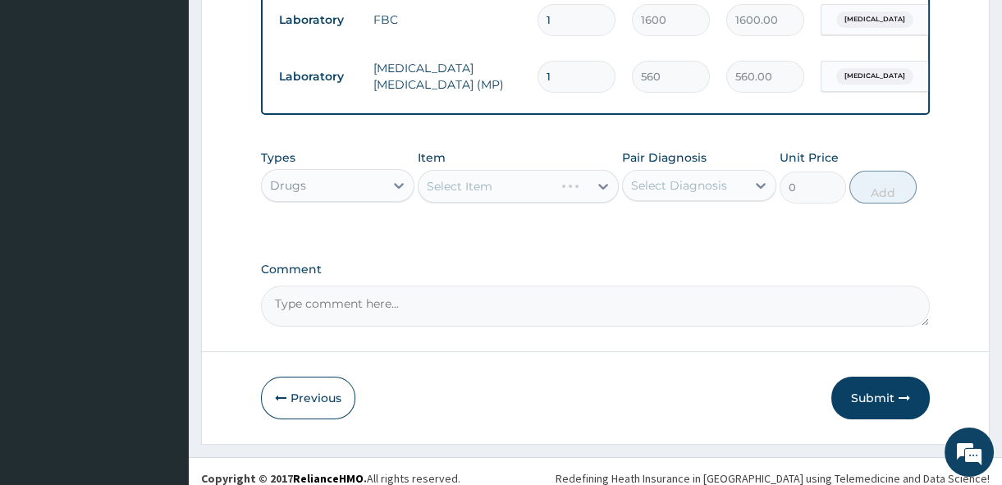
click at [602, 191] on div "Select Item" at bounding box center [518, 186] width 201 height 33
click at [602, 192] on icon at bounding box center [603, 186] width 16 height 16
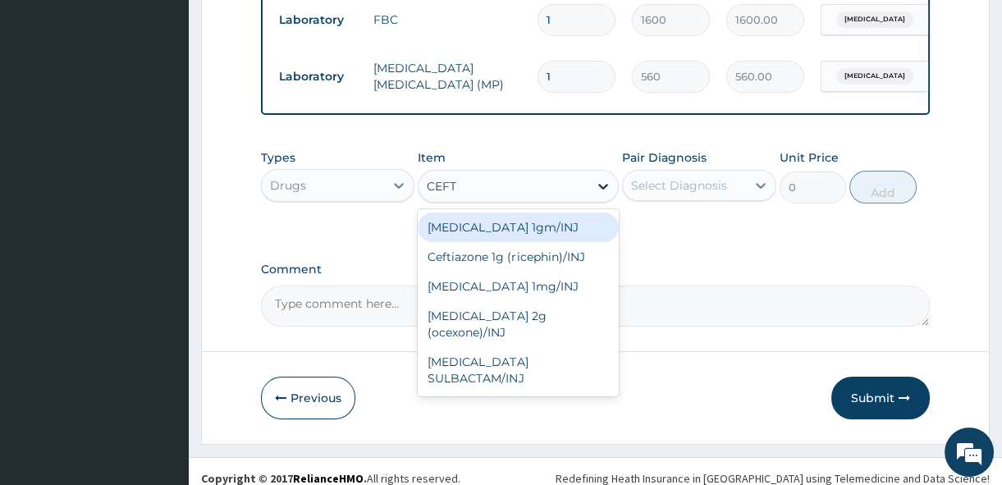
type input "CEFTR"
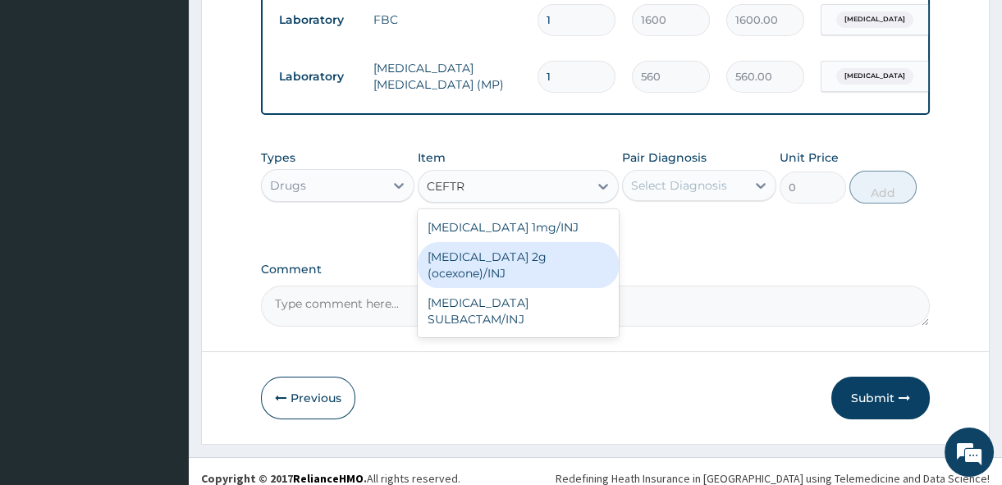
click at [586, 255] on div "Ceftriaxone 2g (ocexone)/INJ" at bounding box center [518, 265] width 201 height 46
type input "1391.25"
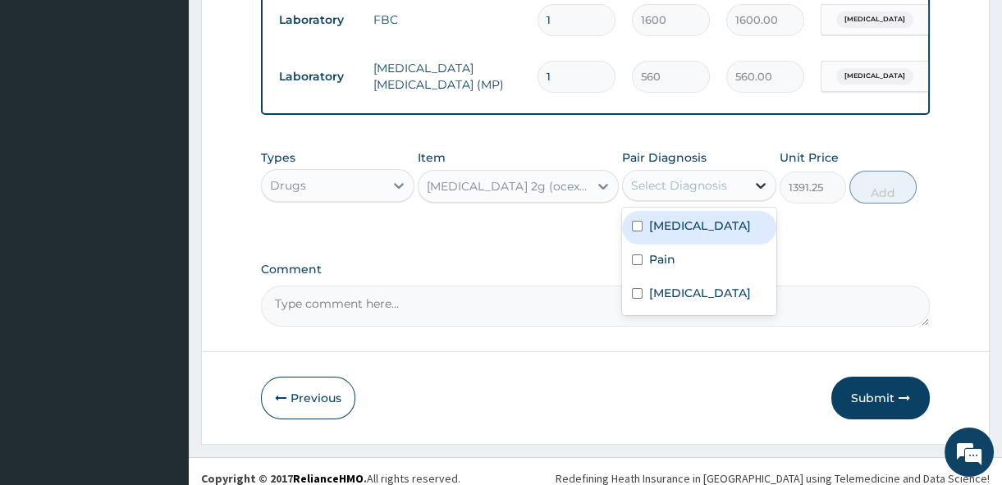
click at [760, 192] on icon at bounding box center [761, 185] width 16 height 16
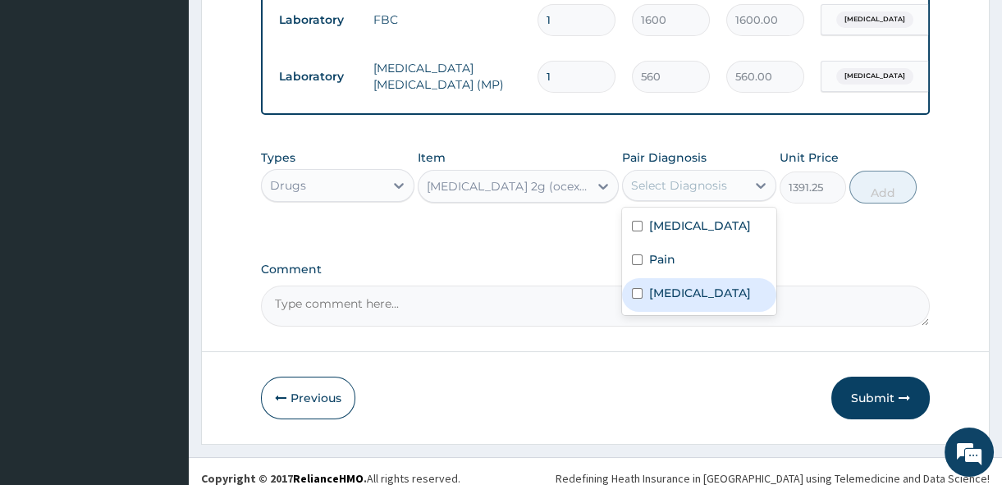
click at [633, 299] on input "checkbox" at bounding box center [637, 293] width 11 height 11
checkbox input "true"
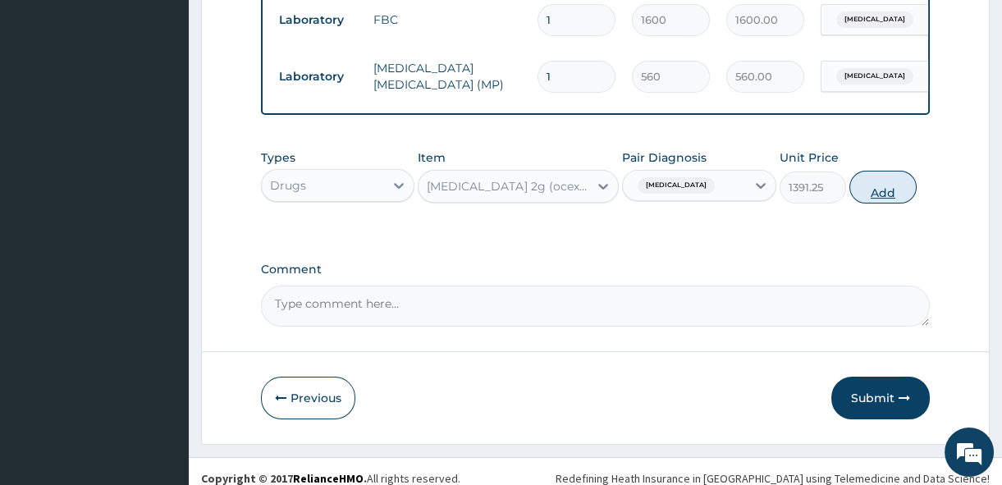
click at [888, 194] on button "Add" at bounding box center [882, 187] width 67 height 33
type input "0"
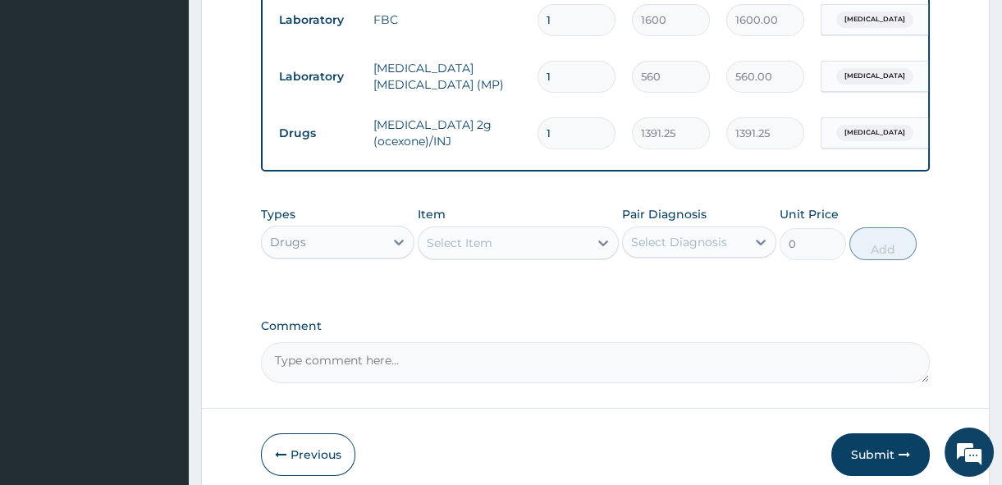
type input "0.00"
type input "3"
type input "4173.75"
type input "3"
click at [601, 249] on icon at bounding box center [603, 243] width 16 height 16
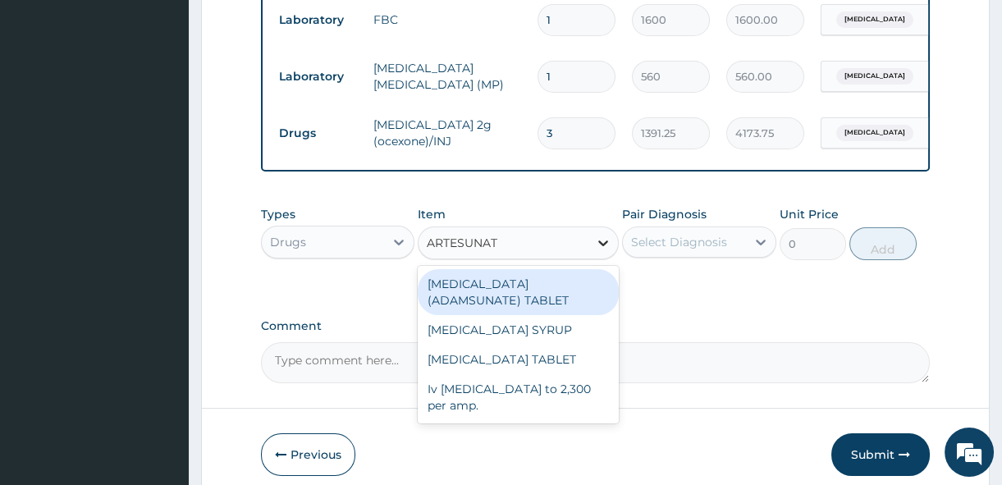
type input "ARTESUNATE"
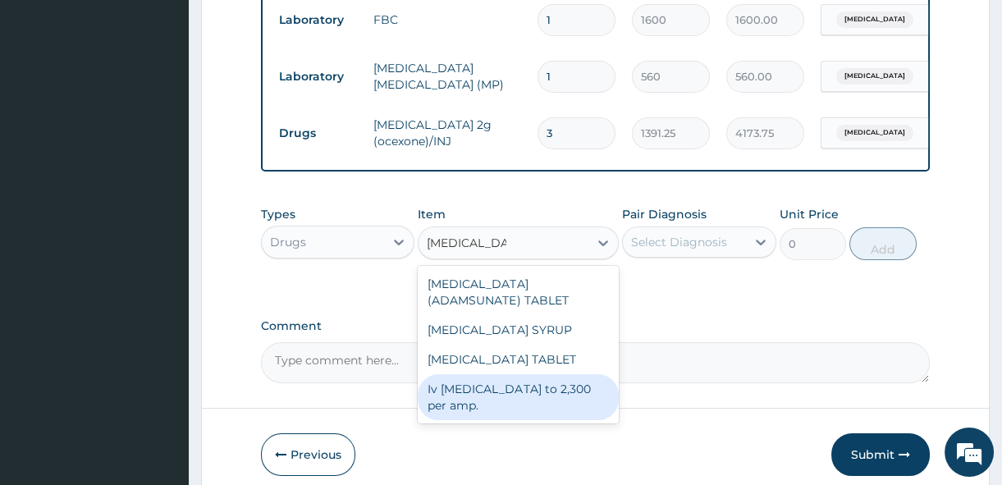
click at [597, 400] on div "Iv artesunate to 2,300 per amp." at bounding box center [518, 397] width 201 height 46
type input "2300"
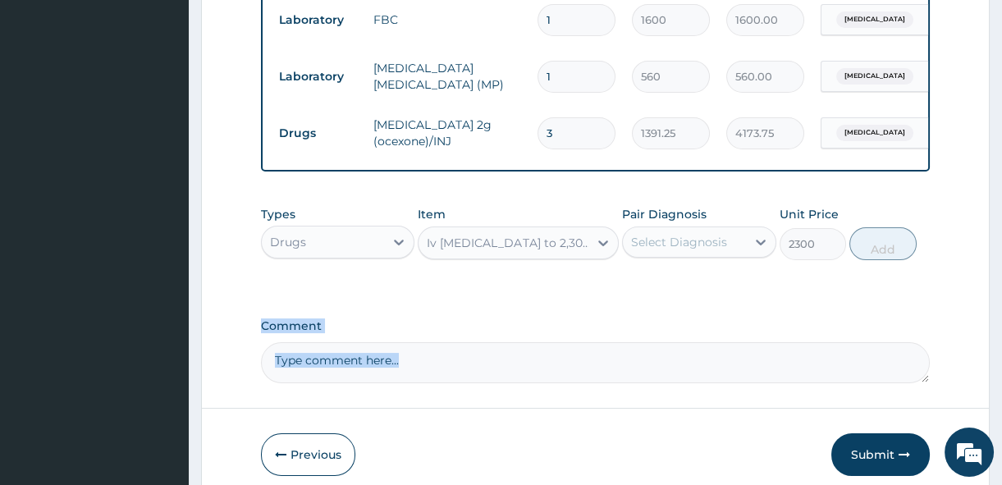
drag, startPoint x: 597, startPoint y: 400, endPoint x: 900, endPoint y: 304, distance: 317.7
click at [900, 304] on form "Step 2 of 2 PA Code / Prescription Code Enter Code(Secondary Care Only) Encount…" at bounding box center [595, 23] width 789 height 956
click at [758, 250] on icon at bounding box center [761, 242] width 16 height 16
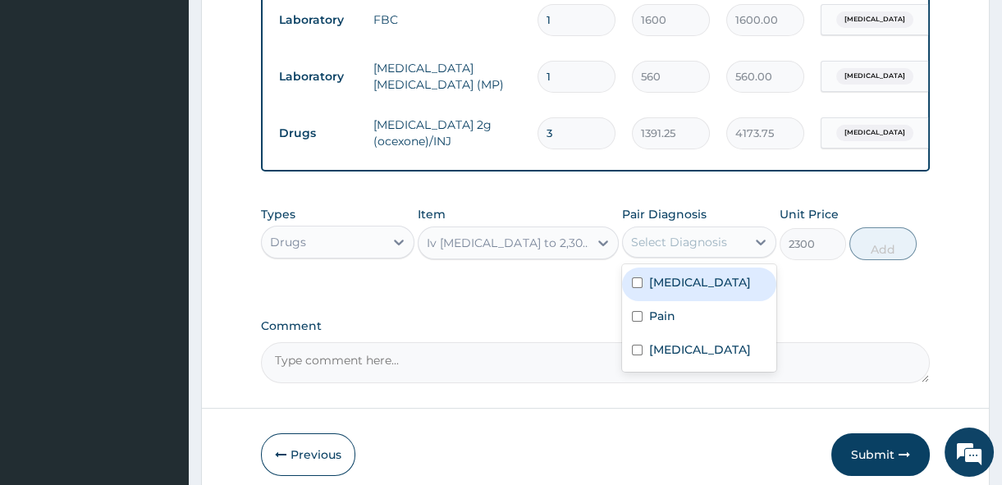
click at [636, 288] on input "checkbox" at bounding box center [637, 282] width 11 height 11
checkbox input "true"
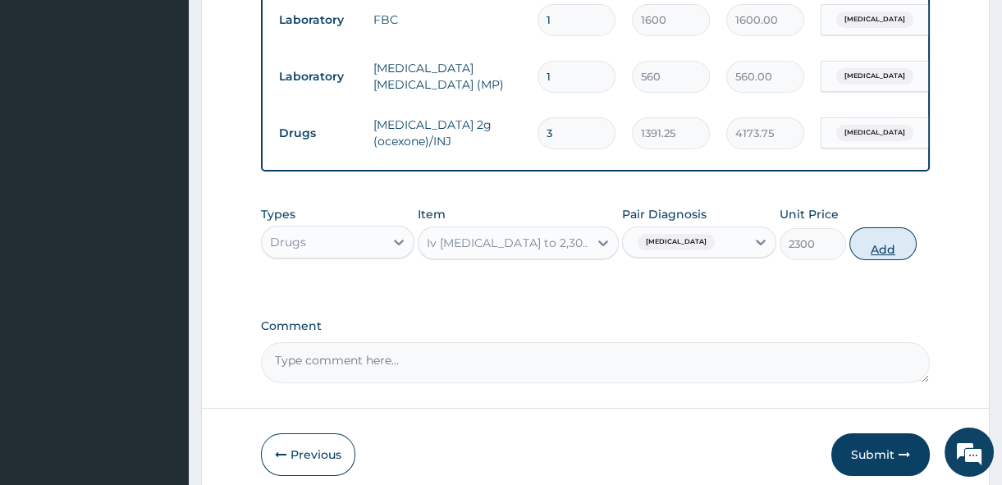
click at [881, 259] on button "Add" at bounding box center [882, 243] width 67 height 33
type input "0"
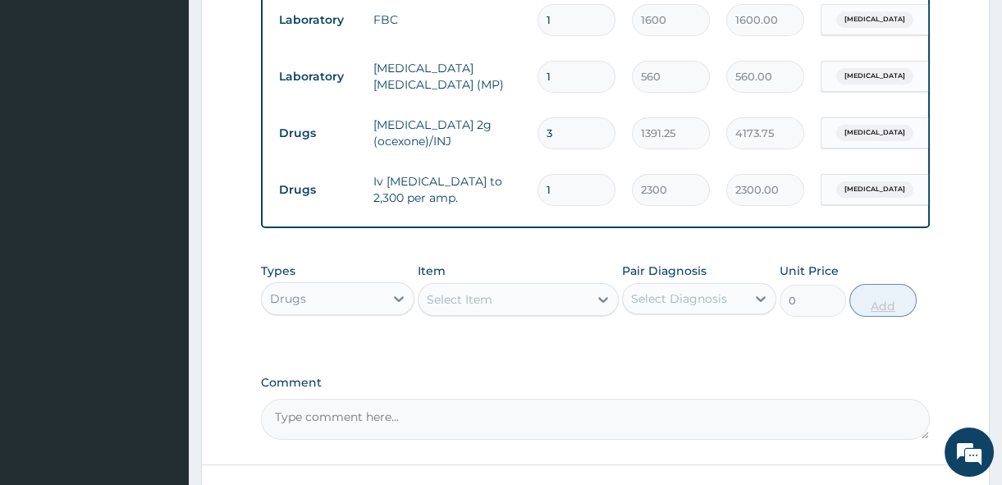
type input "0.00"
type input "3"
type input "6900.00"
type input "3"
click at [603, 308] on icon at bounding box center [603, 299] width 16 height 16
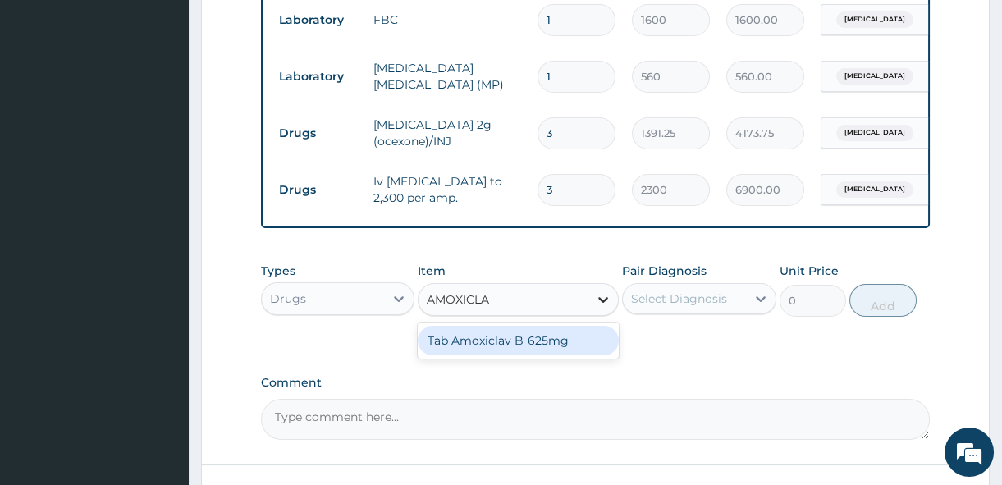
type input "AMOXICLAV"
click at [603, 346] on div "Tab Amoxiclav B 625mg" at bounding box center [518, 341] width 201 height 30
type input "300"
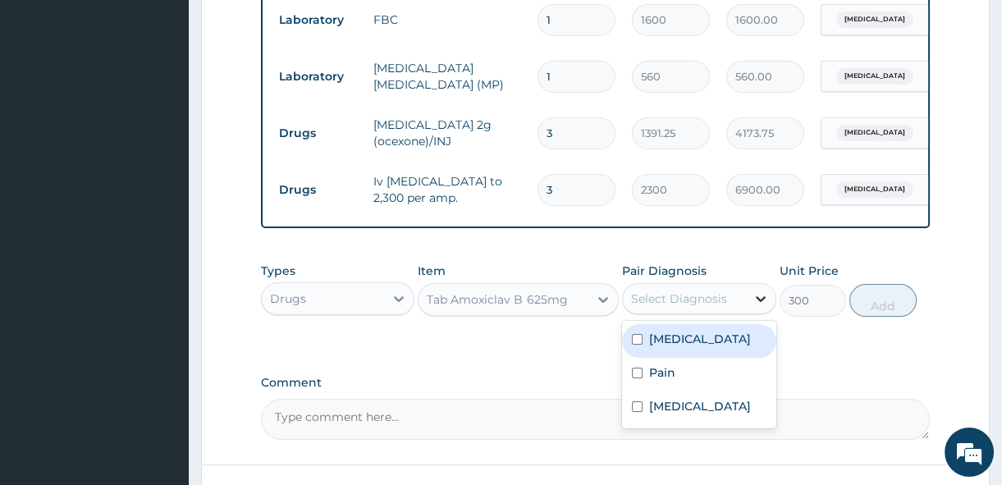
click at [759, 302] on icon at bounding box center [761, 299] width 10 height 6
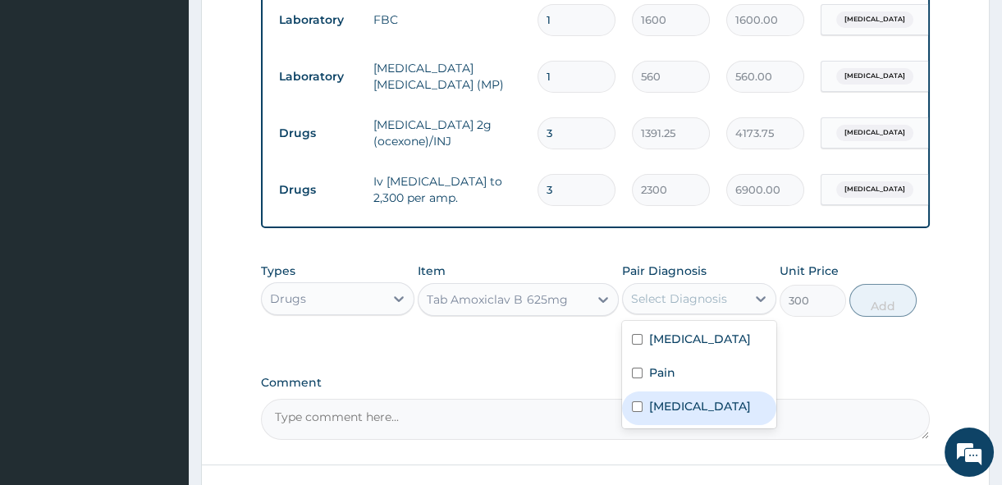
click at [634, 412] on input "checkbox" at bounding box center [637, 406] width 11 height 11
checkbox input "true"
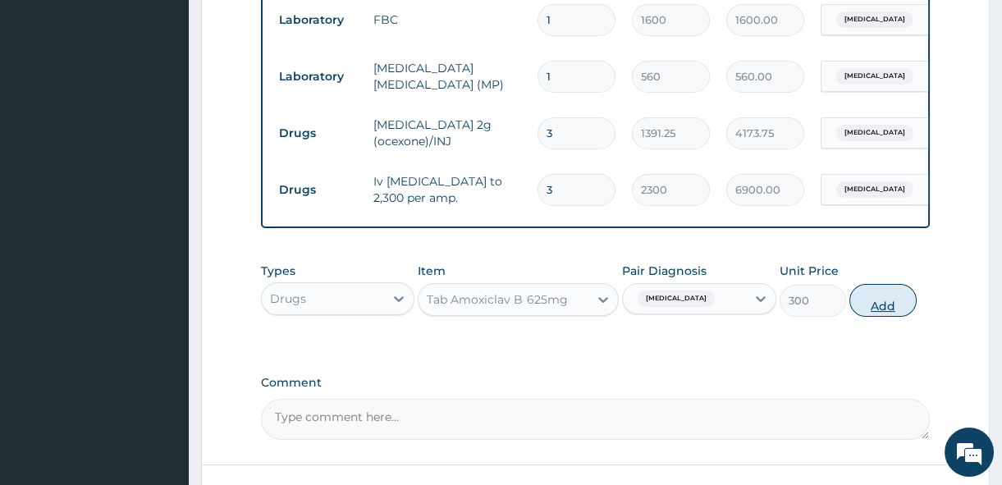
click at [872, 310] on button "Add" at bounding box center [882, 300] width 67 height 33
type input "0"
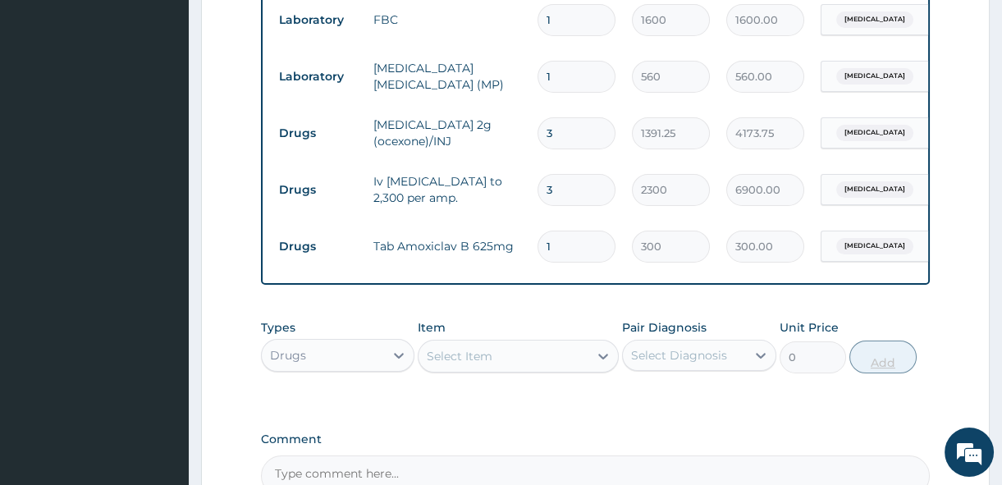
type input "10"
type input "3000.00"
type input "10"
click at [601, 359] on icon at bounding box center [603, 357] width 10 height 6
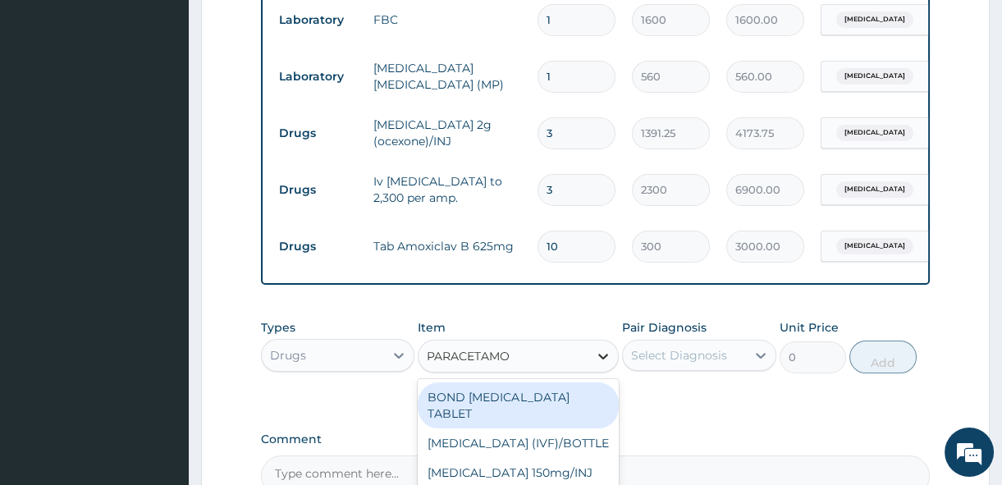
type input "PARACETAMOL"
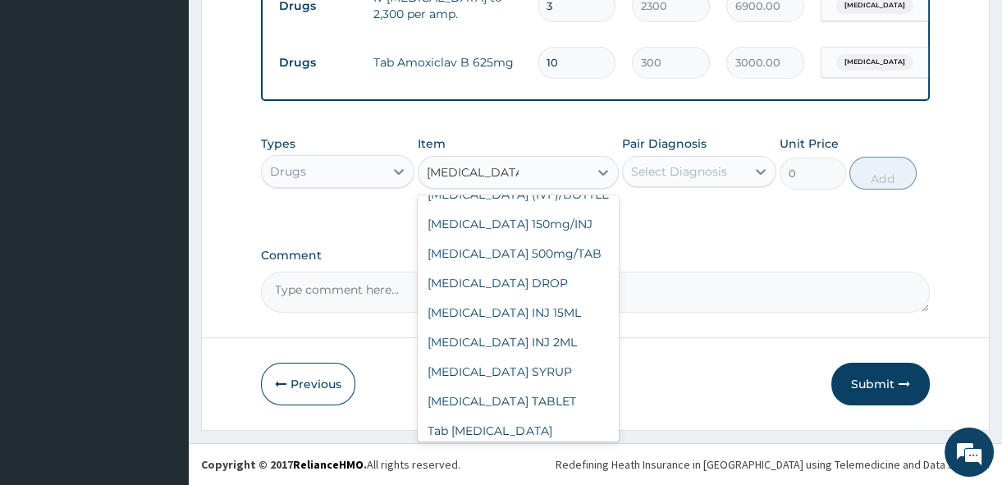
scroll to position [72, 0]
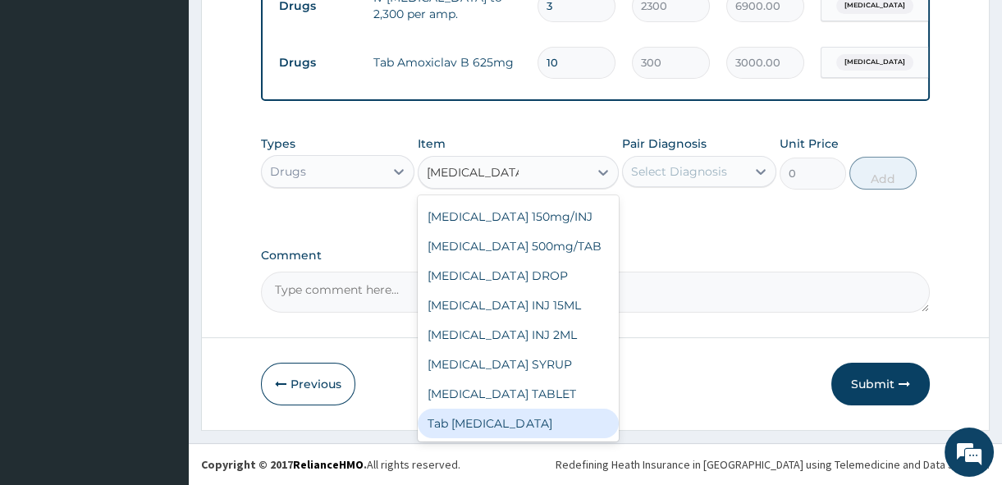
click at [591, 419] on div "Tab Paracetamol" at bounding box center [518, 424] width 201 height 30
type input "12"
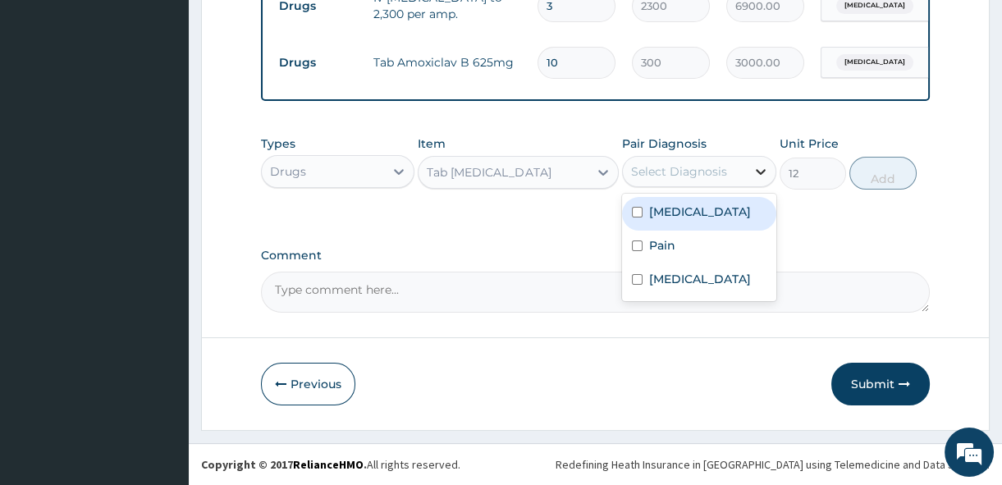
click at [757, 169] on icon at bounding box center [761, 171] width 16 height 16
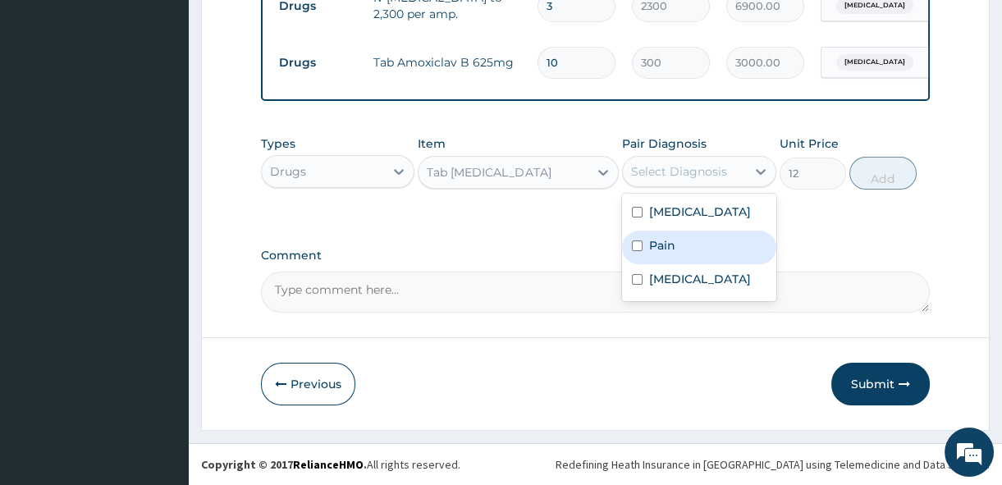
click at [638, 246] on input "checkbox" at bounding box center [637, 245] width 11 height 11
checkbox input "true"
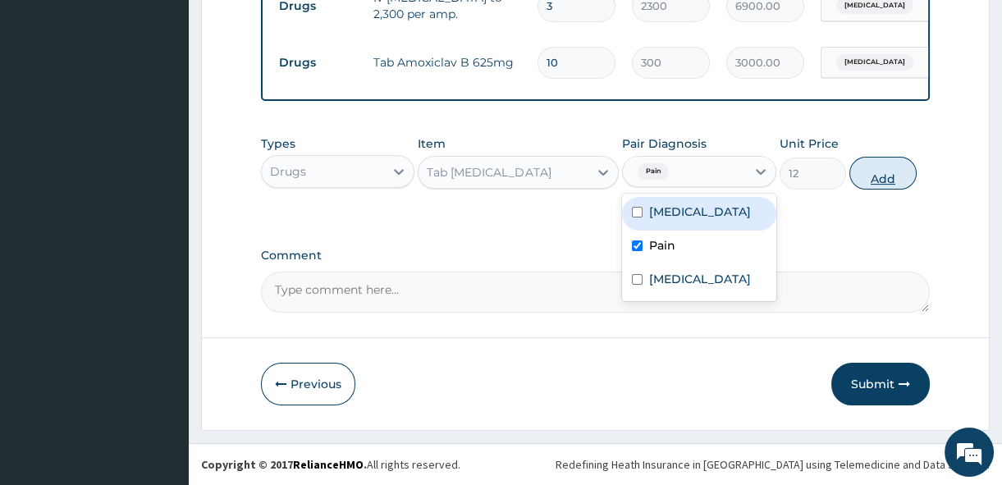
click at [889, 176] on button "Add" at bounding box center [882, 173] width 67 height 33
type input "0"
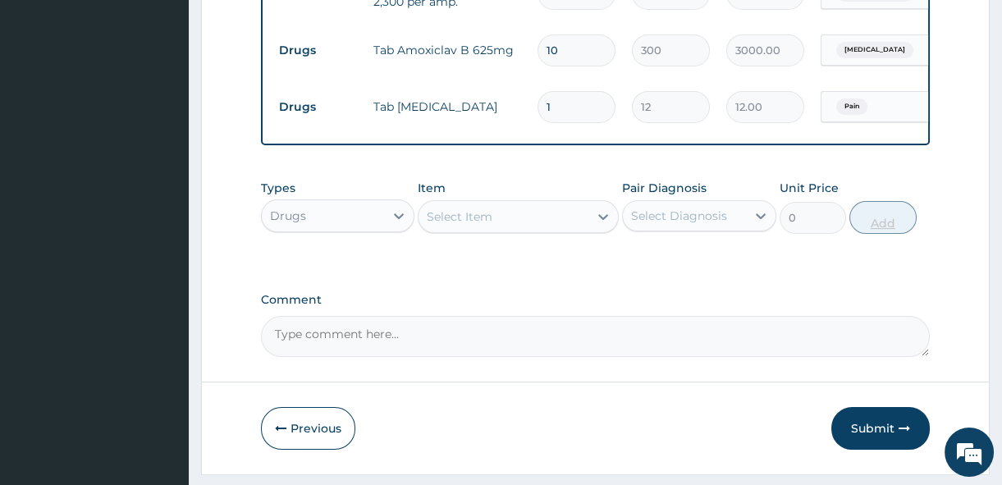
type input "18"
type input "216.00"
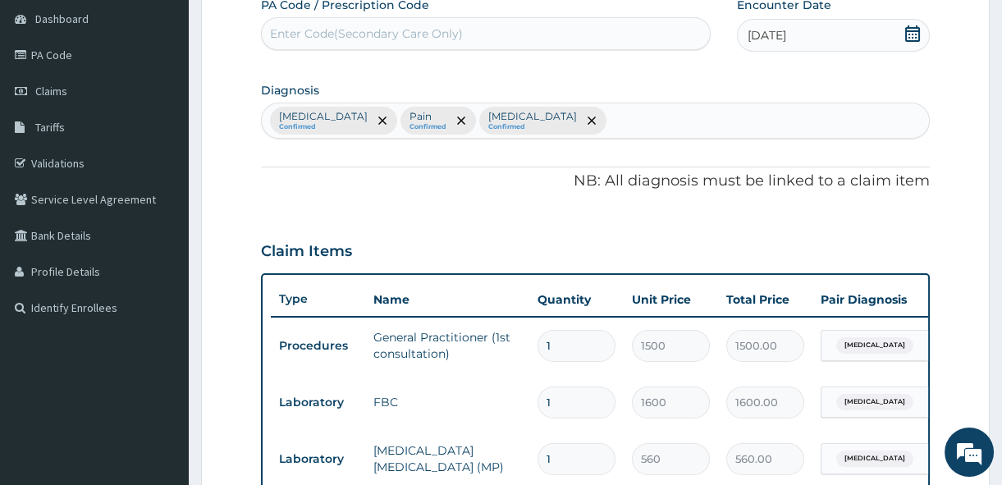
scroll to position [141, 0]
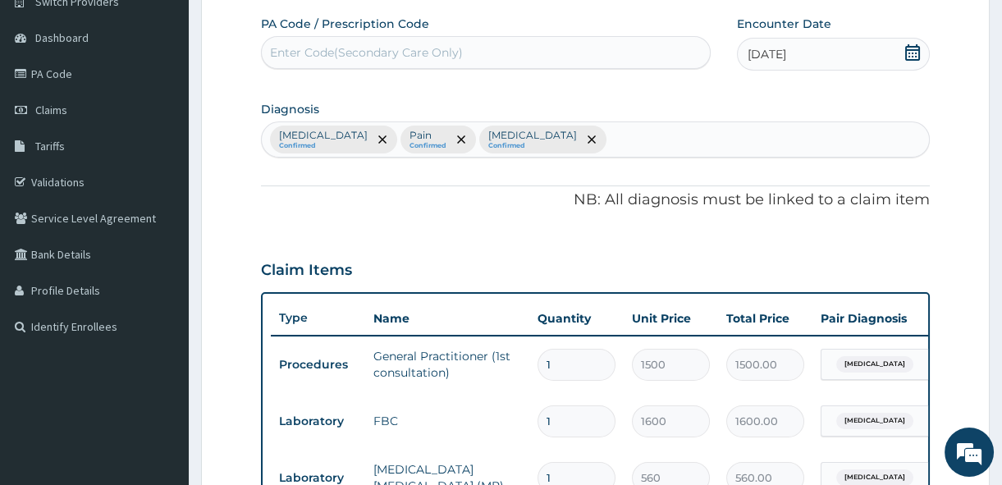
type input "18"
click at [513, 131] on div "Malaria Confirmed Pain Confirmed Sepsis Confirmed" at bounding box center [595, 139] width 667 height 34
type input "COUGH"
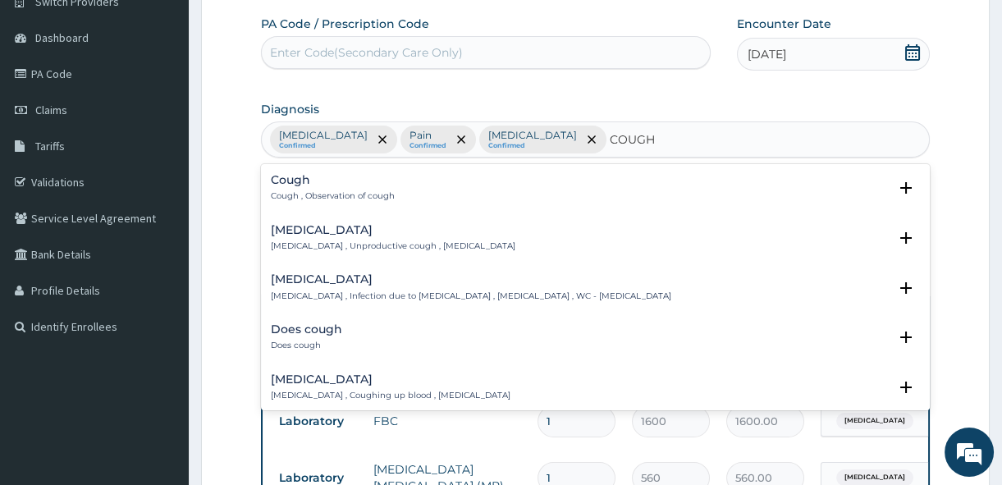
click at [304, 175] on h4 "Cough" at bounding box center [333, 180] width 124 height 12
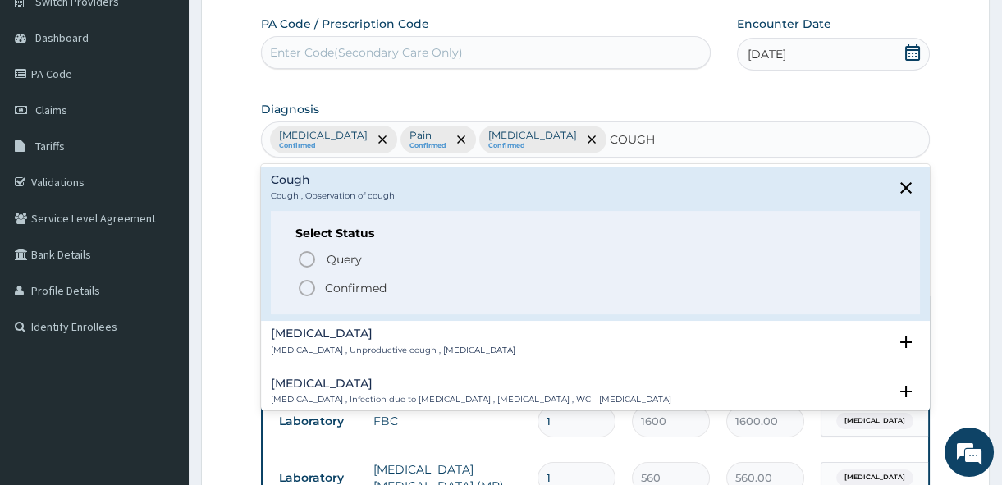
click at [304, 283] on icon "status option filled" at bounding box center [307, 288] width 20 height 20
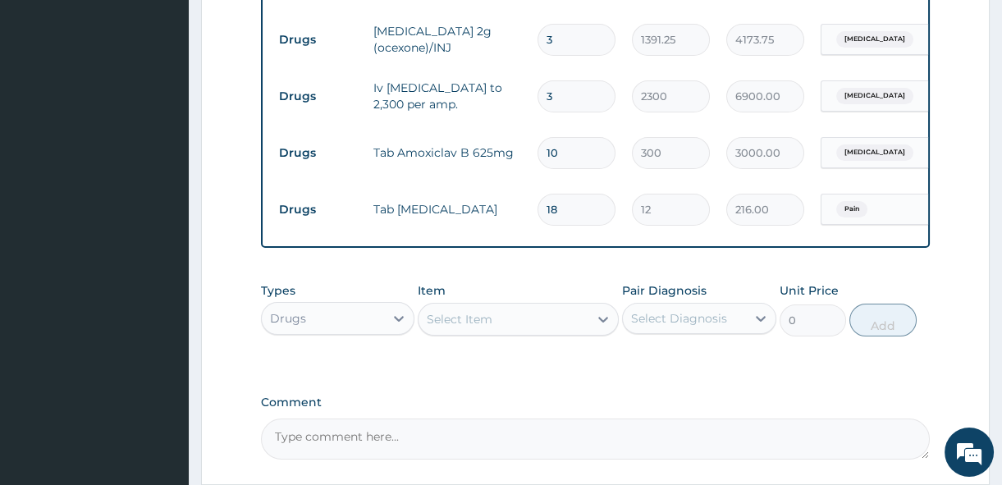
scroll to position [648, 0]
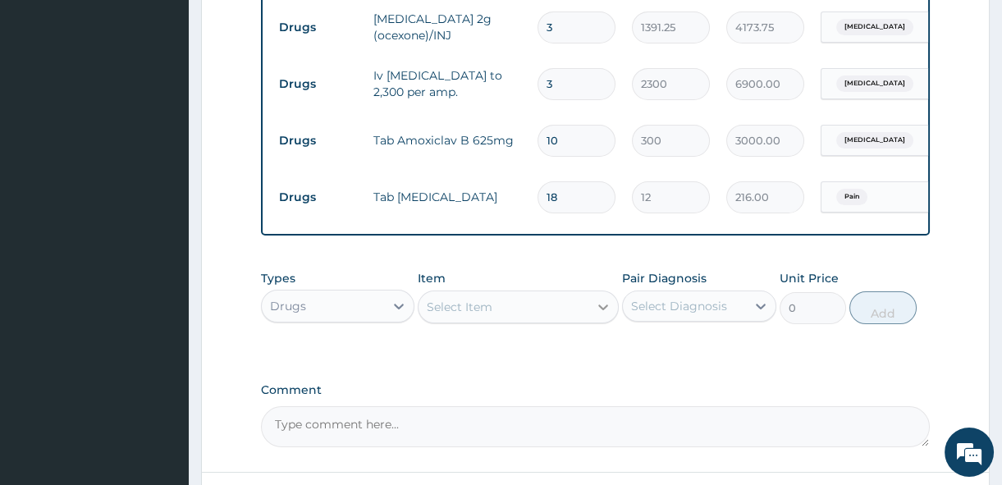
click at [601, 315] on icon at bounding box center [603, 307] width 16 height 16
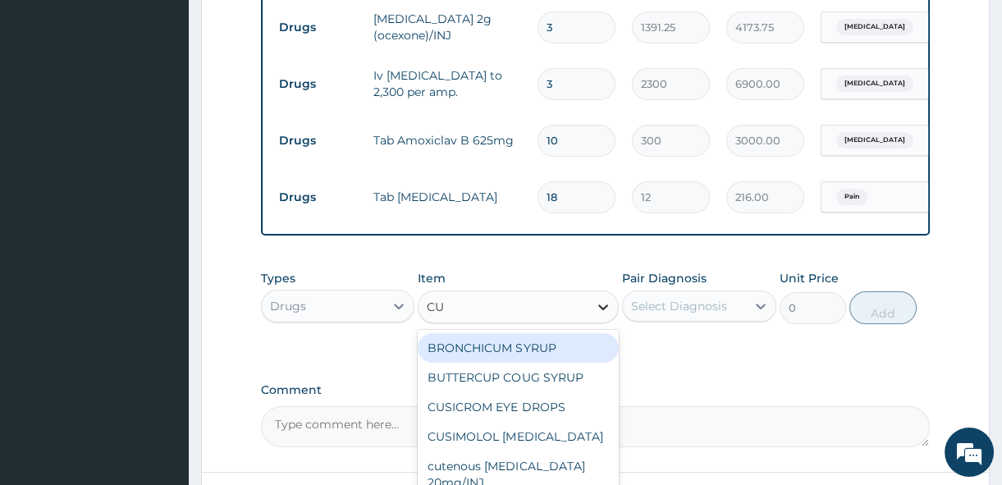
type input "CUP"
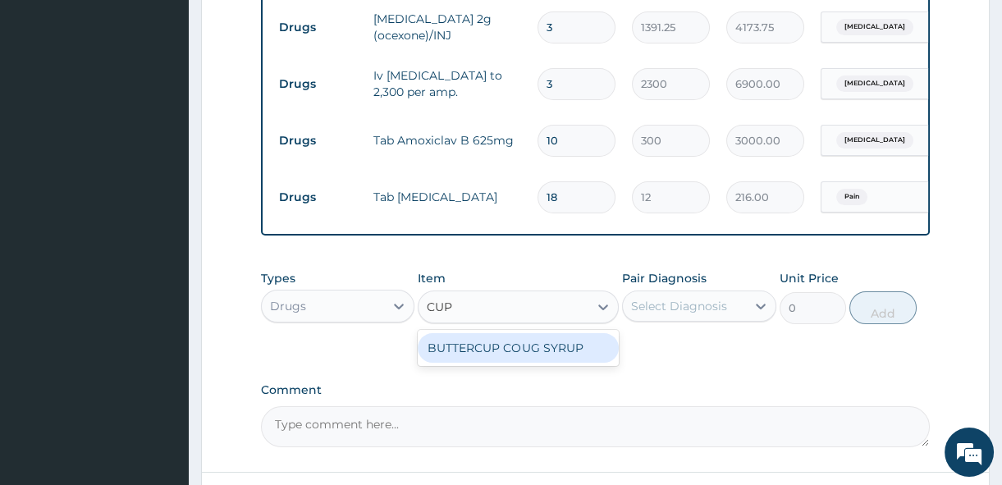
click at [576, 363] on div "BUTTERCUP COUG SYRUP" at bounding box center [518, 348] width 201 height 30
type input "1102.5"
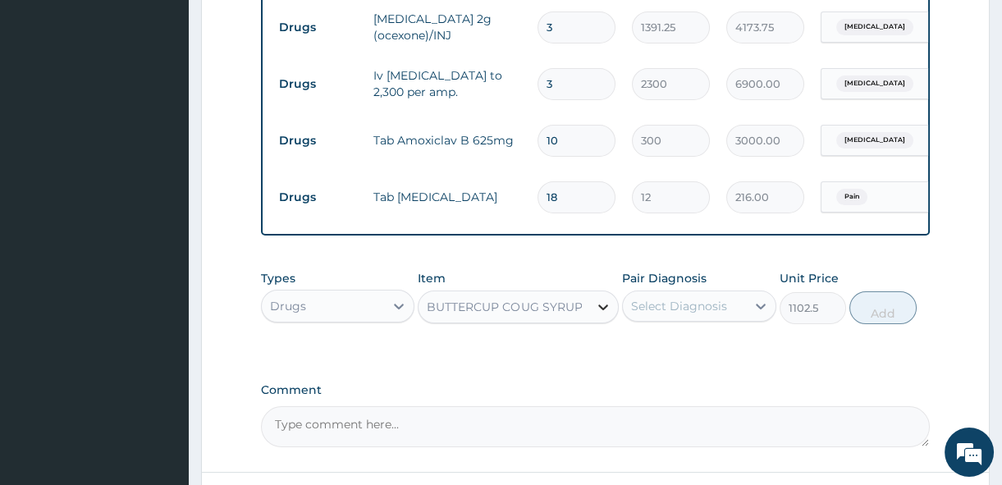
click at [599, 315] on icon at bounding box center [603, 307] width 16 height 16
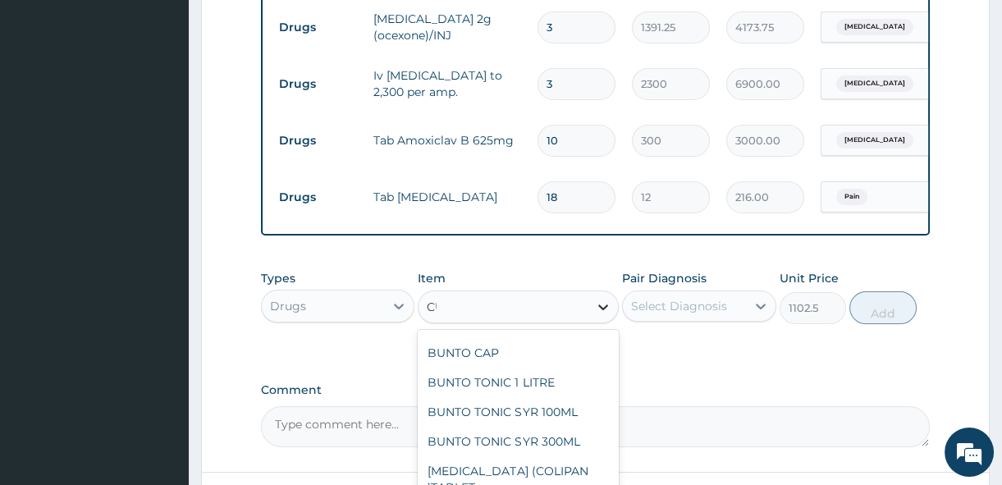
scroll to position [0, 0]
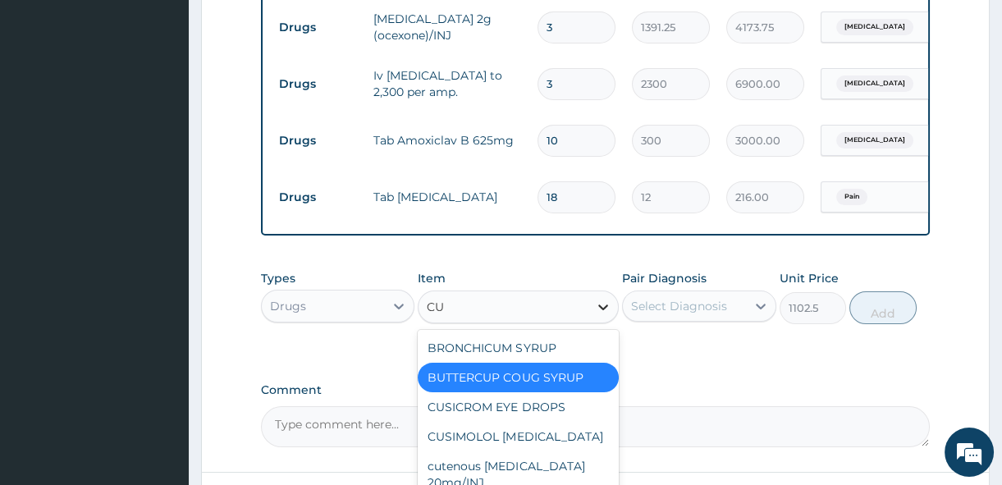
type input "CUP"
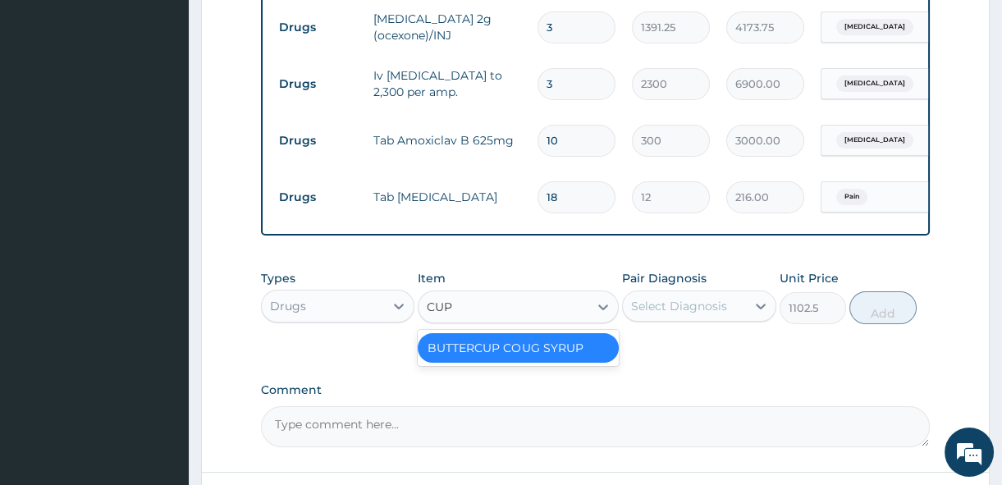
click at [597, 356] on div "BUTTERCUP COUG SYRUP" at bounding box center [518, 348] width 201 height 30
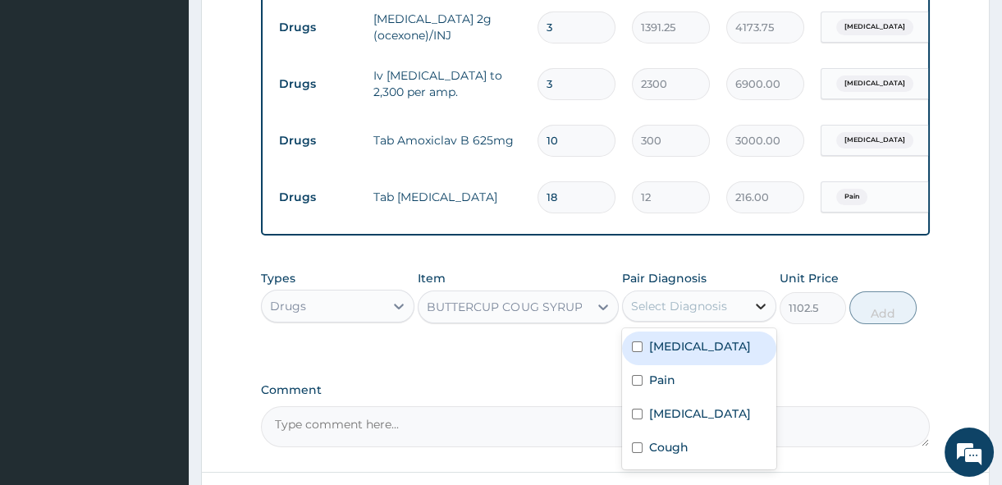
click at [750, 316] on div at bounding box center [761, 306] width 30 height 30
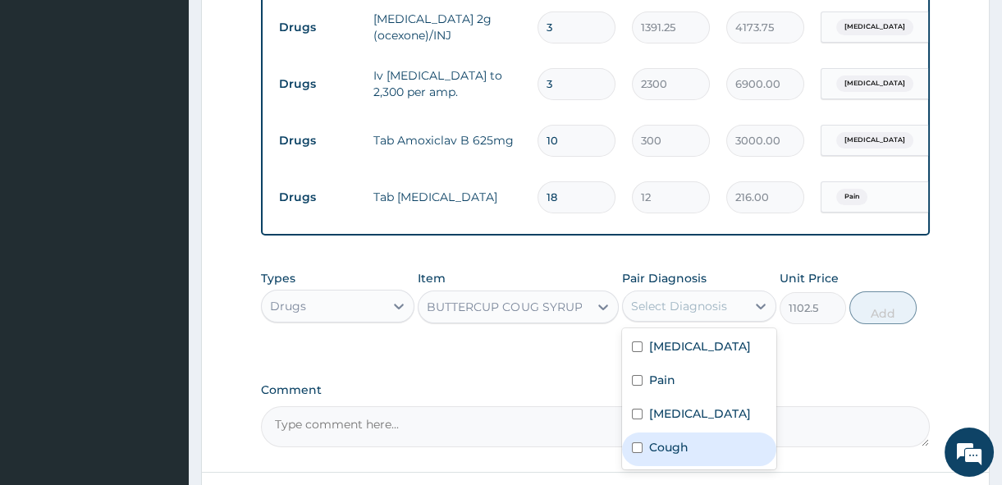
click at [638, 453] on input "checkbox" at bounding box center [637, 447] width 11 height 11
checkbox input "true"
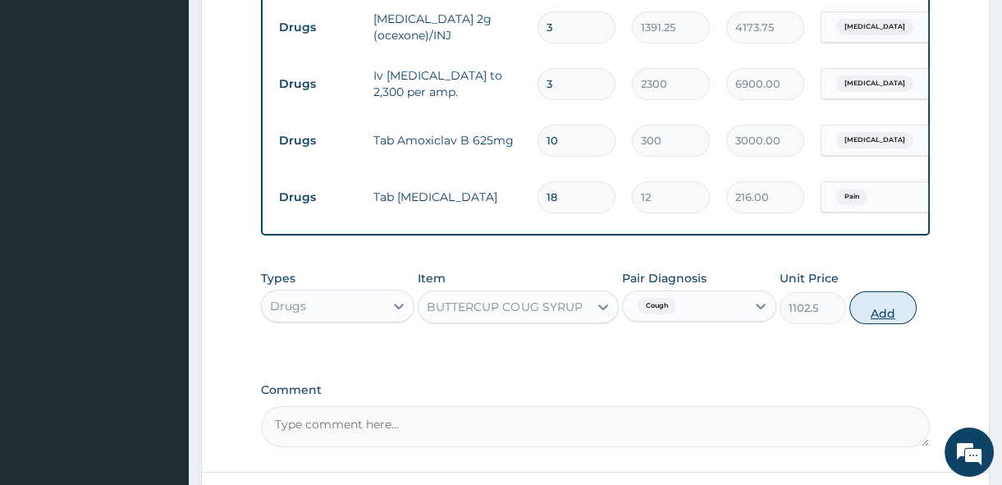
click at [891, 324] on button "Add" at bounding box center [882, 307] width 67 height 33
type input "0"
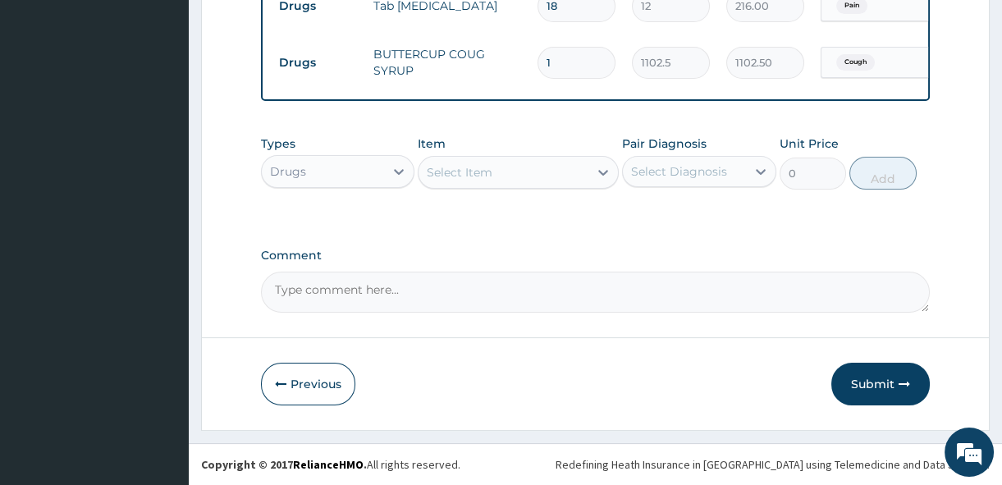
scroll to position [853, 0]
click at [878, 384] on button "Submit" at bounding box center [880, 384] width 98 height 43
